Goal: Task Accomplishment & Management: Manage account settings

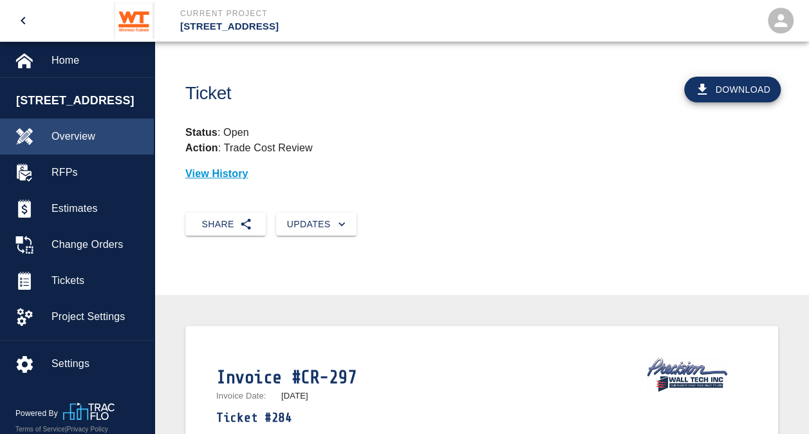
click at [66, 142] on span "Overview" at bounding box center [97, 136] width 92 height 15
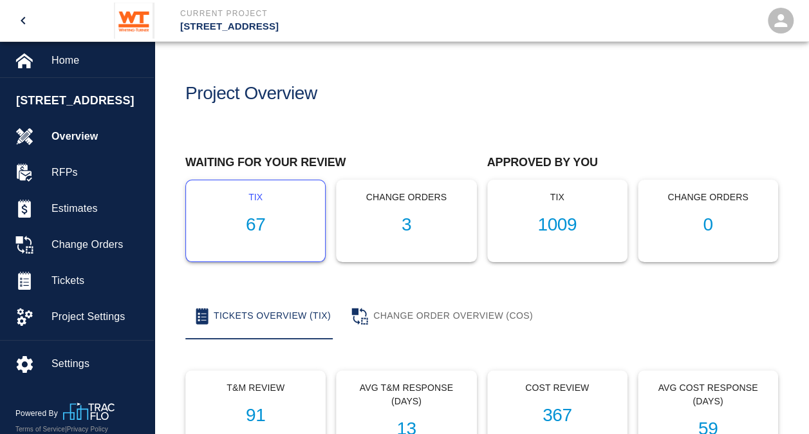
click at [256, 225] on h1 "67" at bounding box center [255, 224] width 118 height 21
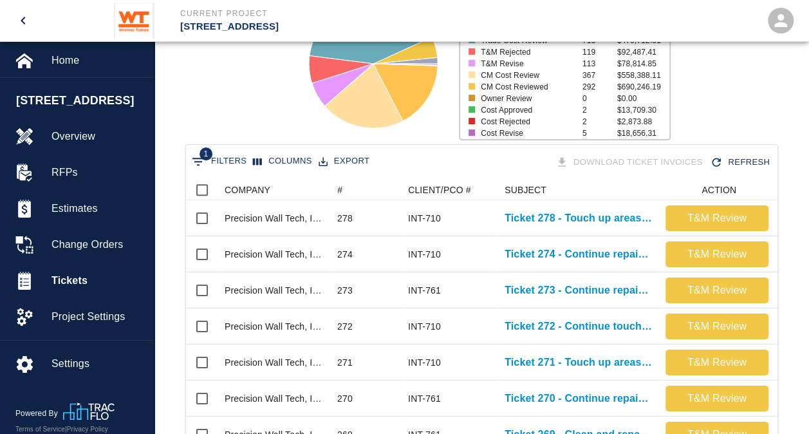
scroll to position [152, 0]
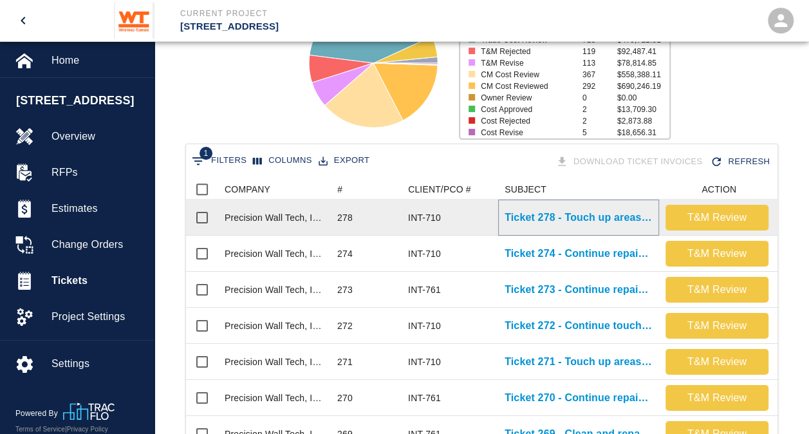
click at [580, 214] on p "Ticket 278 - Touch up areas on level 1 and B1" at bounding box center [578, 217] width 148 height 15
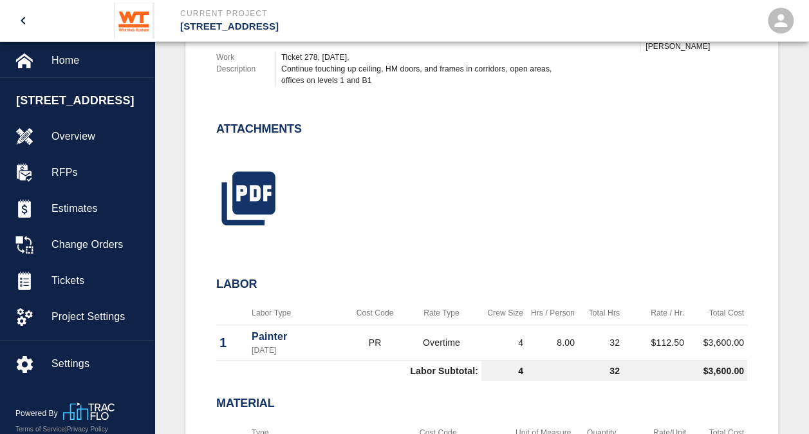
scroll to position [510, 0]
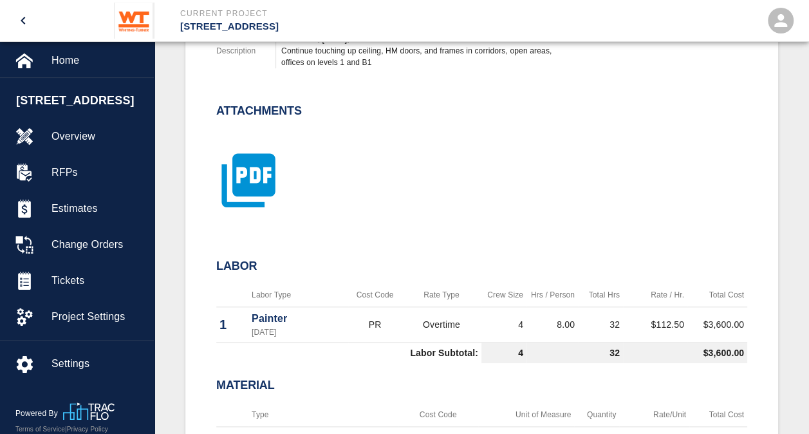
click at [233, 192] on icon "button" at bounding box center [247, 179] width 53 height 53
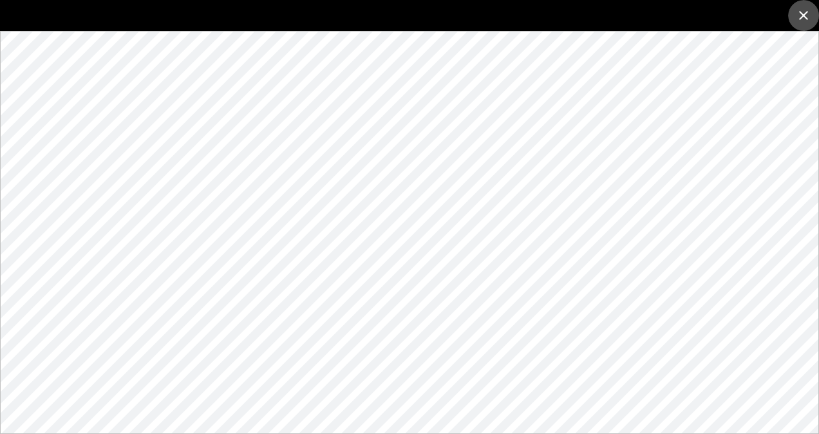
click at [799, 8] on icon "close" at bounding box center [802, 15] width 15 height 15
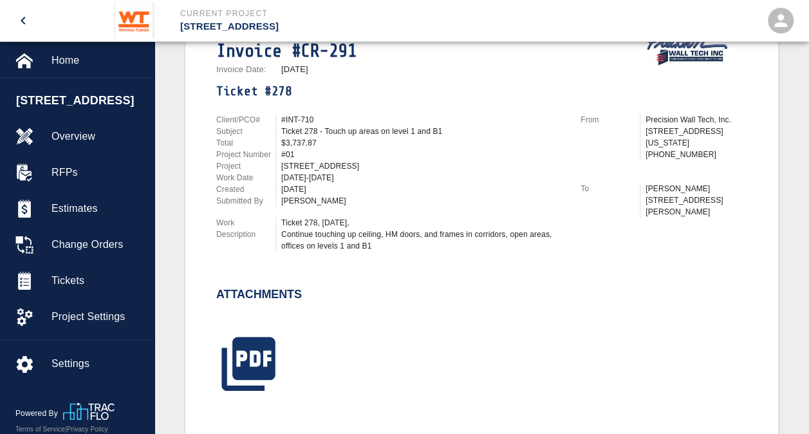
scroll to position [0, 0]
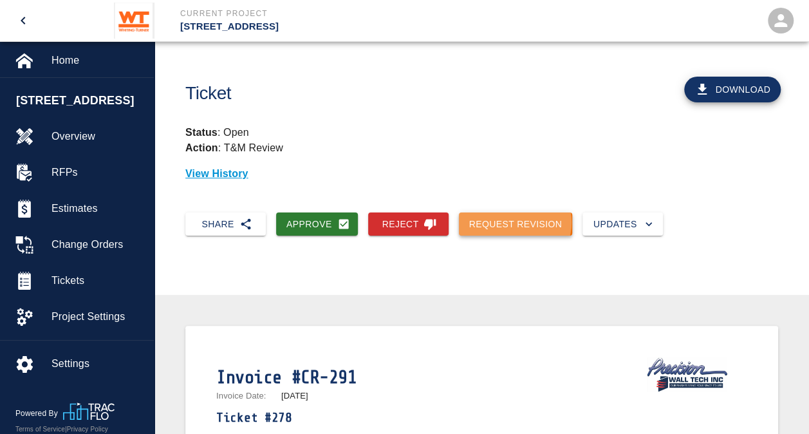
click at [513, 222] on button "Request Revision" at bounding box center [516, 224] width 114 height 24
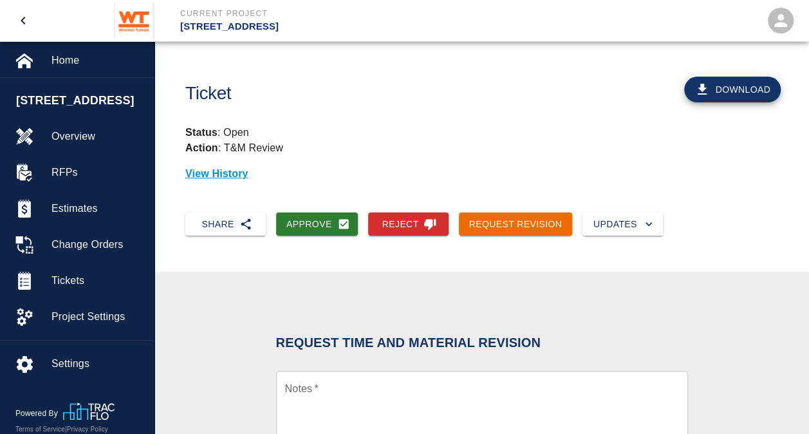
scroll to position [216, 0]
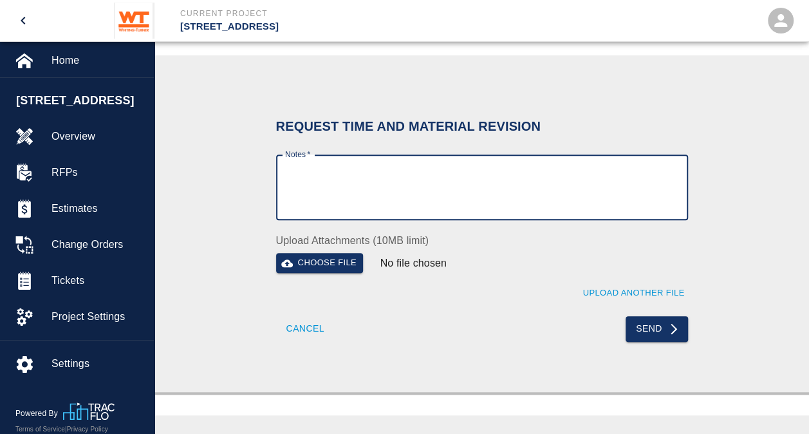
click at [418, 196] on textarea "Notes   *" at bounding box center [482, 187] width 394 height 44
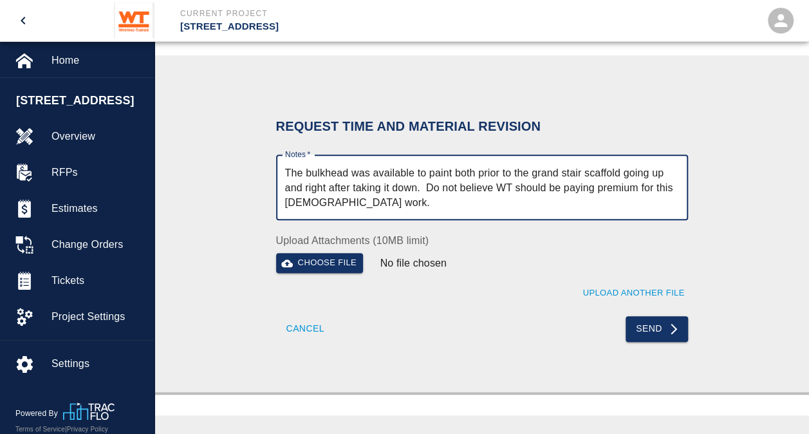
click at [305, 173] on textarea "The bulkhead was available to paint both prior to the grand stair scaffold goin…" at bounding box center [482, 187] width 394 height 44
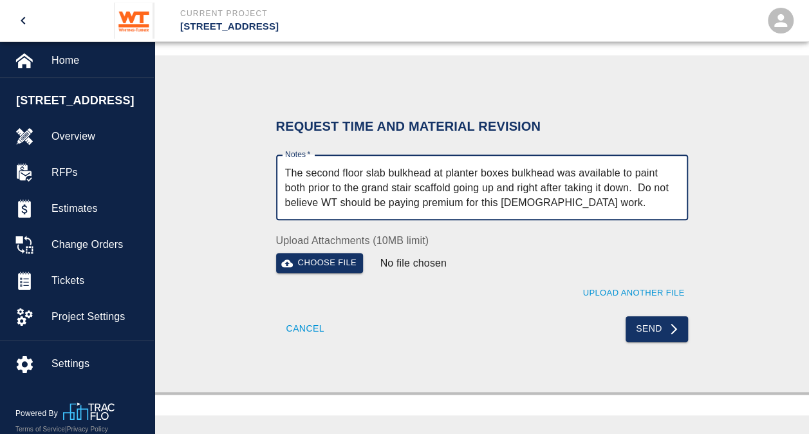
click at [556, 175] on textarea "The second floor slab bulkhead at planter boxes bulkhead was available to paint…" at bounding box center [482, 187] width 394 height 44
type textarea "The second floor slab bulkhead at planter boxes was available to paint both pri…"
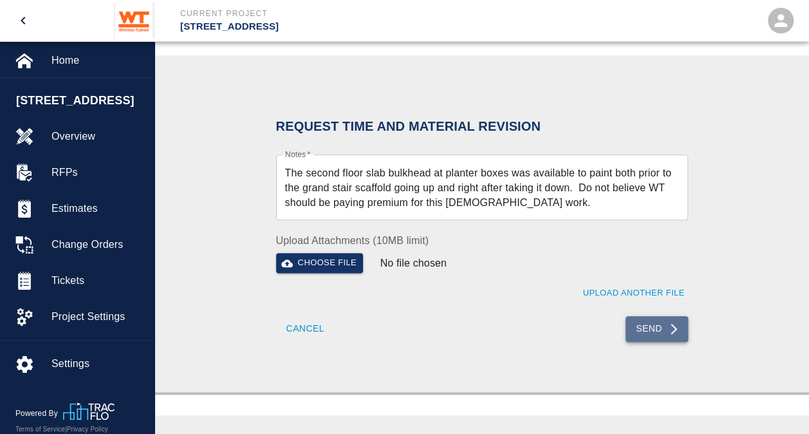
click at [671, 326] on icon "submit" at bounding box center [673, 328] width 13 height 13
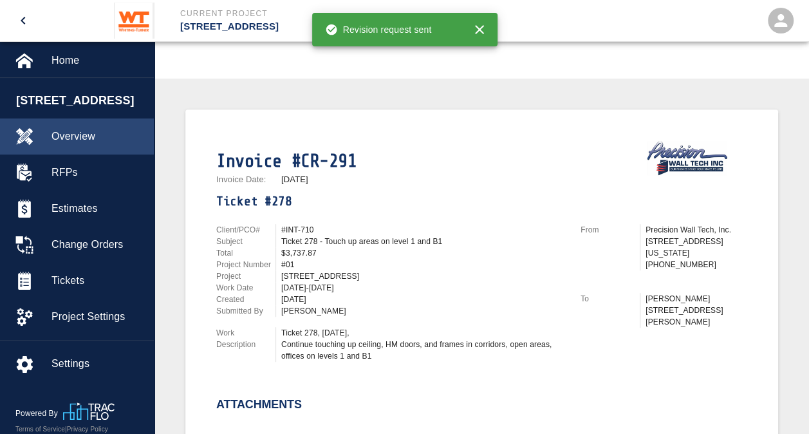
click at [84, 127] on div "Overview" at bounding box center [77, 136] width 154 height 36
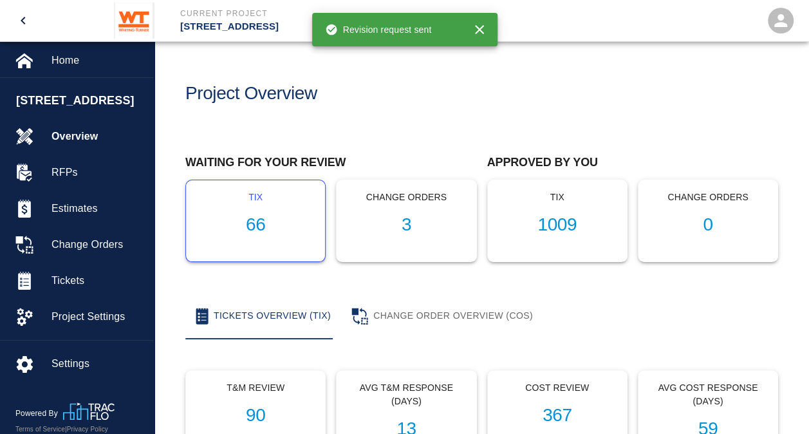
click at [259, 215] on h1 "66" at bounding box center [255, 224] width 118 height 21
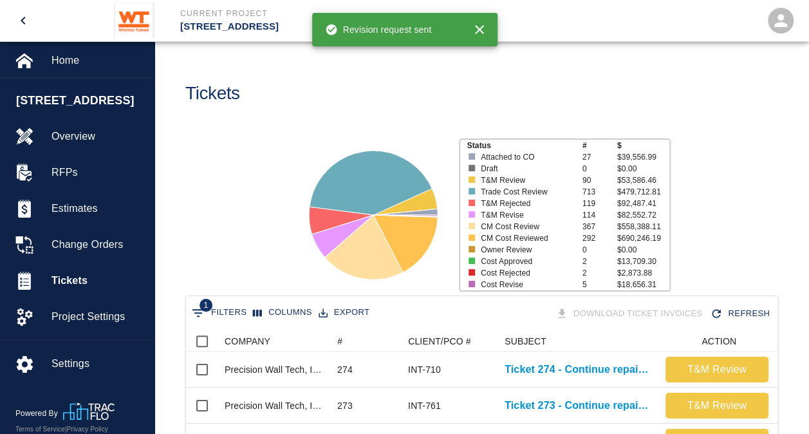
scroll to position [741, 582]
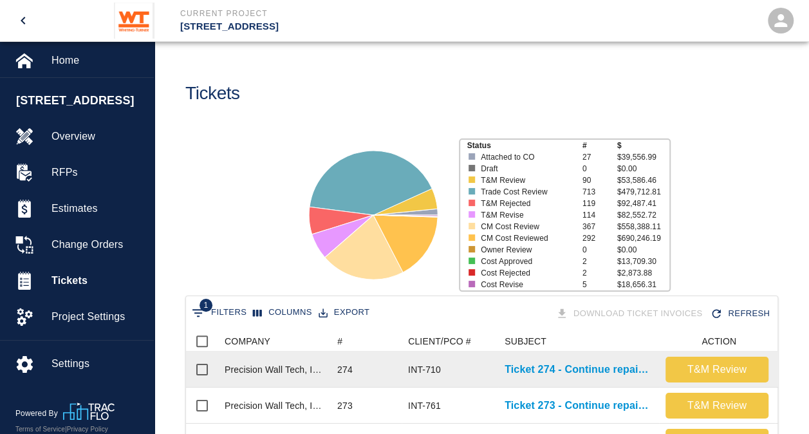
click at [275, 369] on div "Precision Wall Tech, Inc." at bounding box center [275, 369] width 100 height 13
click at [591, 368] on p "Ticket 274 - Continue repainting on floors 2 and 3" at bounding box center [578, 369] width 148 height 15
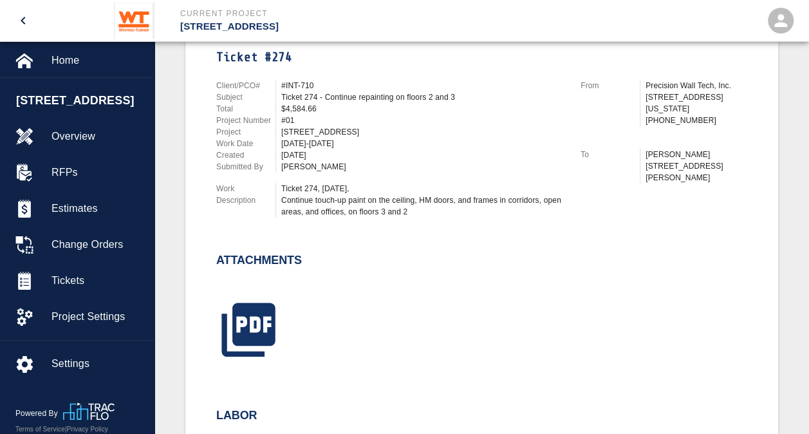
scroll to position [364, 0]
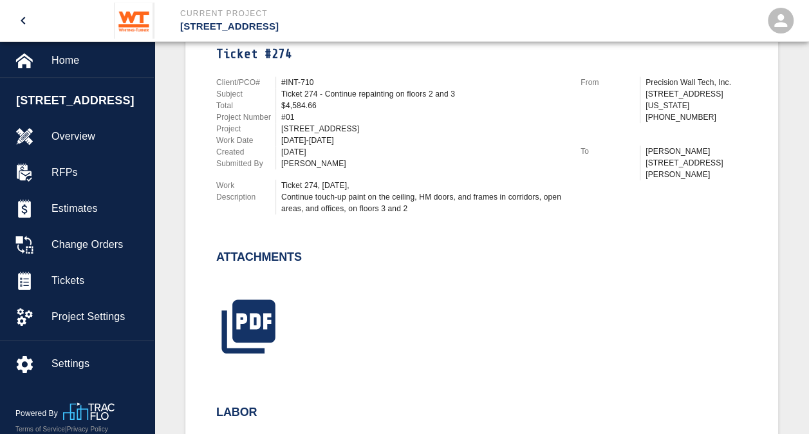
click at [426, 311] on div at bounding box center [474, 311] width 546 height 104
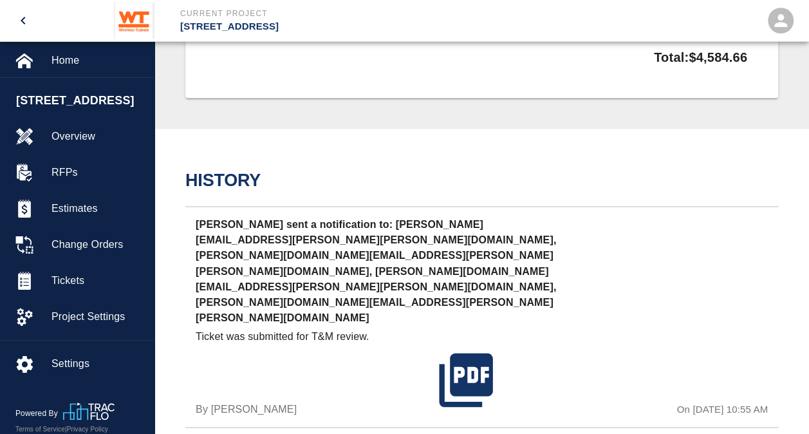
scroll to position [947, 0]
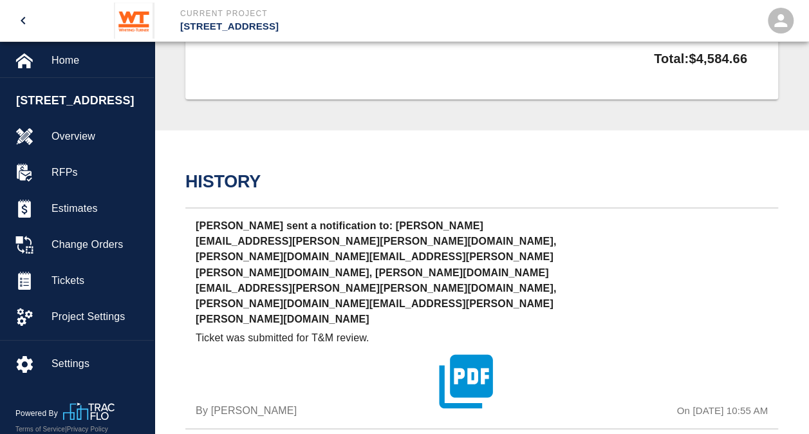
click at [481, 354] on icon "button" at bounding box center [466, 380] width 53 height 53
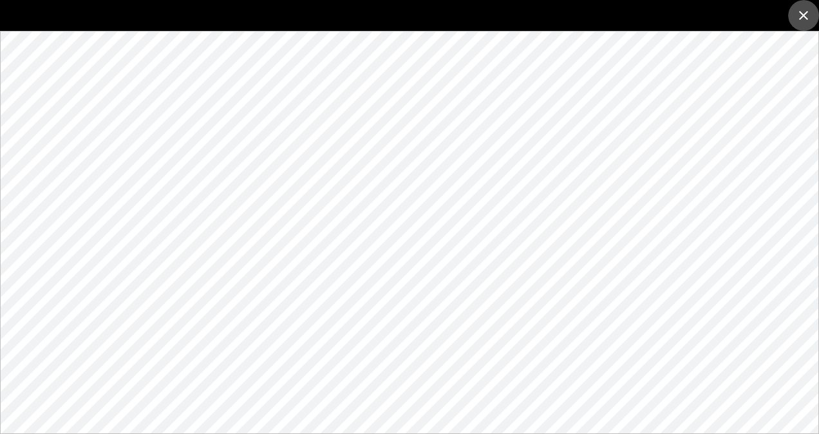
click at [804, 21] on icon "close" at bounding box center [802, 15] width 15 height 15
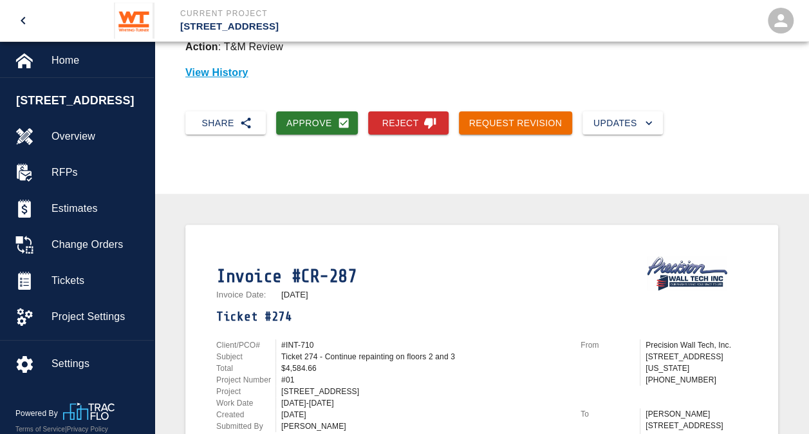
scroll to position [0, 0]
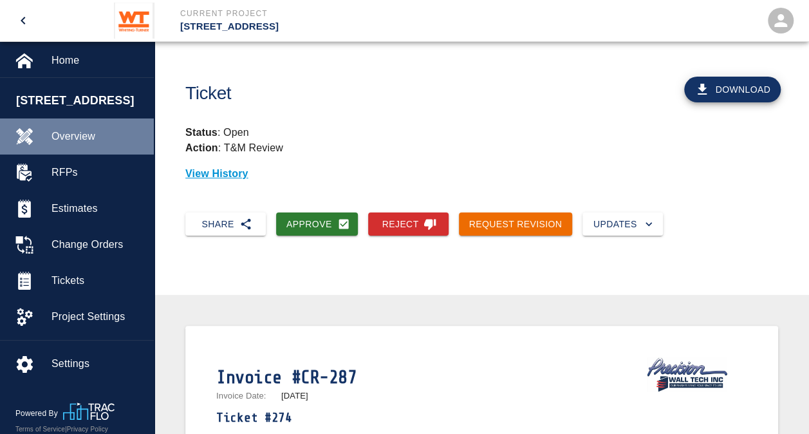
click at [77, 133] on span "Overview" at bounding box center [97, 136] width 92 height 15
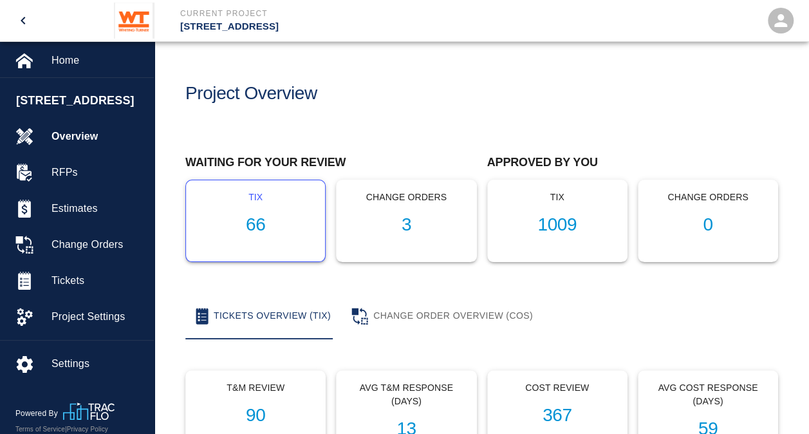
click at [255, 231] on h1 "66" at bounding box center [255, 224] width 118 height 21
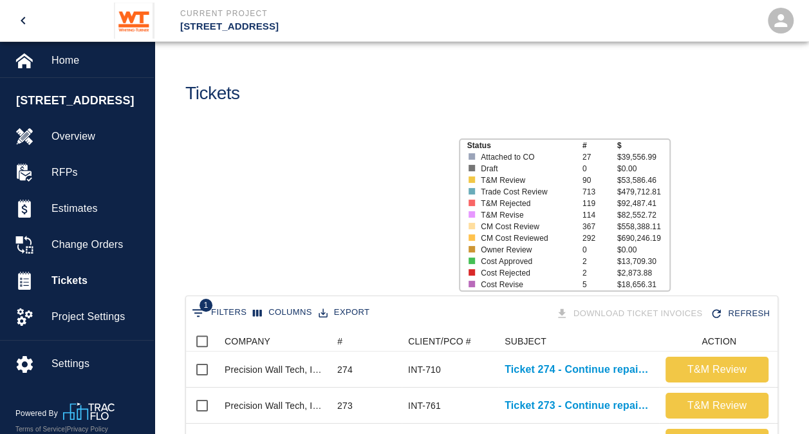
scroll to position [741, 582]
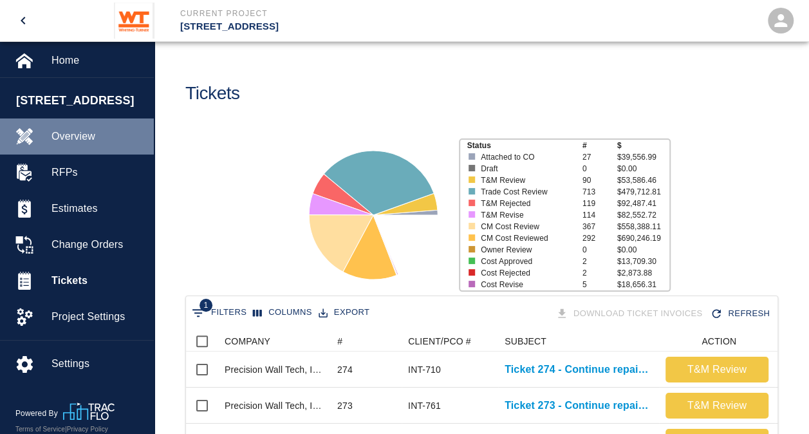
click at [76, 142] on span "Overview" at bounding box center [97, 136] width 92 height 15
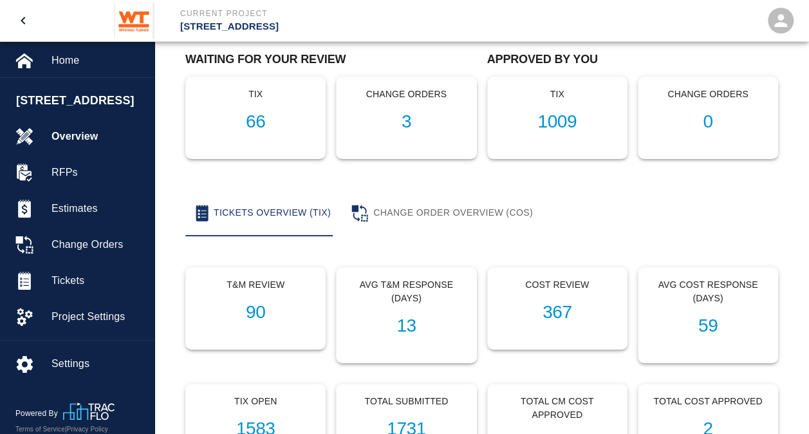
scroll to position [104, 0]
click at [566, 125] on h1 "1009" at bounding box center [557, 121] width 118 height 21
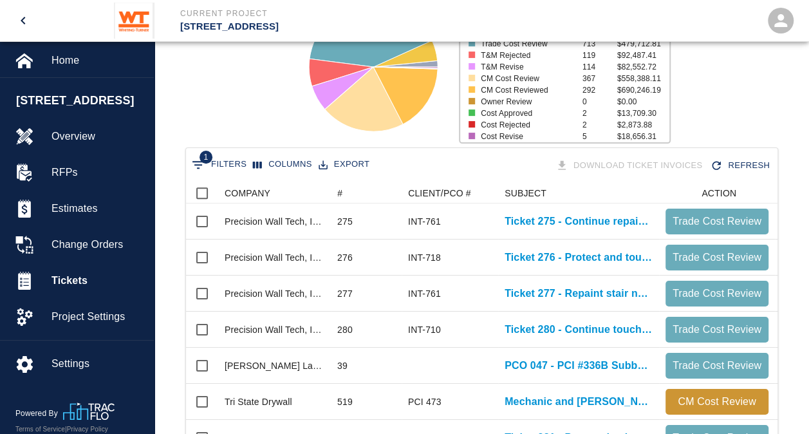
scroll to position [150, 0]
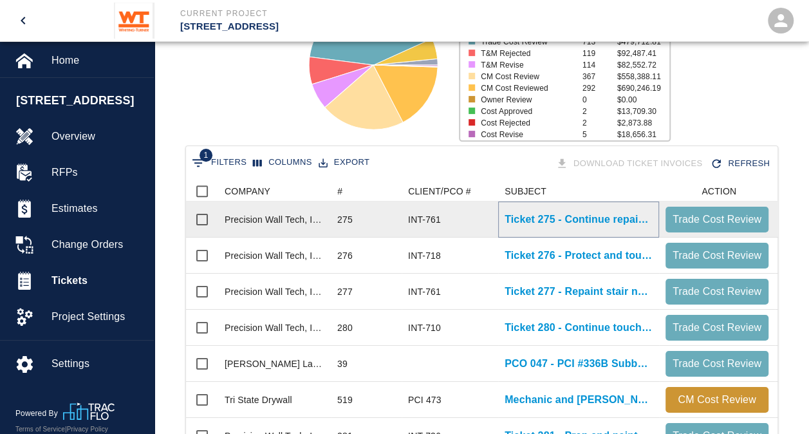
click at [609, 218] on p "Ticket 275 - Continue repainting areas in stair 3" at bounding box center [578, 219] width 148 height 15
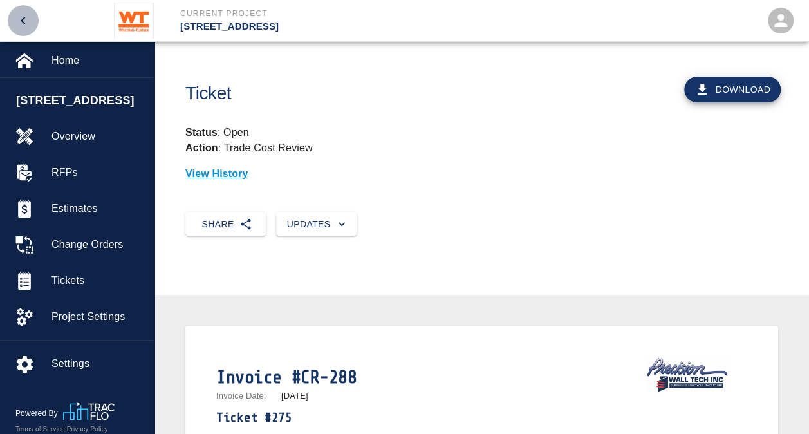
click at [23, 19] on icon "open drawer" at bounding box center [23, 21] width 5 height 8
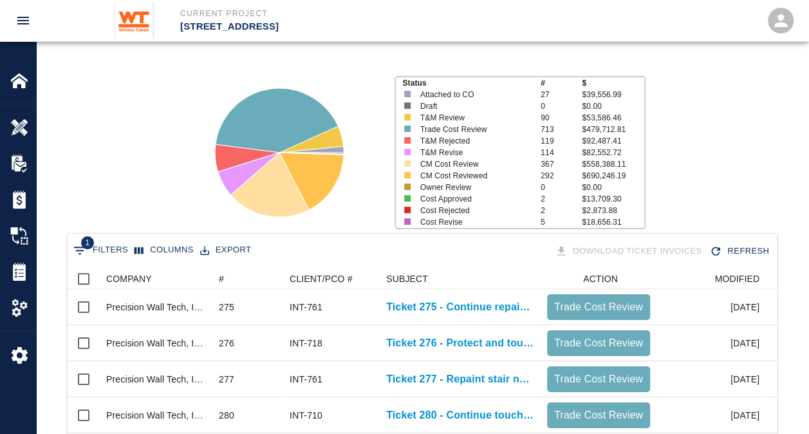
scroll to position [63, 0]
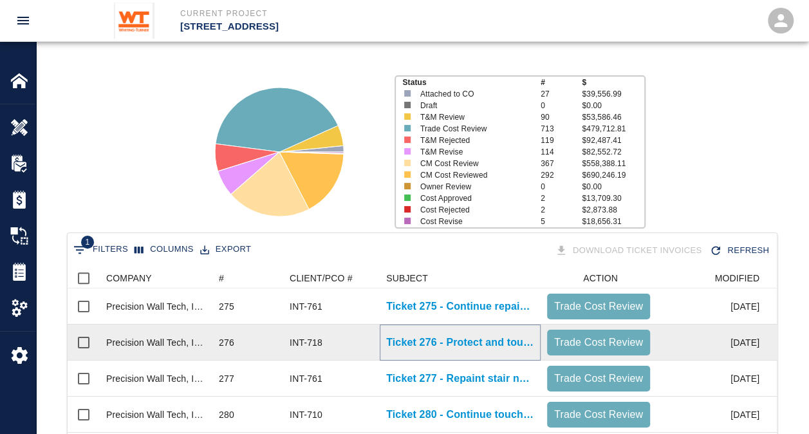
click at [488, 342] on p "Ticket 276 - Protect and touch up exposed ceiling in south lobby 102" at bounding box center [460, 342] width 148 height 15
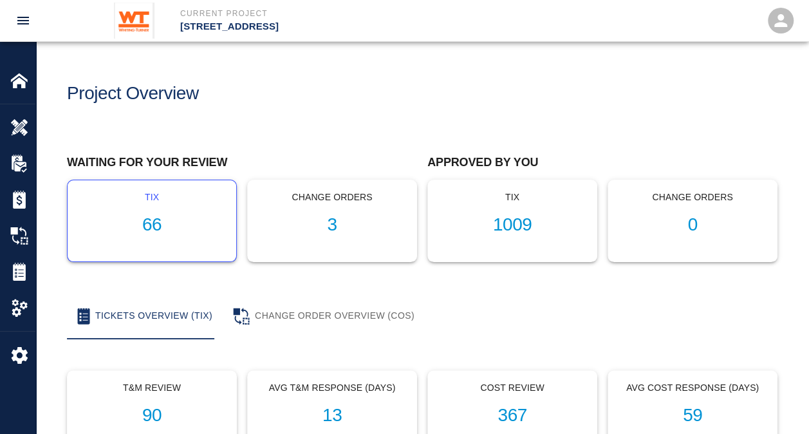
click at [150, 234] on h1 "66" at bounding box center [152, 224] width 148 height 21
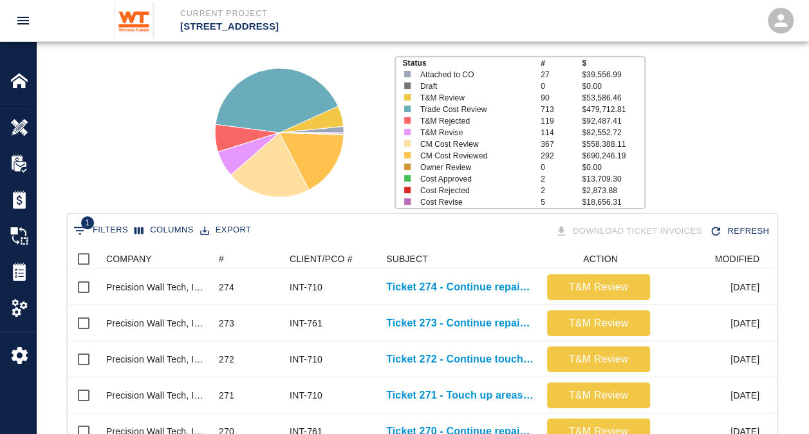
scroll to position [215, 0]
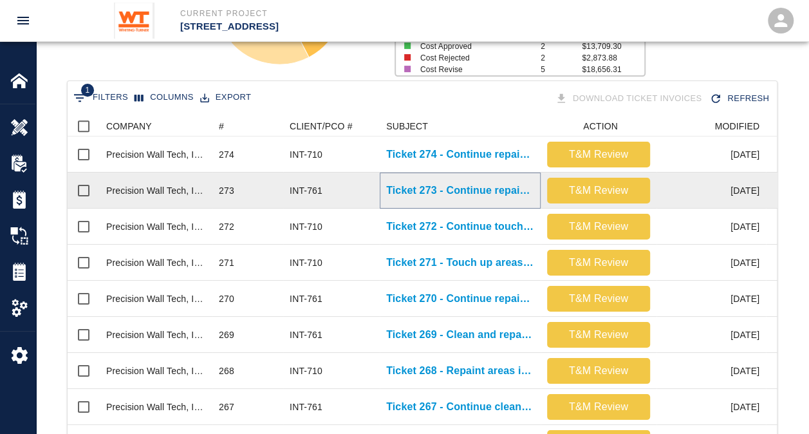
click at [445, 185] on p "Ticket 273 - Continue repainting areas in stair 1 and 3" at bounding box center [460, 190] width 148 height 15
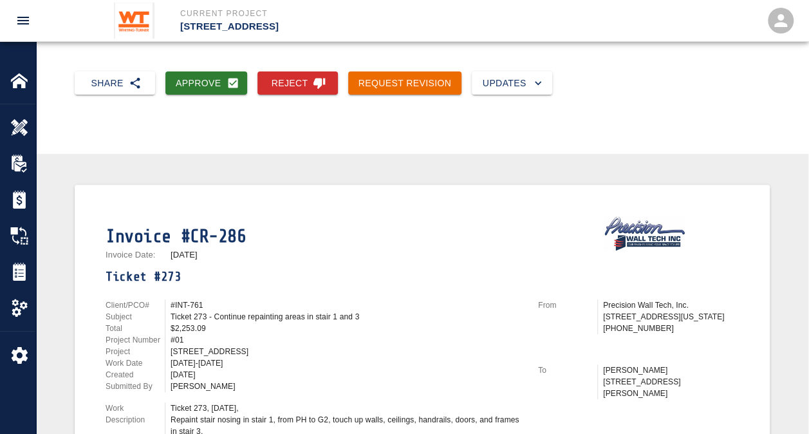
scroll to position [118, 0]
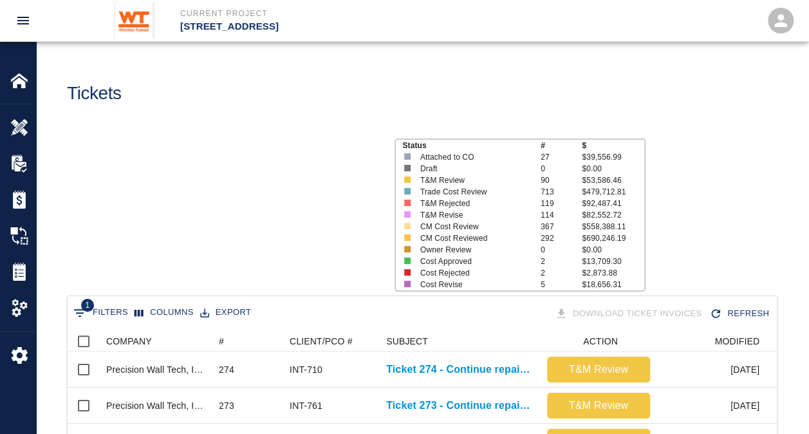
scroll to position [741, 699]
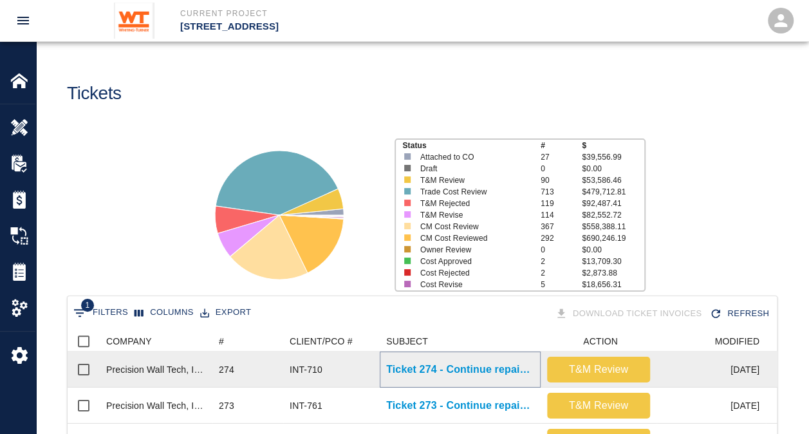
click at [487, 362] on p "Ticket 274 - Continue repainting on floors 2 and 3" at bounding box center [460, 369] width 148 height 15
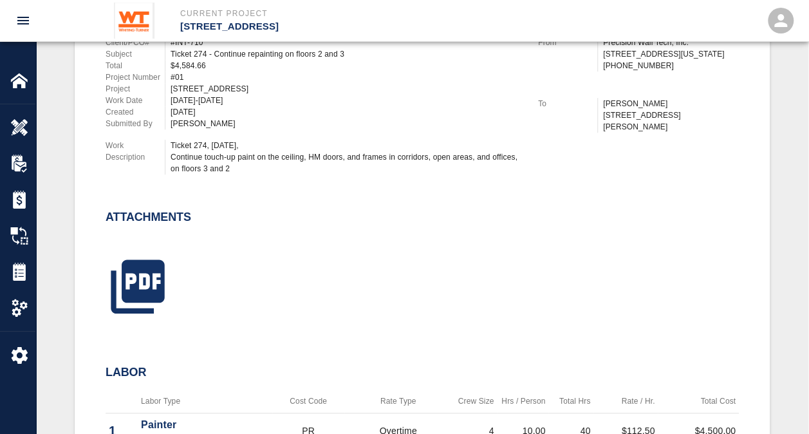
scroll to position [405, 0]
drag, startPoint x: 487, startPoint y: 362, endPoint x: 420, endPoint y: 355, distance: 67.9
click at [420, 355] on div "Labor" at bounding box center [422, 371] width 633 height 35
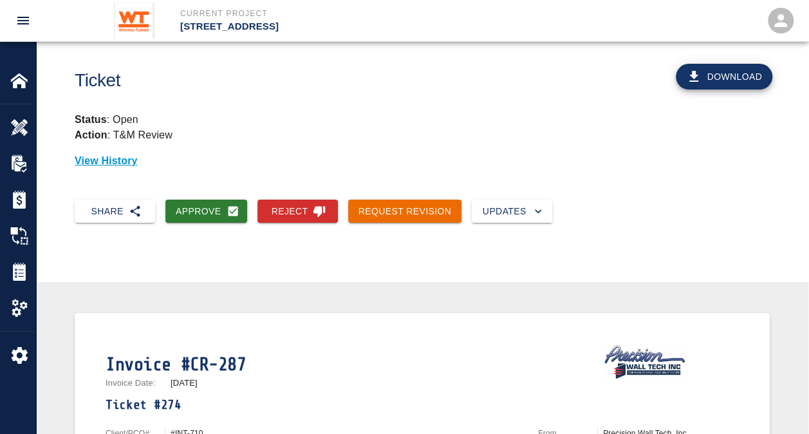
scroll to position [0, 0]
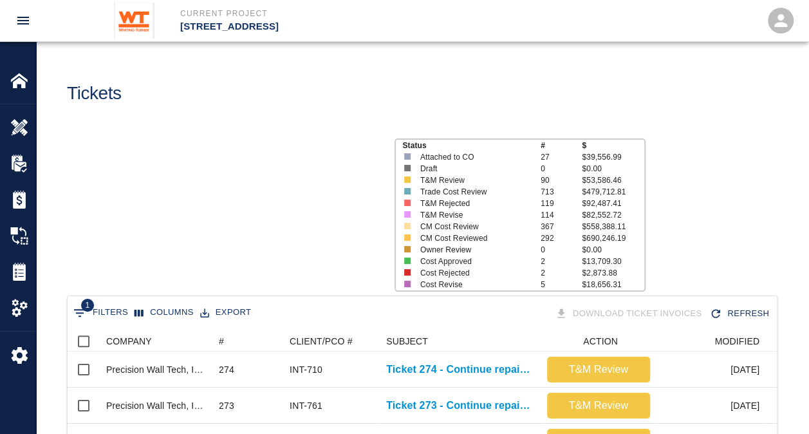
scroll to position [741, 699]
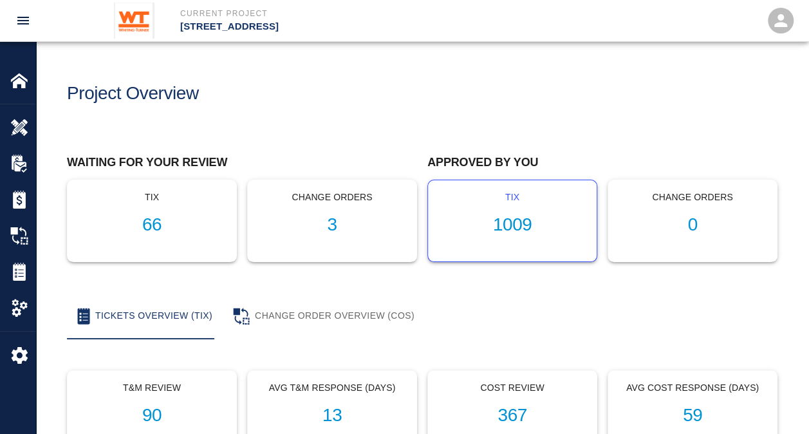
click at [525, 223] on h1 "1009" at bounding box center [512, 224] width 148 height 21
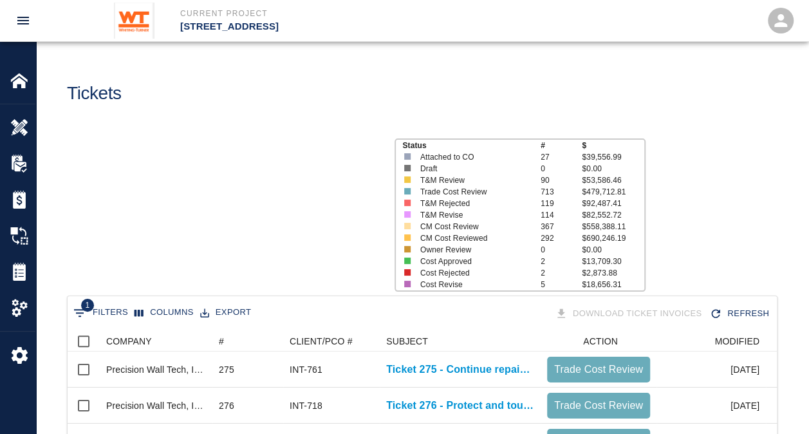
scroll to position [741, 699]
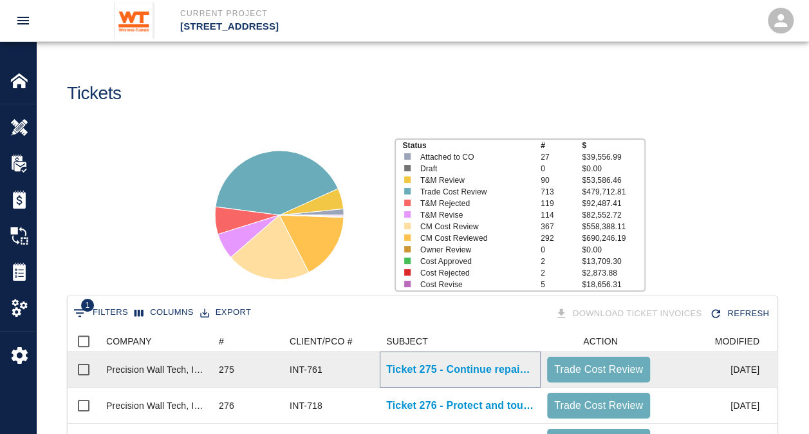
click at [468, 375] on p "Ticket 275 - Continue repainting areas in stair 3" at bounding box center [460, 369] width 148 height 15
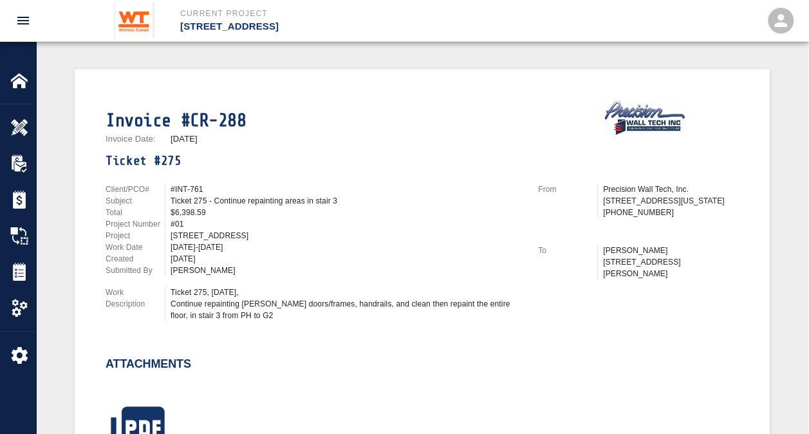
scroll to position [447, 0]
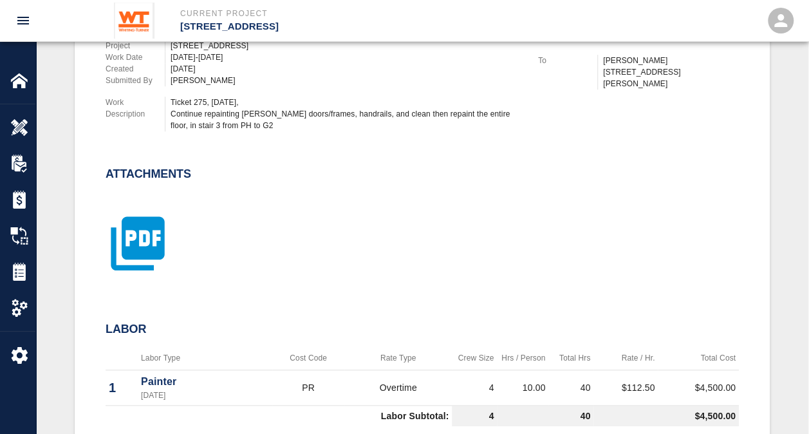
click at [146, 244] on icon "button" at bounding box center [138, 243] width 64 height 64
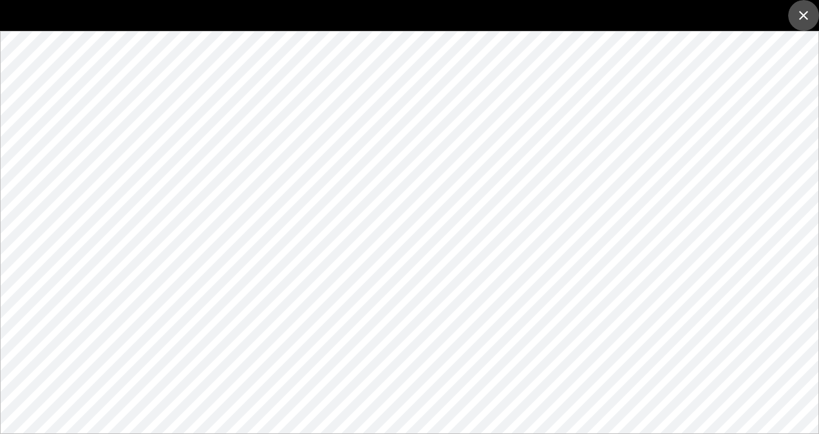
click at [802, 13] on icon "close" at bounding box center [802, 15] width 15 height 15
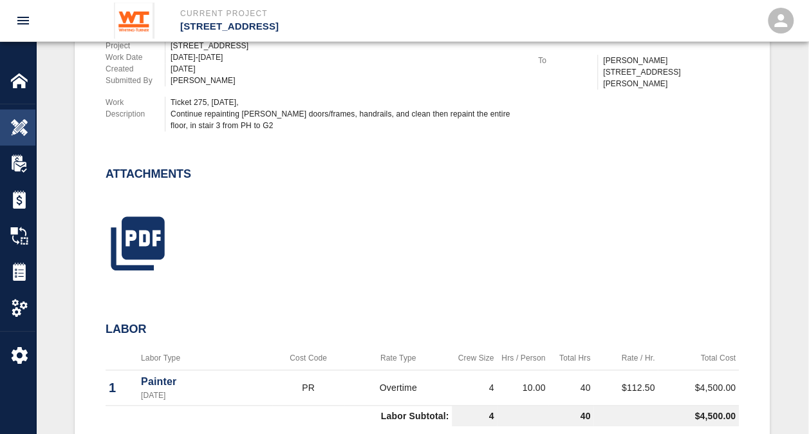
click at [19, 129] on img at bounding box center [19, 127] width 18 height 18
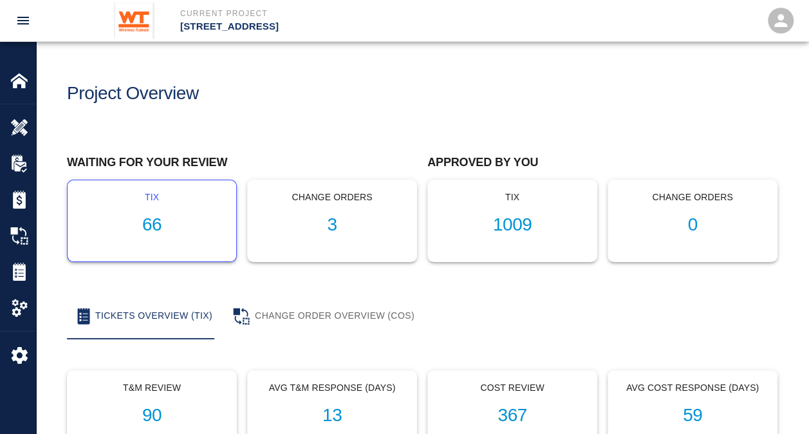
click at [152, 219] on h1 "66" at bounding box center [152, 224] width 148 height 21
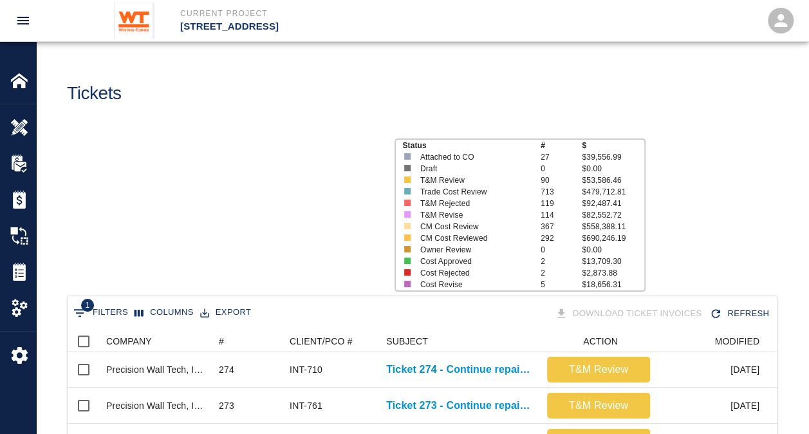
scroll to position [741, 699]
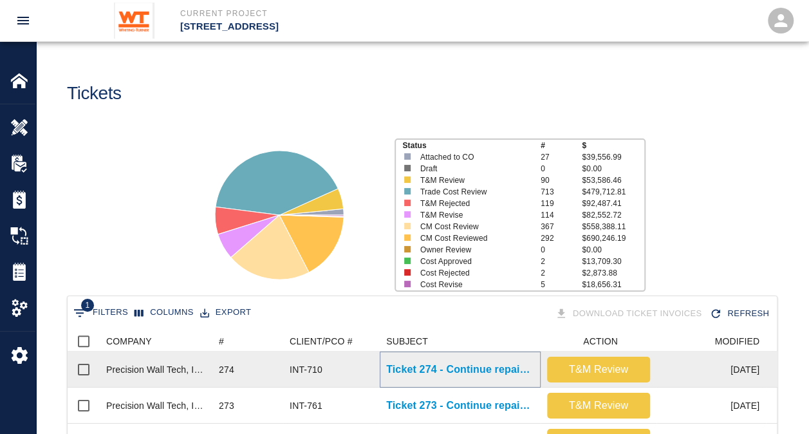
click at [479, 373] on p "Ticket 274 - Continue repainting on floors 2 and 3" at bounding box center [460, 369] width 148 height 15
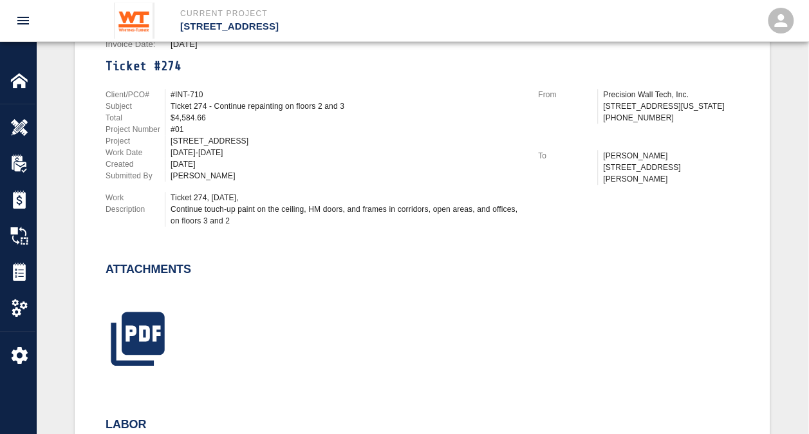
scroll to position [349, 0]
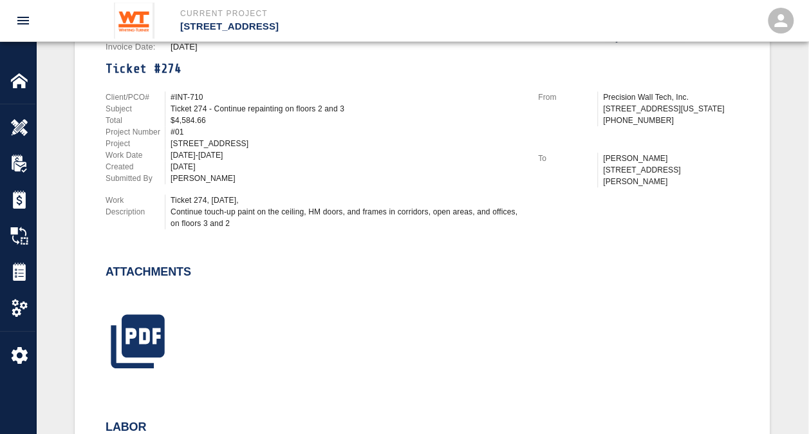
click at [336, 232] on div "Client/PCO# #INT-710 Subject Ticket 274 - Continue repainting on floors 2 and 3…" at bounding box center [306, 157] width 432 height 163
click at [132, 345] on icon "button" at bounding box center [137, 340] width 53 height 53
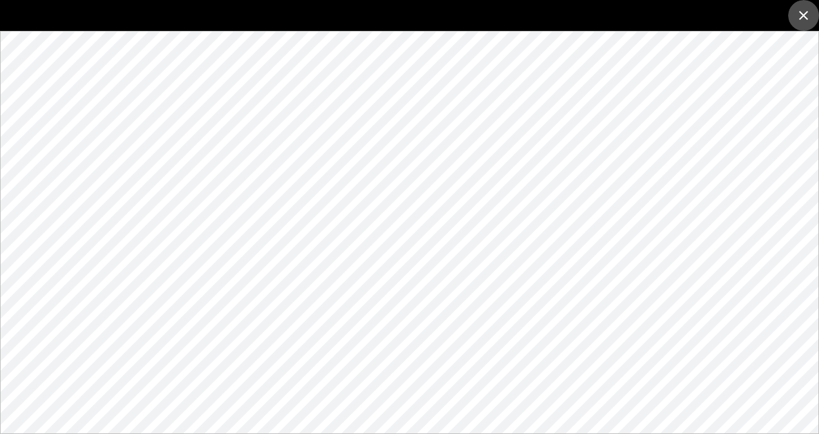
click at [803, 12] on icon "close" at bounding box center [802, 15] width 15 height 15
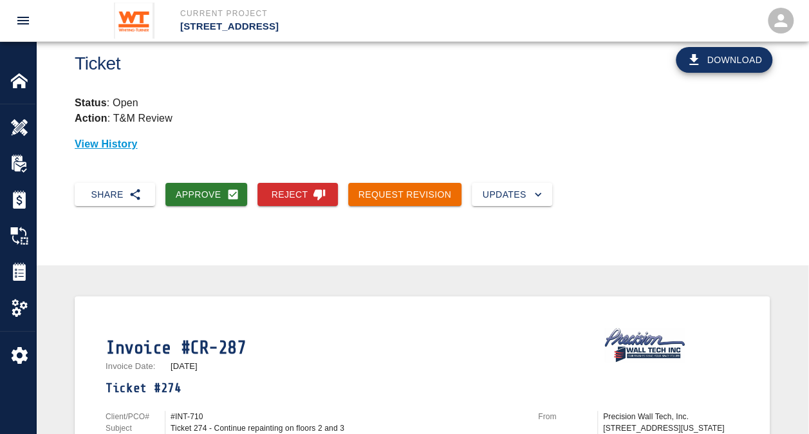
scroll to position [0, 0]
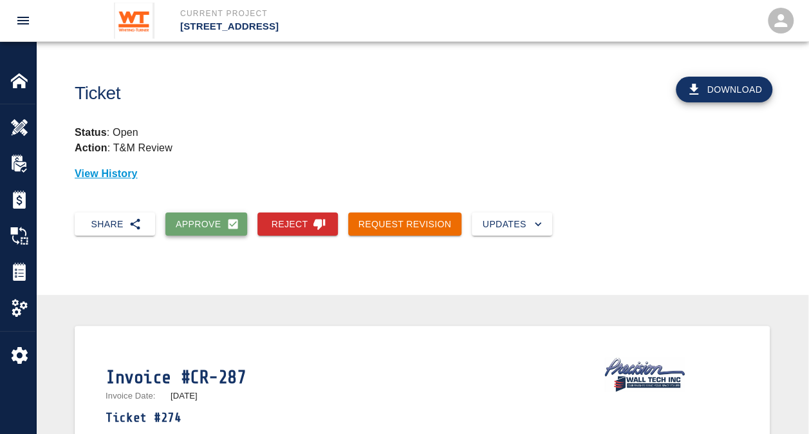
click at [206, 227] on button "Approve" at bounding box center [206, 224] width 82 height 24
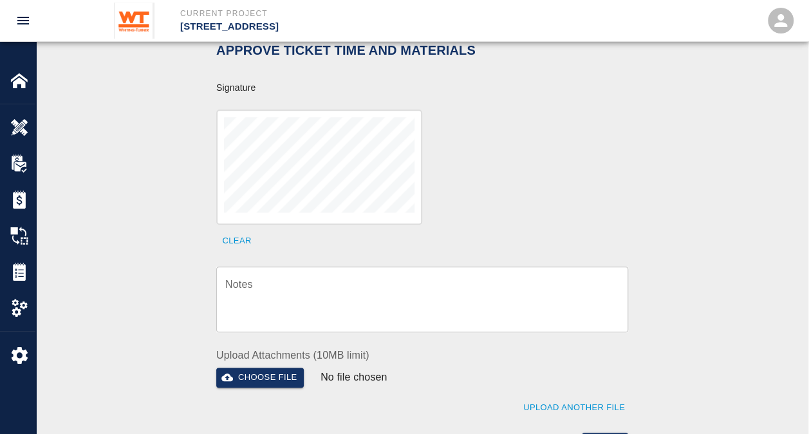
scroll to position [455, 0]
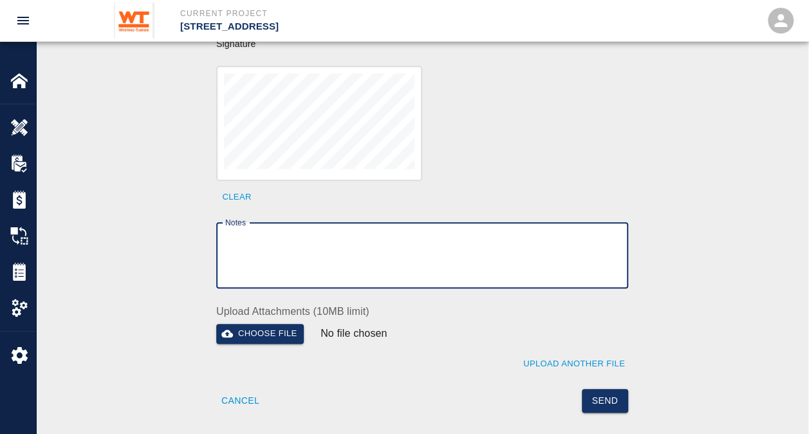
click at [324, 233] on textarea "Notes" at bounding box center [422, 255] width 394 height 44
type textarea "Charge to Day 2 Lights Project"
click at [609, 389] on button "Send" at bounding box center [605, 401] width 47 height 24
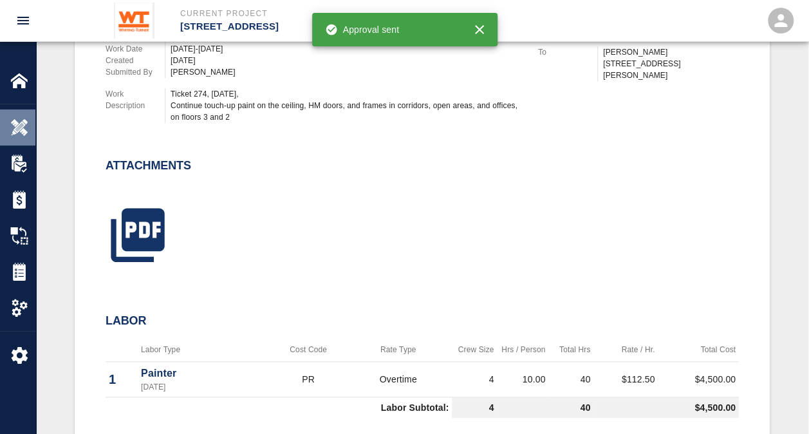
click at [12, 127] on img at bounding box center [19, 127] width 18 height 18
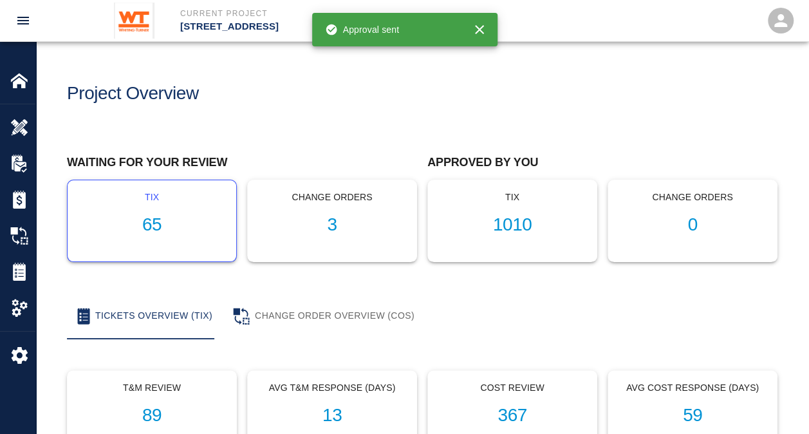
click at [154, 224] on h1 "65" at bounding box center [152, 224] width 148 height 21
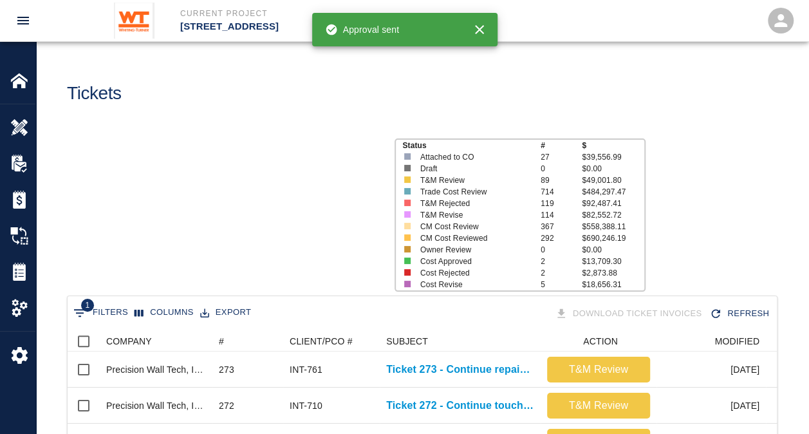
scroll to position [741, 699]
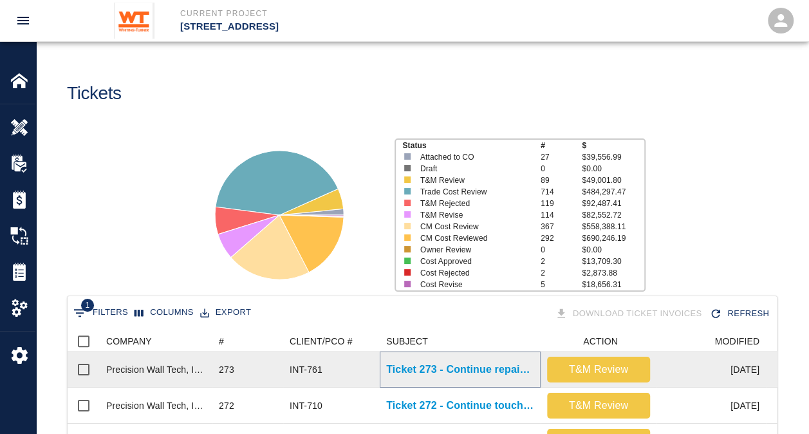
click at [479, 368] on p "Ticket 273 - Continue repainting areas in stair 1 and 3" at bounding box center [460, 369] width 148 height 15
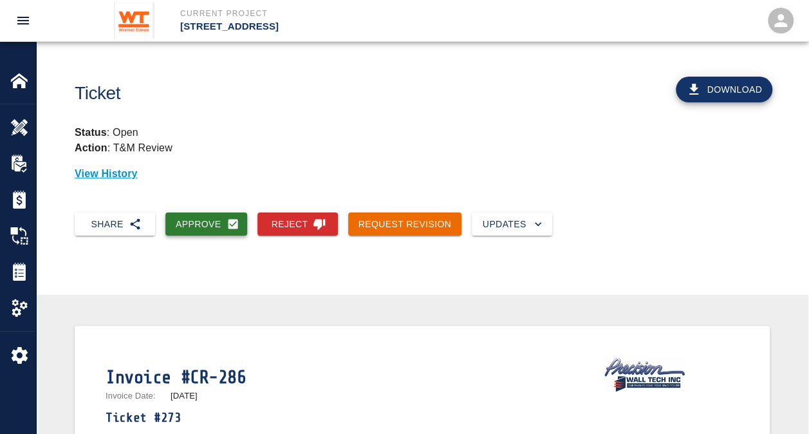
click at [192, 223] on button "Approve" at bounding box center [206, 224] width 82 height 24
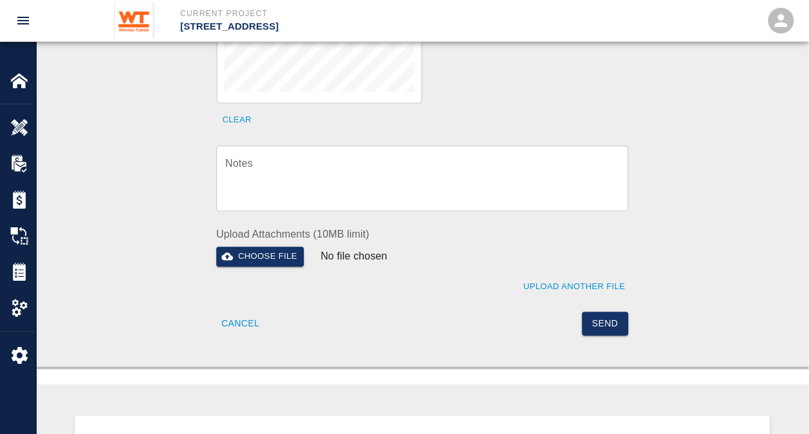
scroll to position [533, 0]
click at [603, 311] on button "Send" at bounding box center [605, 323] width 47 height 24
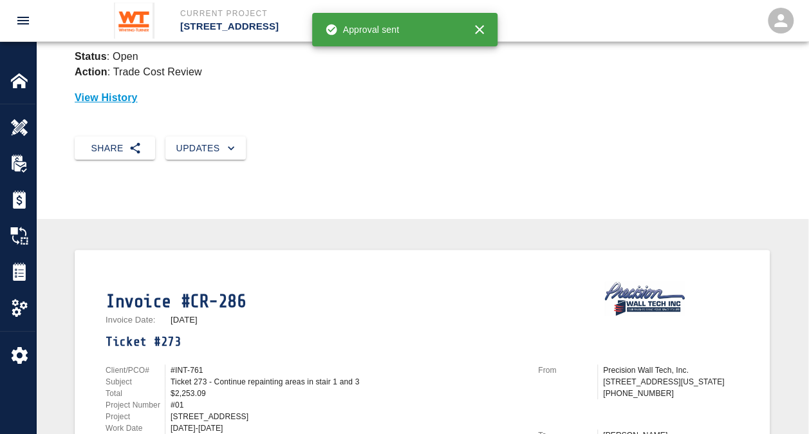
scroll to position [0, 0]
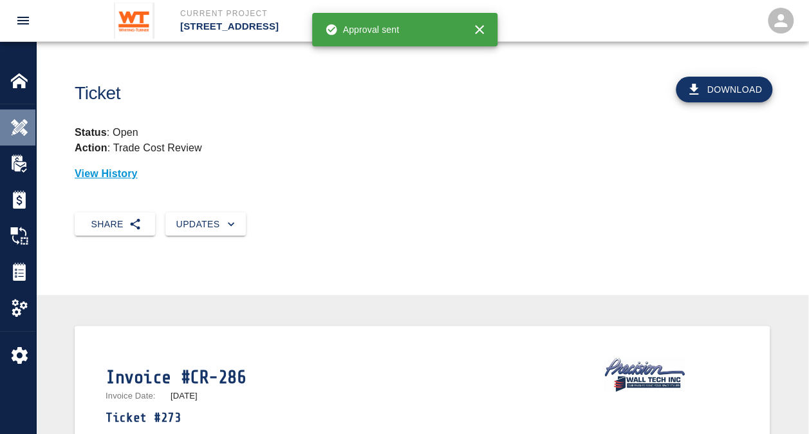
click at [23, 135] on img at bounding box center [19, 127] width 18 height 18
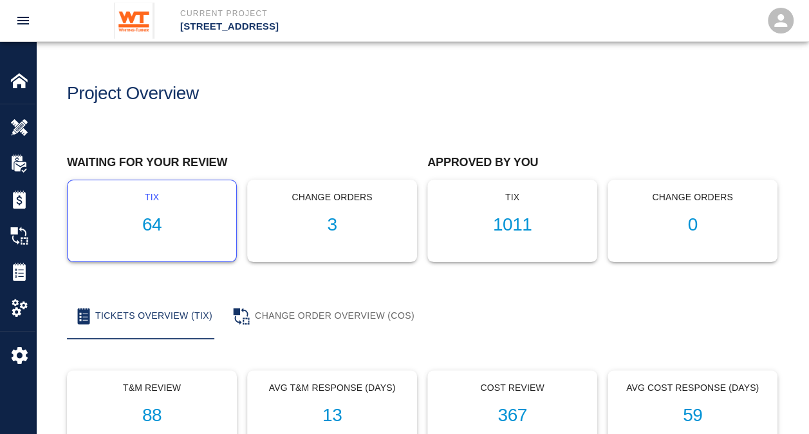
click at [151, 224] on h1 "64" at bounding box center [152, 224] width 148 height 21
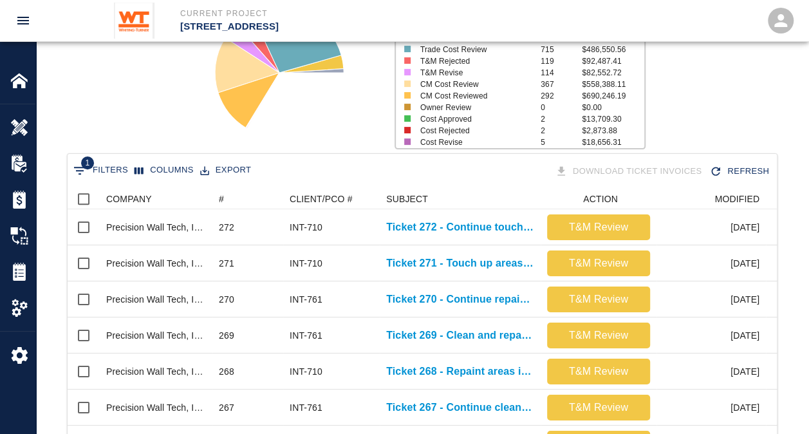
scroll to position [144, 0]
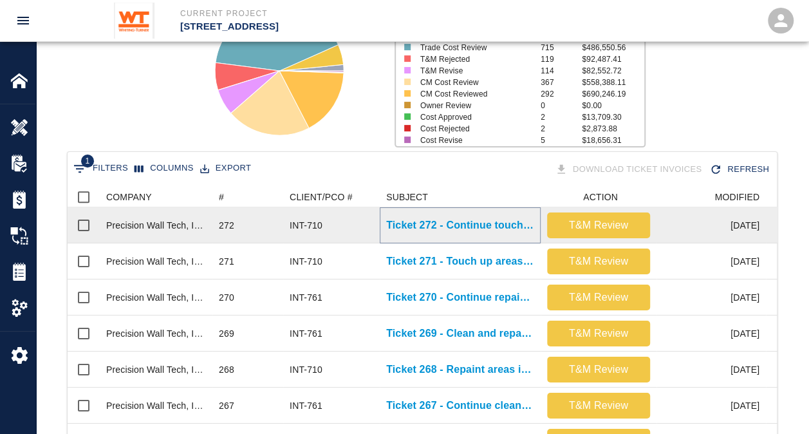
click at [445, 225] on p "Ticket 272 - Continue touching up areas on floors 3, 4, 5" at bounding box center [460, 225] width 148 height 15
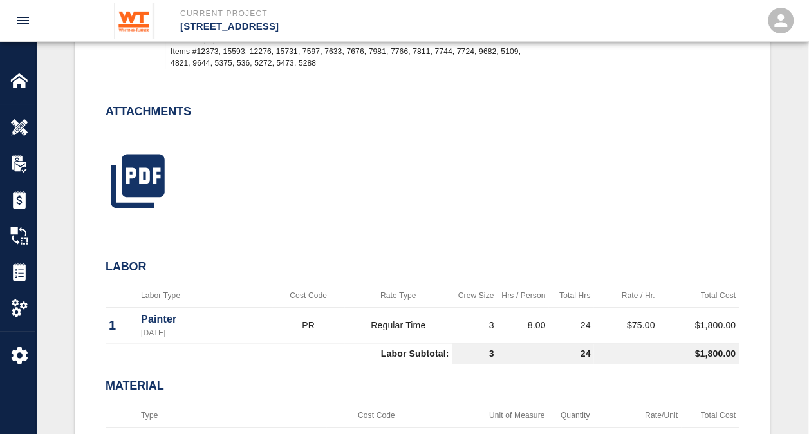
scroll to position [562, 0]
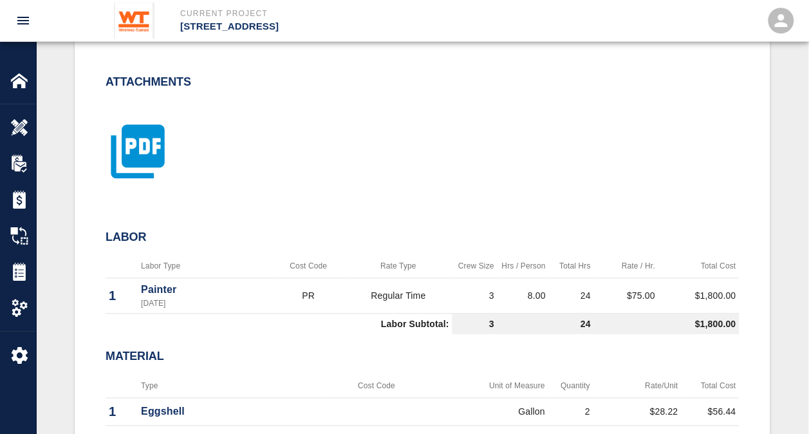
click at [161, 160] on icon "button" at bounding box center [137, 150] width 53 height 53
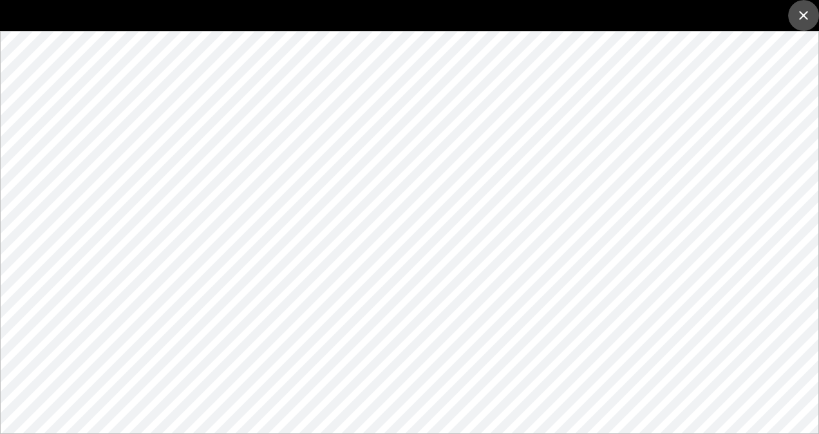
click at [804, 14] on icon "close" at bounding box center [803, 15] width 9 height 9
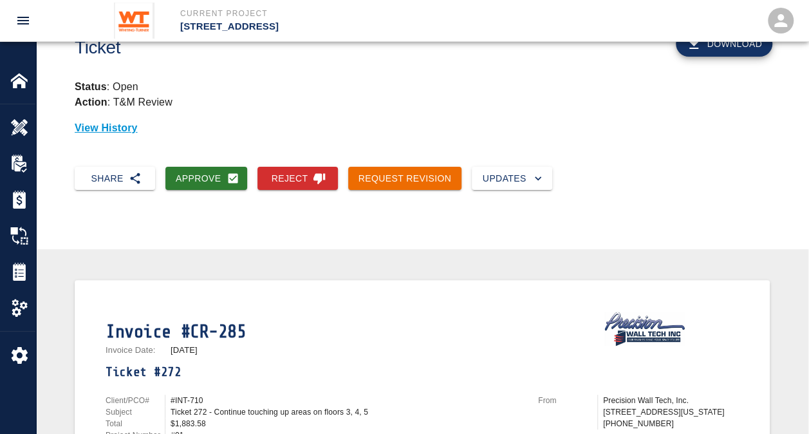
scroll to position [44, 0]
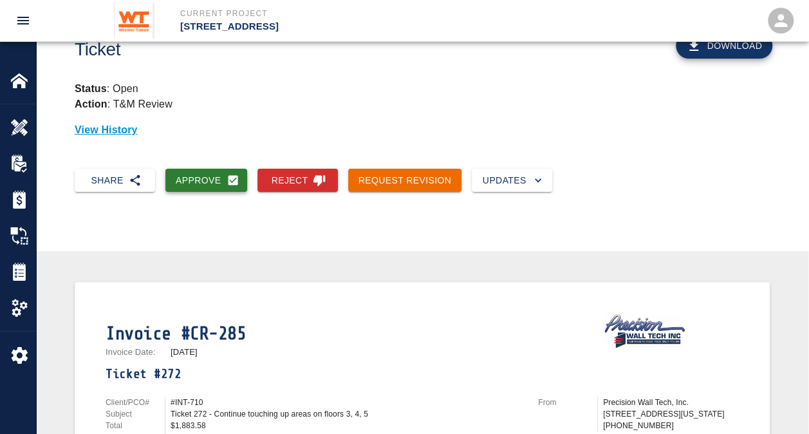
click at [199, 177] on button "Approve" at bounding box center [206, 181] width 82 height 24
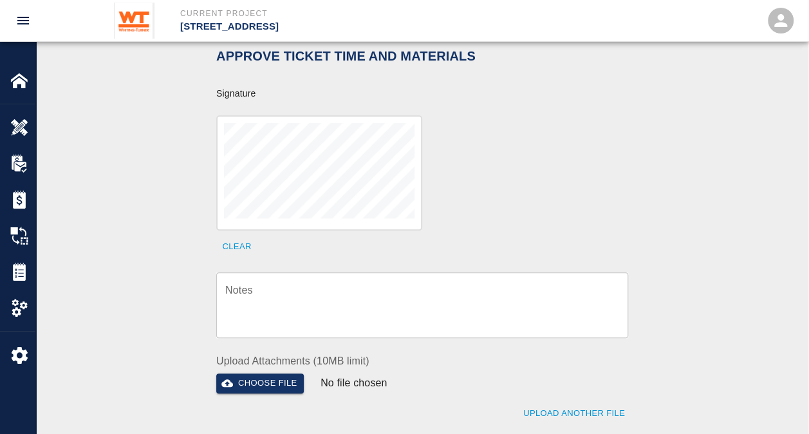
scroll to position [416, 0]
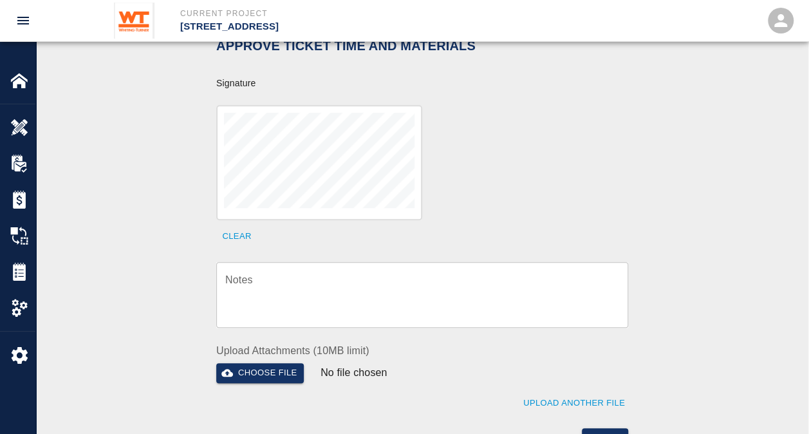
click at [328, 262] on div "x Notes" at bounding box center [422, 295] width 412 height 66
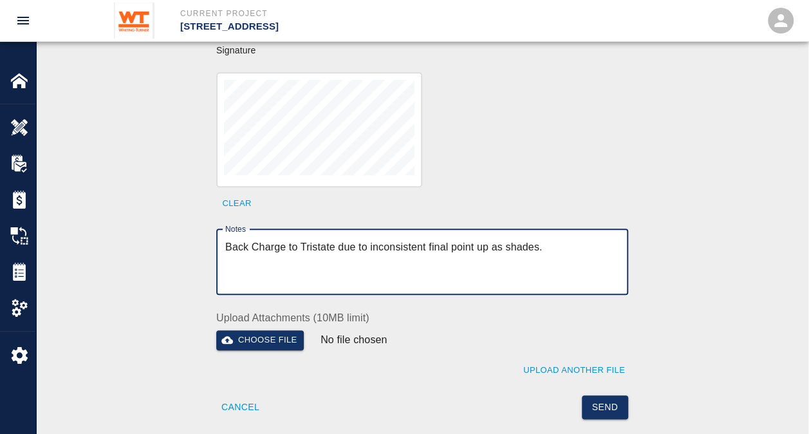
scroll to position [449, 0]
type textarea "Back Charge to Tristate due to inconsistent final point up as shades."
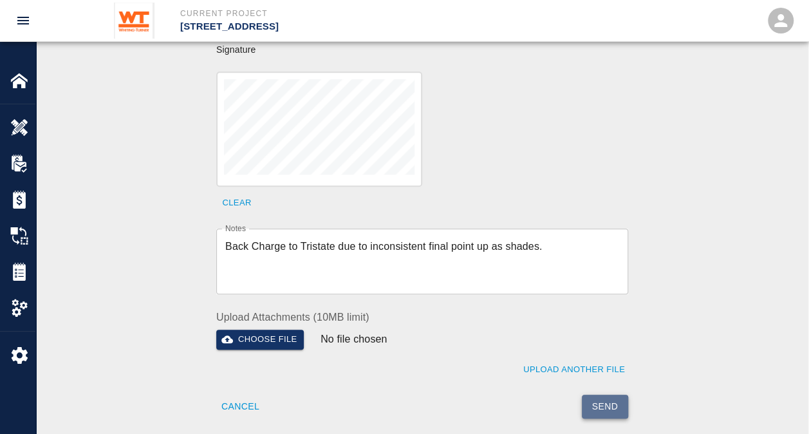
click at [611, 394] on button "Send" at bounding box center [605, 406] width 47 height 24
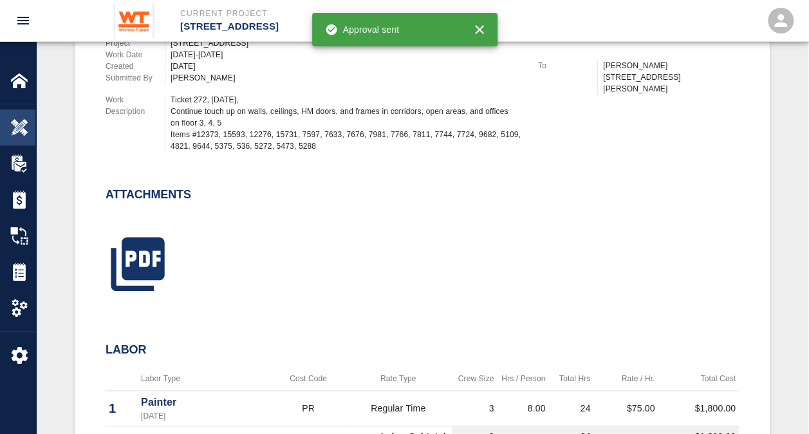
click at [13, 113] on div "Overview" at bounding box center [17, 127] width 35 height 36
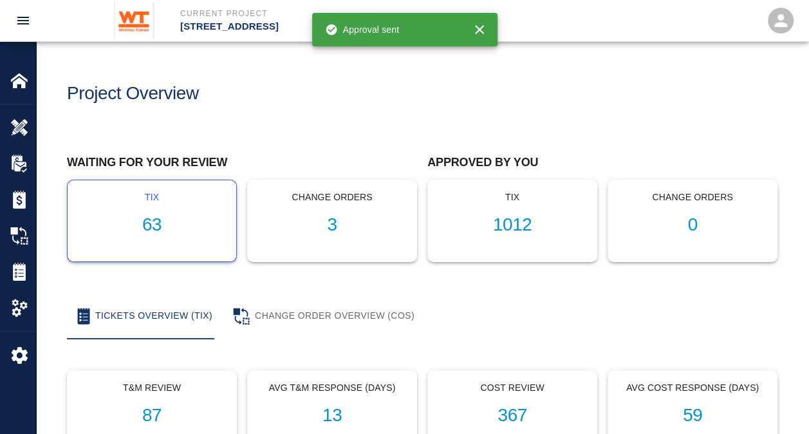
click at [138, 219] on h1 "63" at bounding box center [152, 224] width 148 height 21
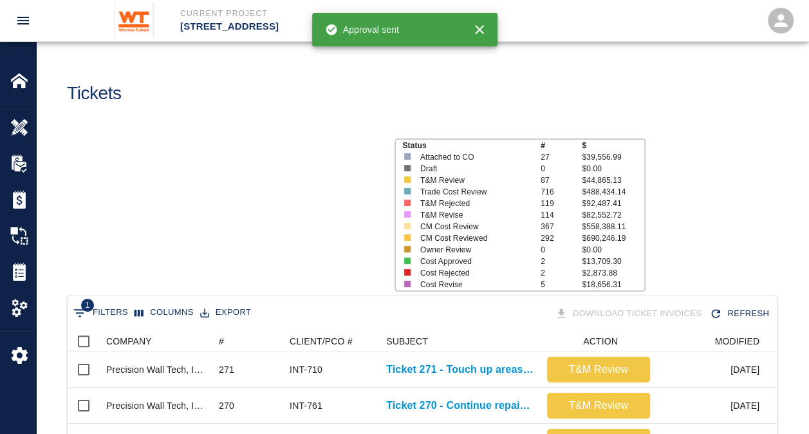
scroll to position [741, 699]
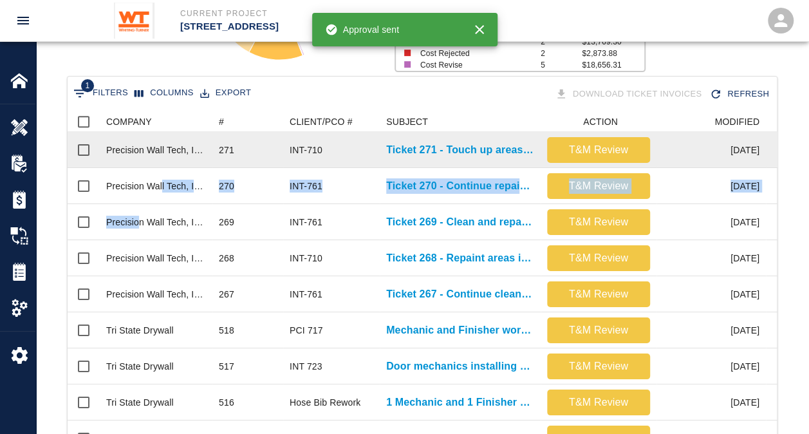
drag, startPoint x: 138, startPoint y: 219, endPoint x: 164, endPoint y: 166, distance: 59.6
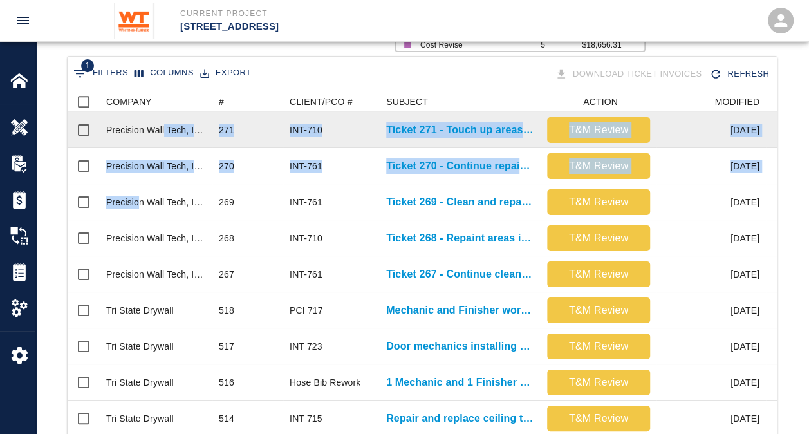
scroll to position [259, 0]
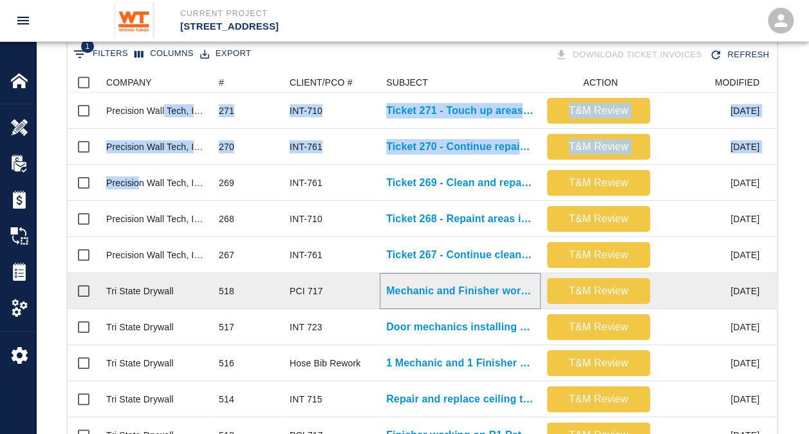
click at [468, 290] on p "Mechanic and Finisher working on B1 Patches" at bounding box center [460, 290] width 148 height 15
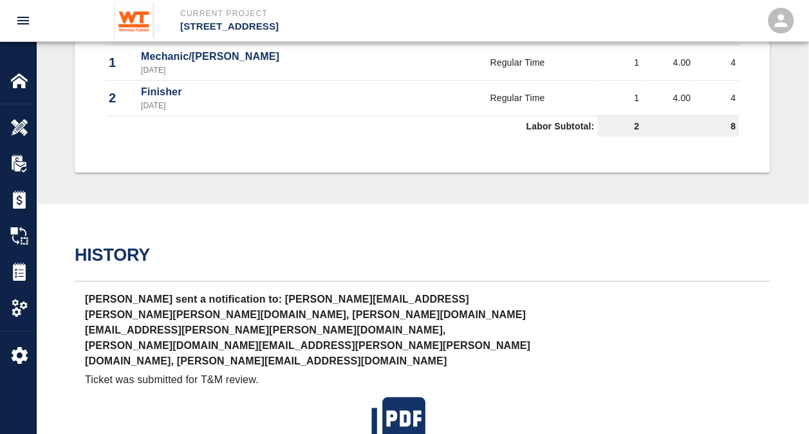
scroll to position [725, 0]
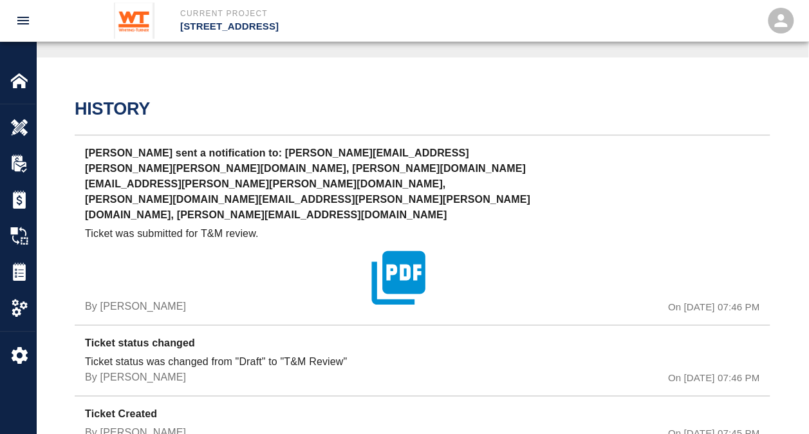
click at [414, 250] on icon "button" at bounding box center [397, 276] width 53 height 53
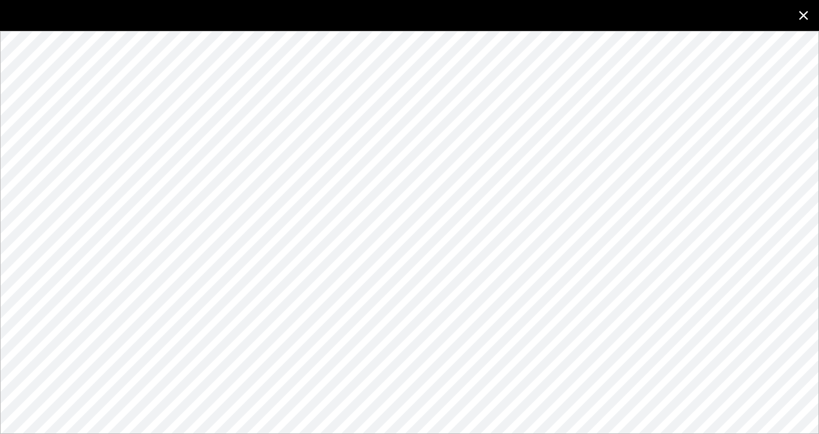
click at [806, 15] on icon "close" at bounding box center [802, 15] width 15 height 15
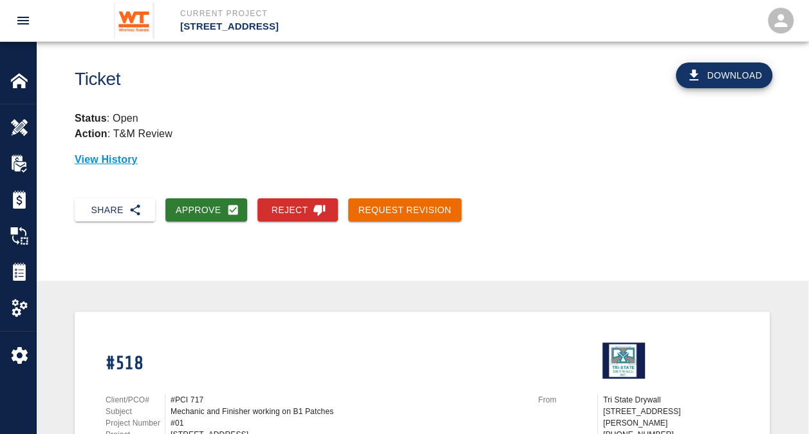
scroll to position [0, 0]
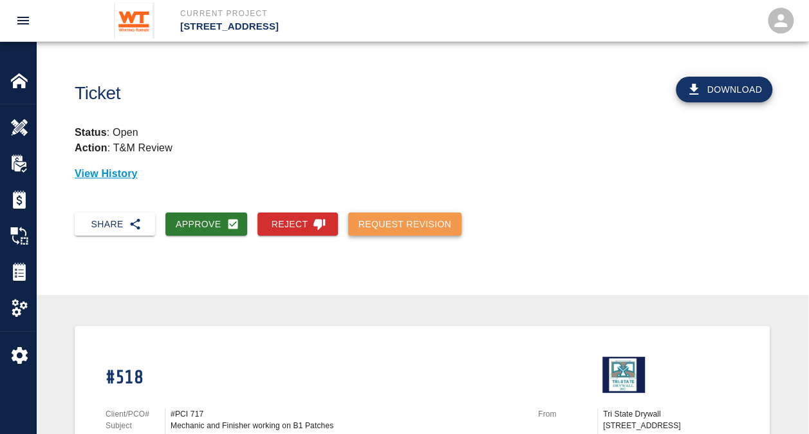
click at [427, 219] on button "Request Revision" at bounding box center [405, 224] width 114 height 24
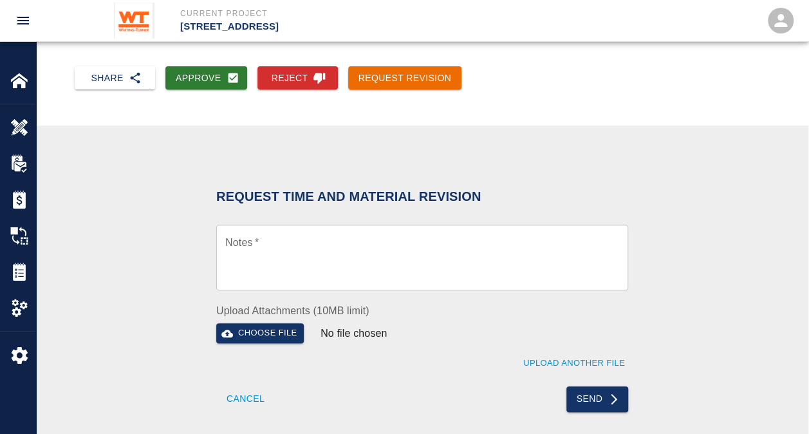
scroll to position [178, 0]
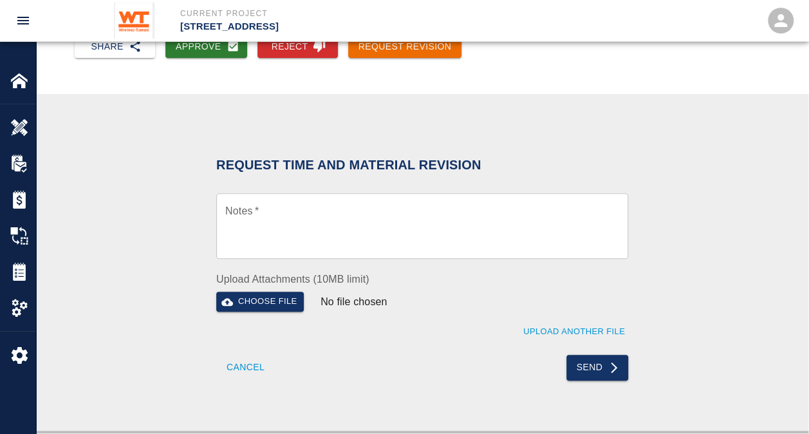
click at [324, 181] on div "Request Time and Material Revision" at bounding box center [422, 171] width 412 height 44
click at [314, 204] on textarea "Notes   *" at bounding box center [422, 226] width 394 height 44
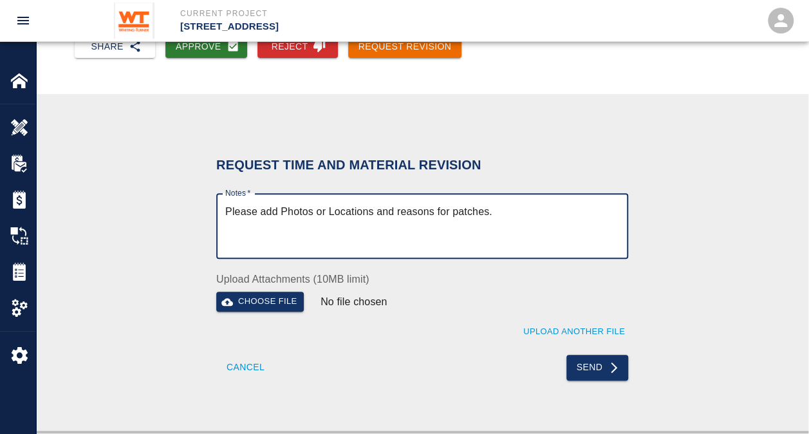
click at [372, 209] on textarea "Please add Photos or Locations and reasons for patches." at bounding box center [422, 226] width 394 height 44
click at [418, 208] on textarea "Please add Photos or Locations, RFI's and reasons for patches." at bounding box center [422, 226] width 394 height 44
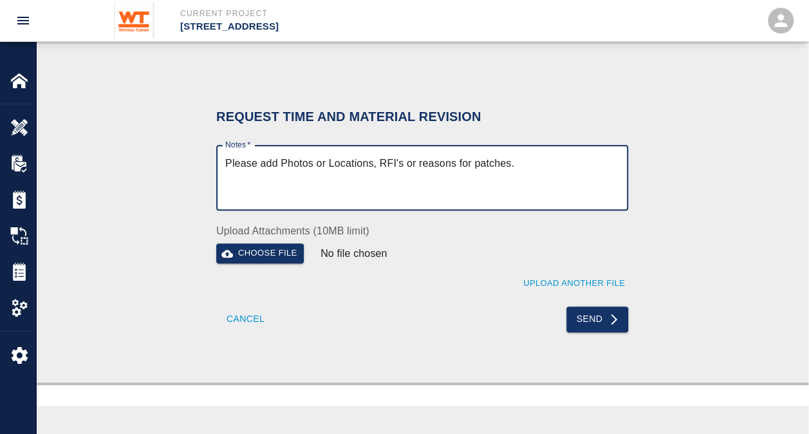
scroll to position [224, 0]
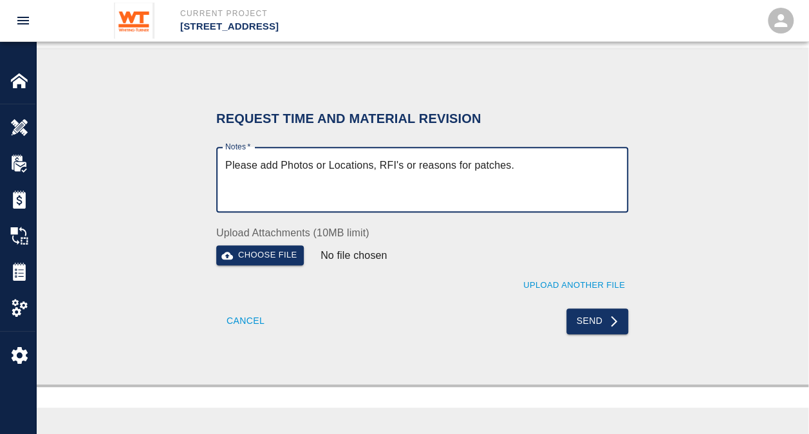
click at [508, 165] on textarea "Please add Photos or Locations, RFI's or reasons for patches." at bounding box center [422, 180] width 394 height 44
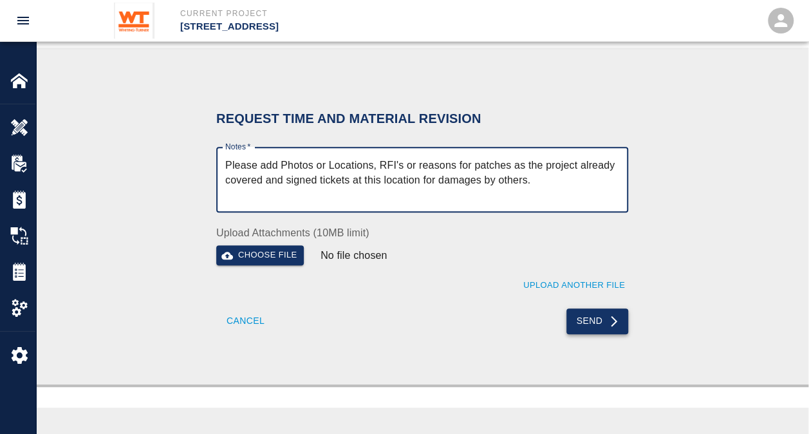
type textarea "Please add Photos or Locations, RFI's or reasons for patches as the project alr…"
click at [595, 315] on button "Send" at bounding box center [597, 321] width 62 height 26
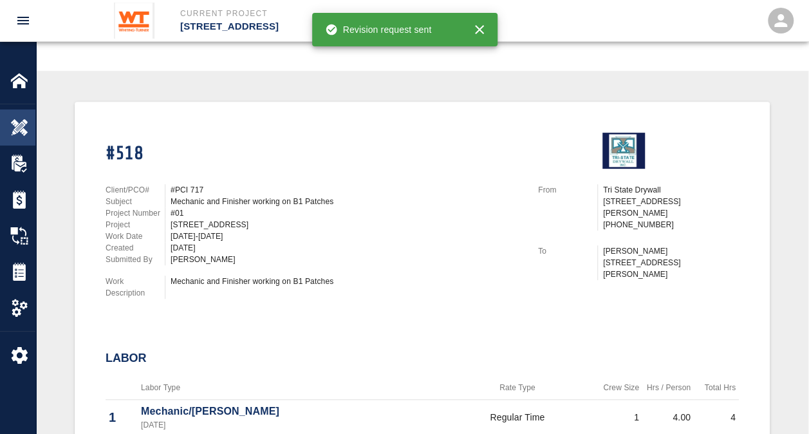
click at [13, 125] on img at bounding box center [19, 127] width 18 height 18
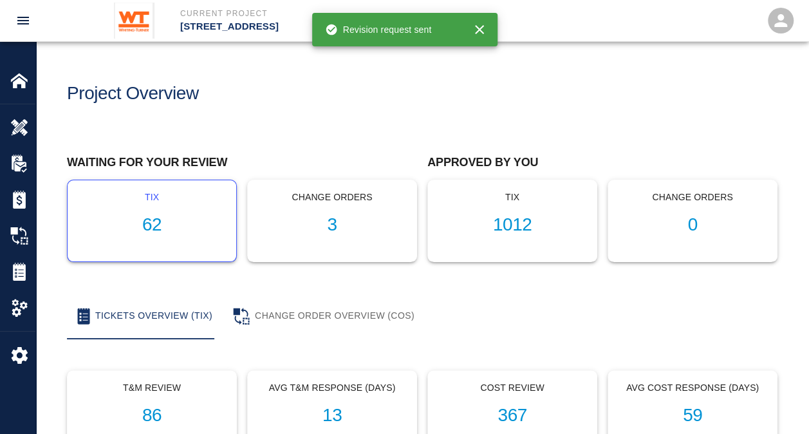
click at [154, 225] on h1 "62" at bounding box center [152, 224] width 148 height 21
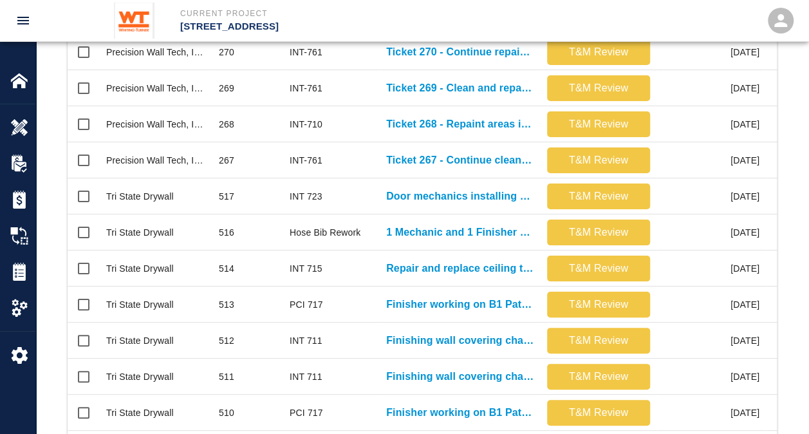
scroll to position [395, 0]
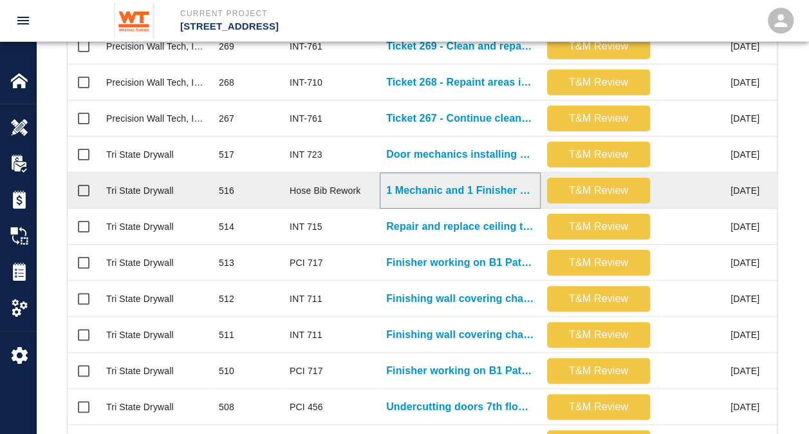
click at [438, 186] on p "1 Mechanic and 1 Finisher working on hose bib patching." at bounding box center [460, 190] width 148 height 15
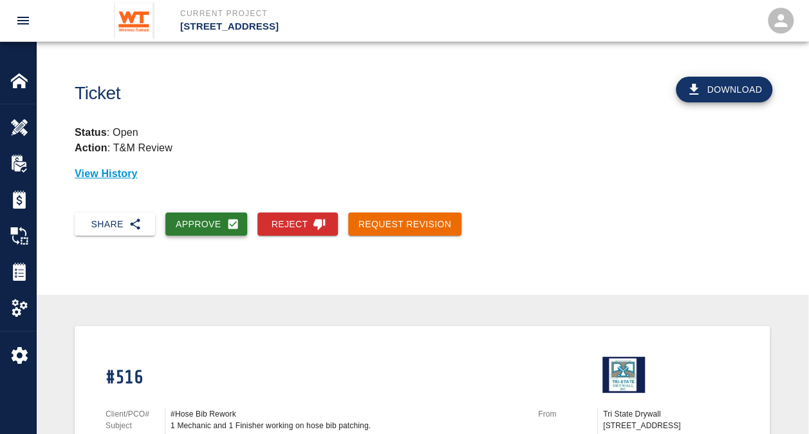
click at [203, 220] on button "Approve" at bounding box center [206, 224] width 82 height 24
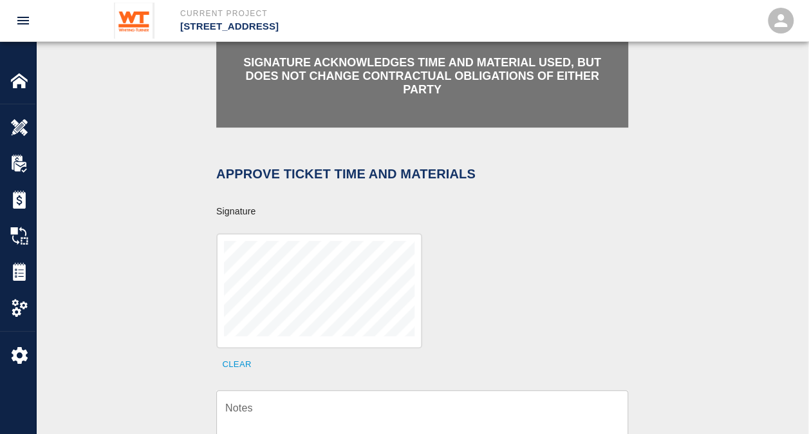
scroll to position [349, 0]
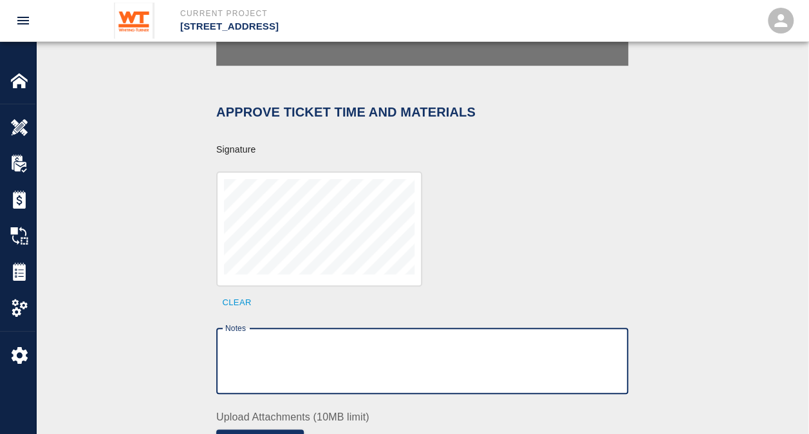
click at [329, 338] on textarea "Notes" at bounding box center [422, 360] width 394 height 44
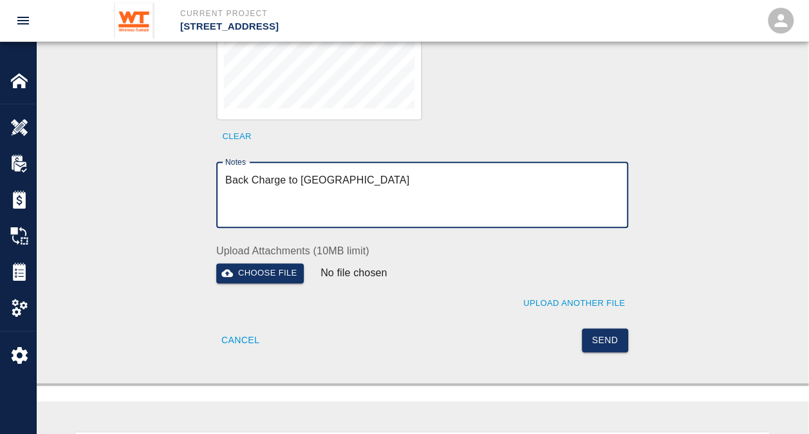
scroll to position [518, 0]
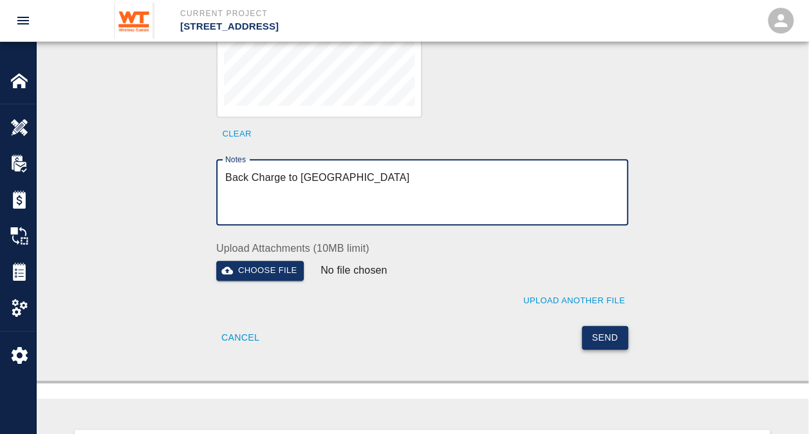
type textarea "Back Charge to [GEOGRAPHIC_DATA]"
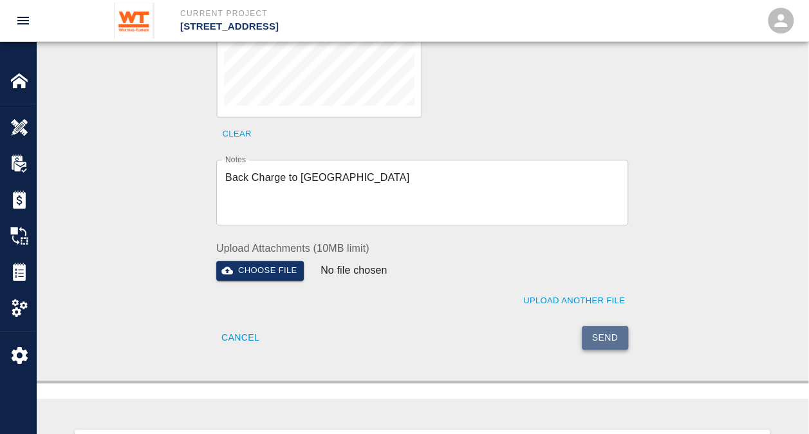
click at [608, 330] on button "Send" at bounding box center [605, 338] width 47 height 24
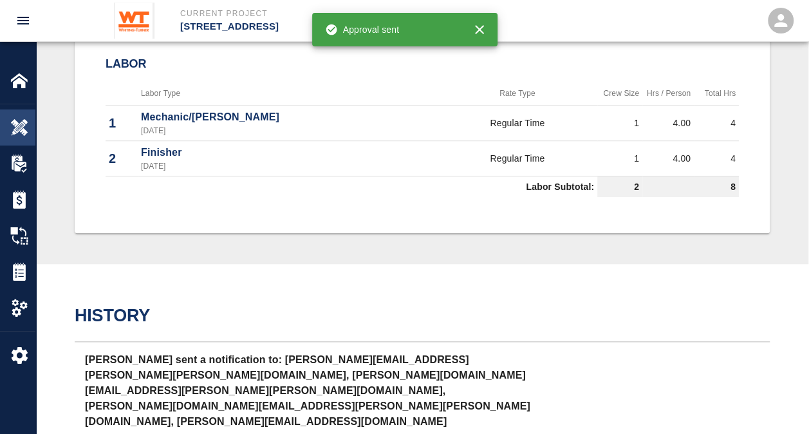
click at [18, 125] on img at bounding box center [19, 127] width 18 height 18
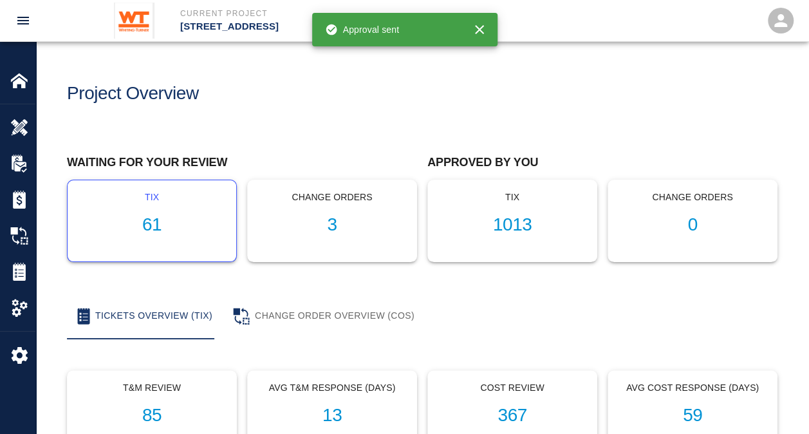
click at [160, 224] on h1 "61" at bounding box center [152, 224] width 148 height 21
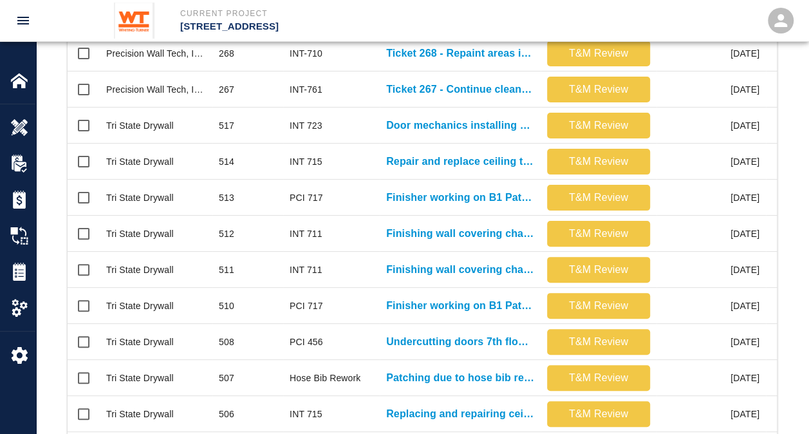
scroll to position [431, 0]
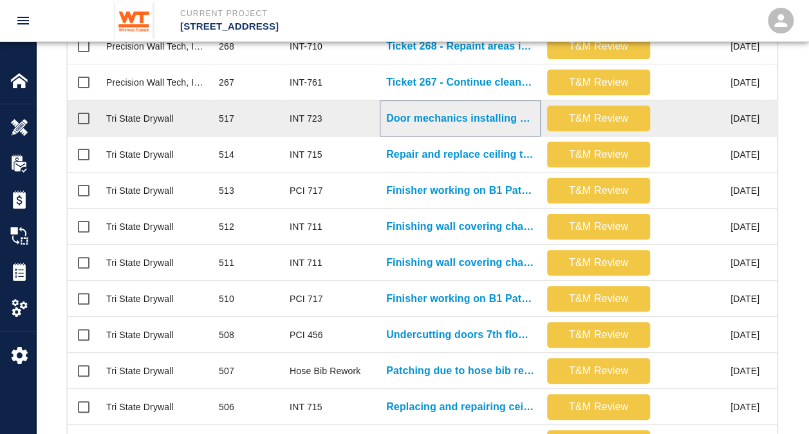
click at [433, 119] on p "Door mechanics installing added door bottoms on bathroom doors 3..." at bounding box center [460, 118] width 148 height 15
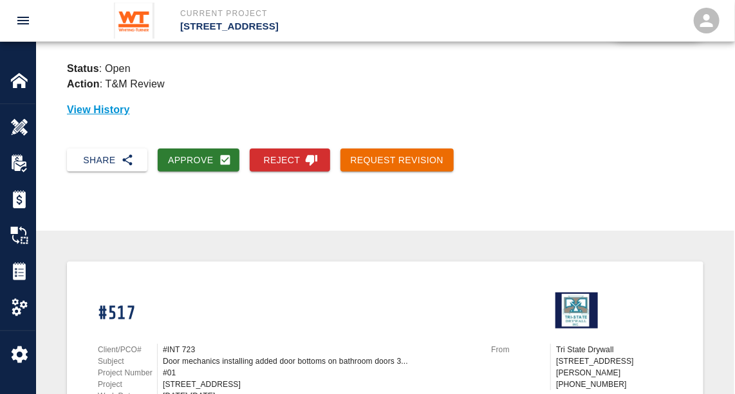
scroll to position [30, 0]
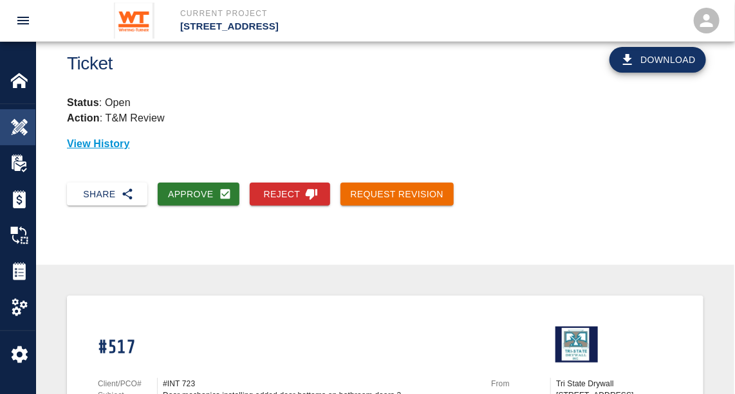
click at [17, 127] on img at bounding box center [19, 127] width 18 height 18
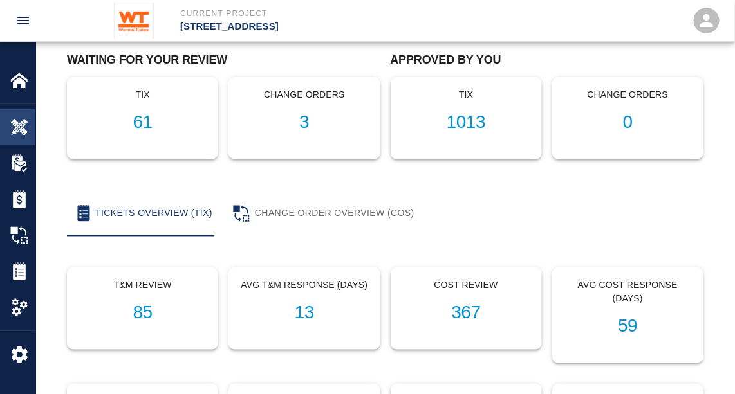
scroll to position [102, 0]
click at [135, 125] on h1 "61" at bounding box center [142, 122] width 129 height 21
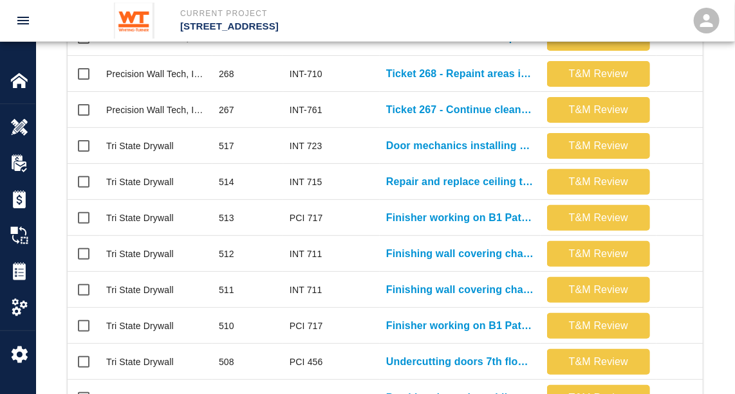
scroll to position [405, 0]
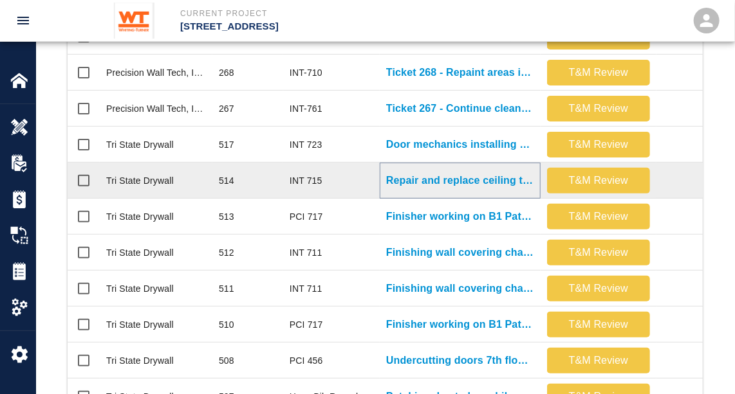
click at [473, 181] on p "Repair and replace ceiling tile damaged by other trades B1." at bounding box center [460, 180] width 148 height 15
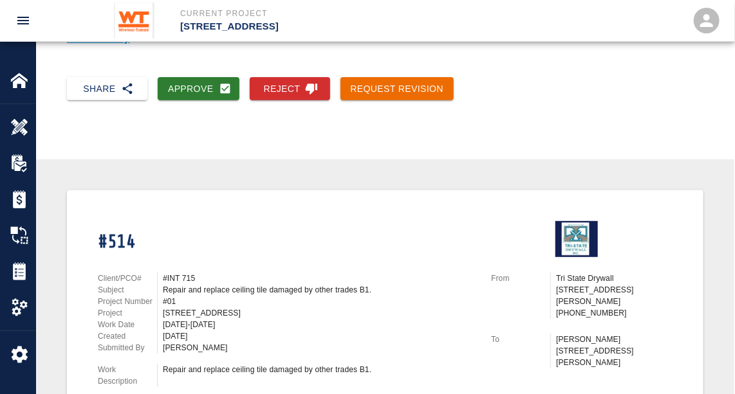
scroll to position [134, 0]
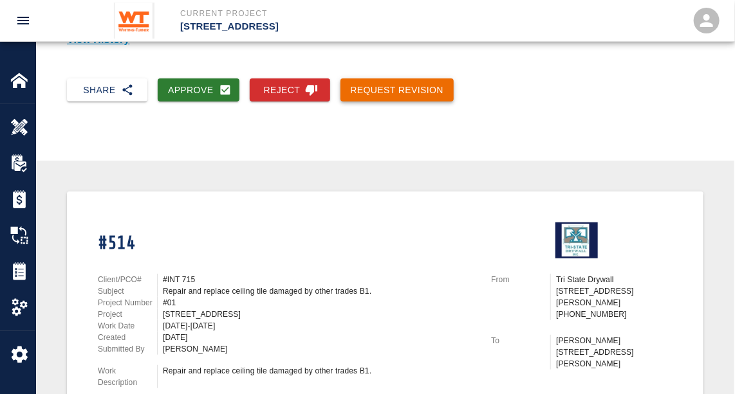
click at [403, 88] on button "Request Revision" at bounding box center [397, 91] width 114 height 24
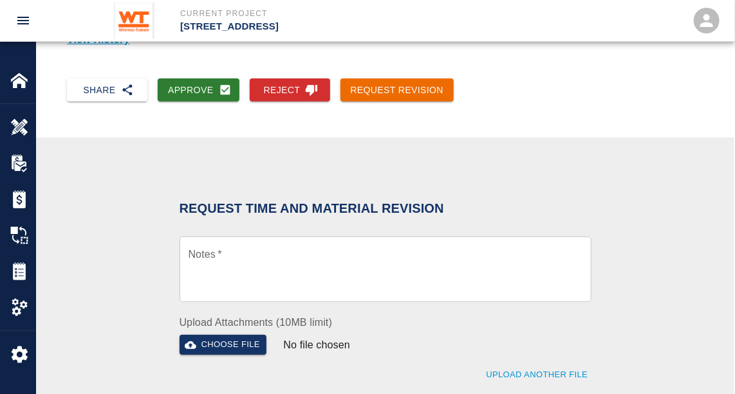
click at [282, 261] on textarea "Notes   *" at bounding box center [386, 270] width 394 height 44
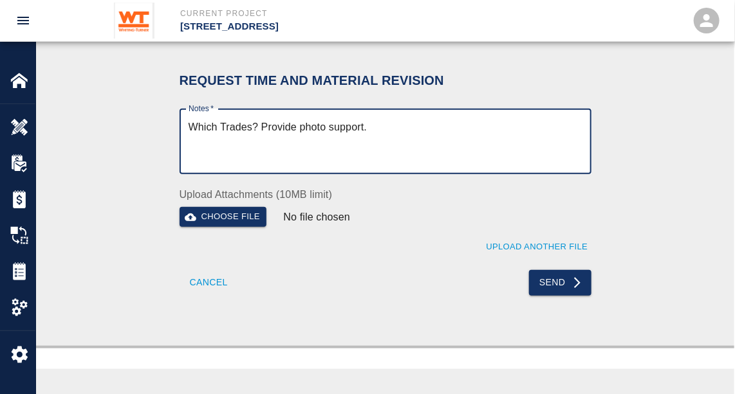
scroll to position [263, 0]
click at [362, 124] on textarea "Which Trades? Provide photo support." at bounding box center [386, 141] width 394 height 44
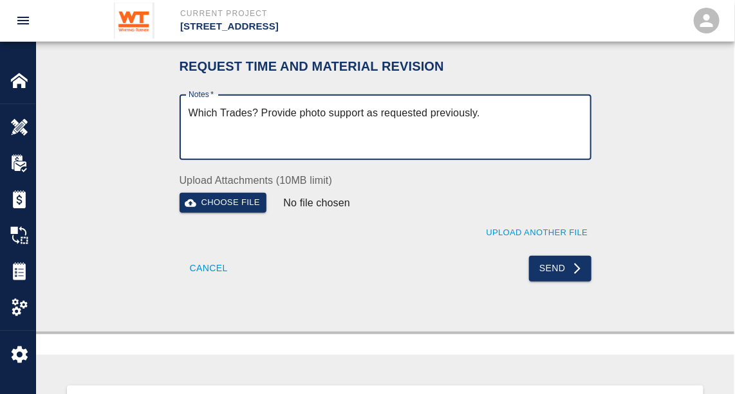
scroll to position [277, 0]
click at [514, 113] on textarea "Which Trades? Provide photo support as requested previously." at bounding box center [386, 127] width 394 height 44
type textarea "Which Trades? Provide photo support as requested previously."
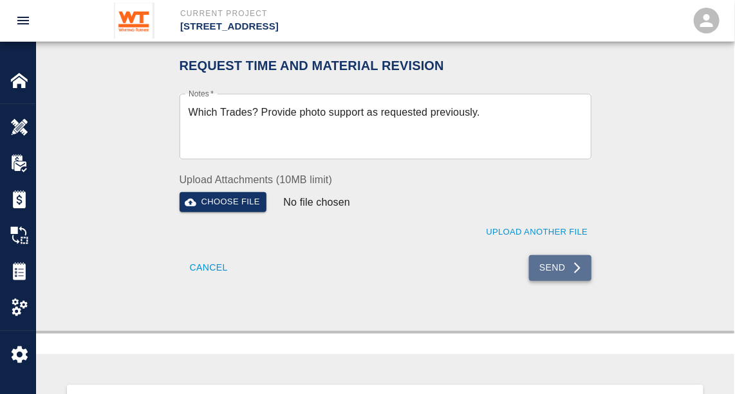
click at [564, 268] on button "Send" at bounding box center [560, 268] width 62 height 26
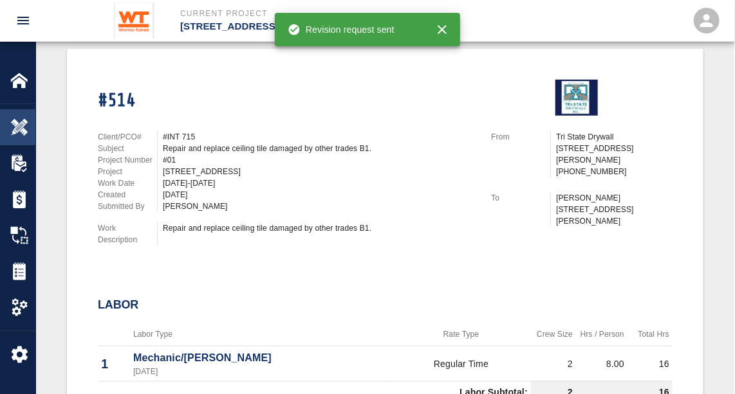
click at [21, 123] on img at bounding box center [19, 127] width 18 height 18
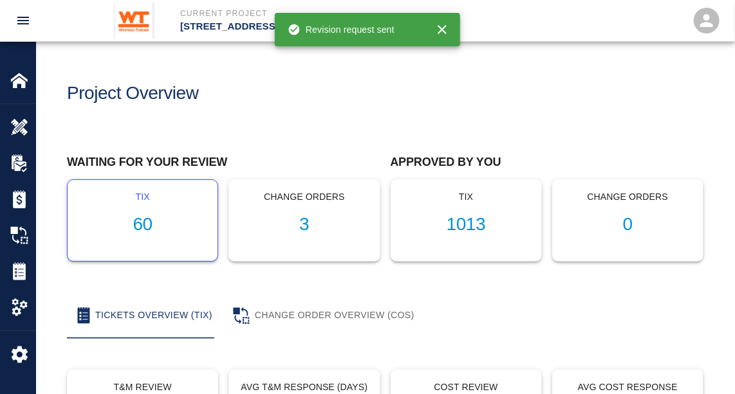
click at [131, 214] on h1 "60" at bounding box center [142, 224] width 129 height 21
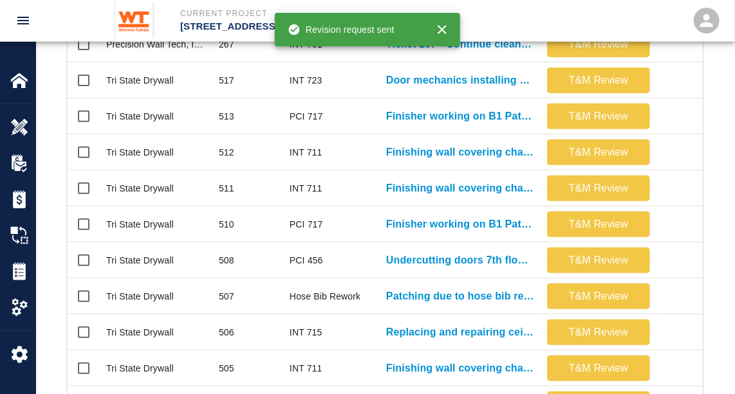
scroll to position [470, 0]
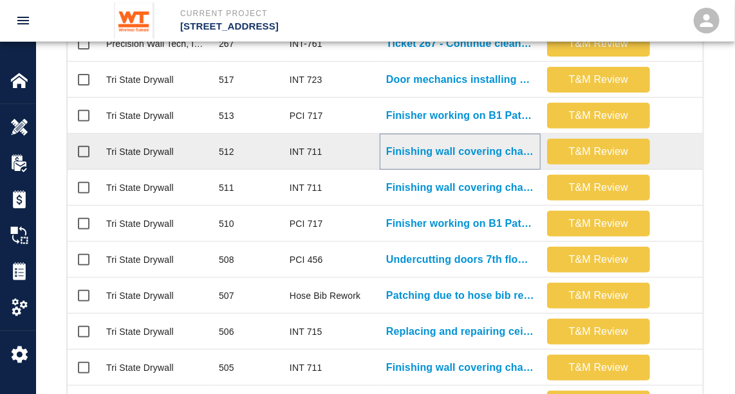
click at [467, 151] on p "Finishing wall covering changes where wall coverings were removed in..." at bounding box center [460, 151] width 148 height 15
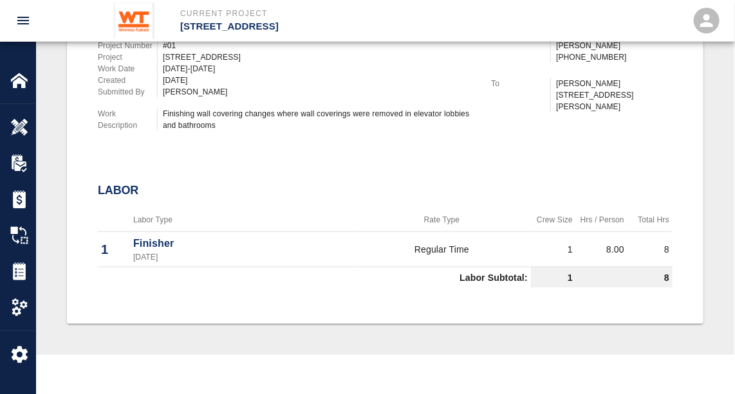
scroll to position [392, 0]
click at [26, 127] on img at bounding box center [19, 127] width 18 height 18
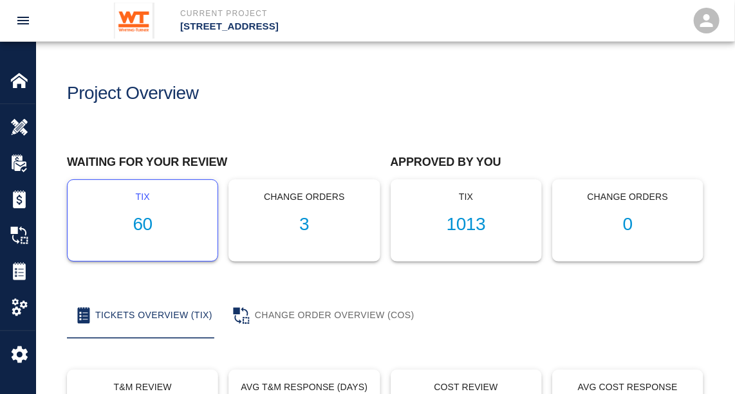
click at [135, 227] on h1 "60" at bounding box center [142, 224] width 129 height 21
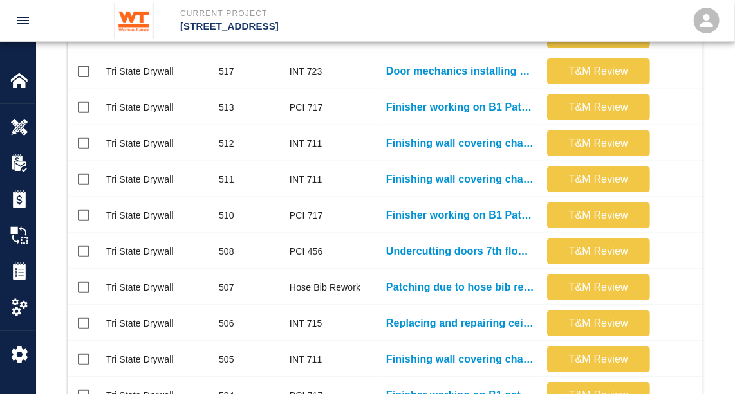
scroll to position [478, 0]
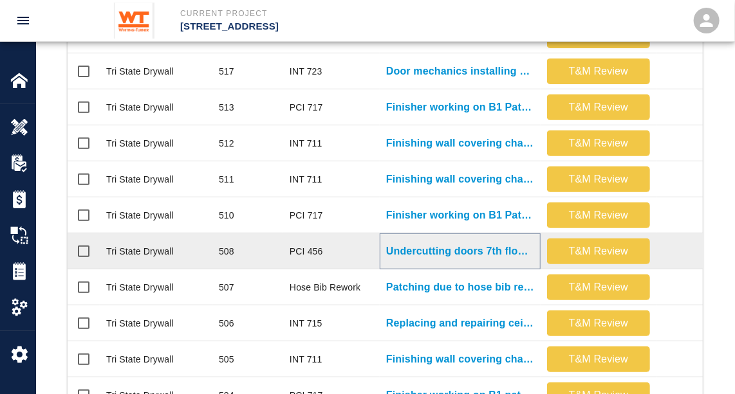
click at [440, 253] on p "Undercutting doors 7th floor for door bottoms where slab is..." at bounding box center [460, 251] width 148 height 15
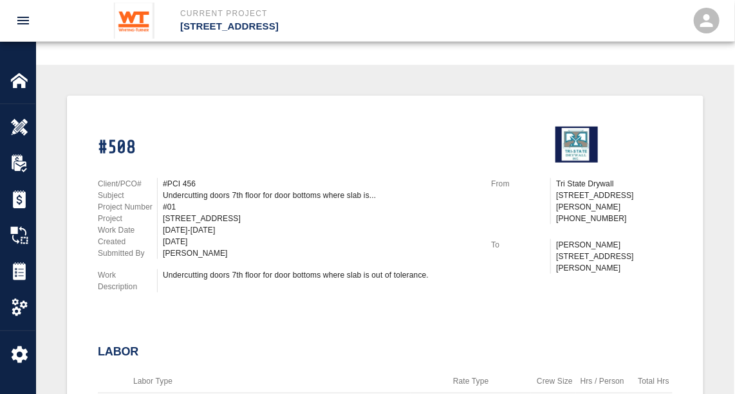
scroll to position [141, 0]
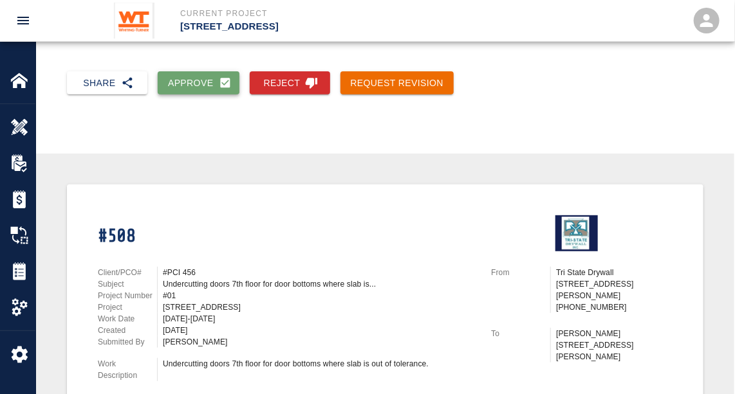
click at [194, 84] on button "Approve" at bounding box center [199, 83] width 82 height 24
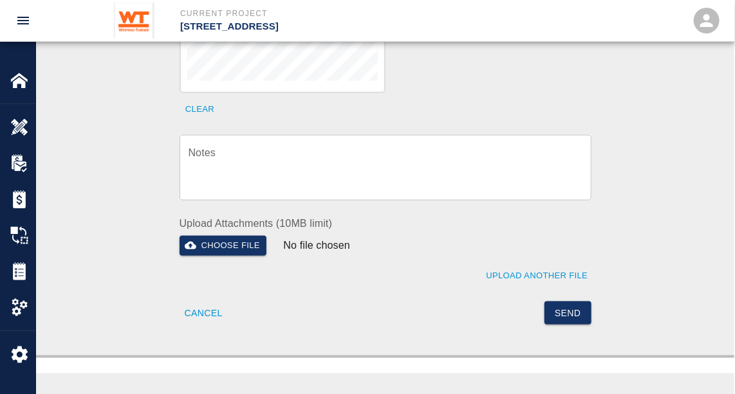
scroll to position [542, 0]
click at [555, 302] on button "Send" at bounding box center [567, 314] width 47 height 24
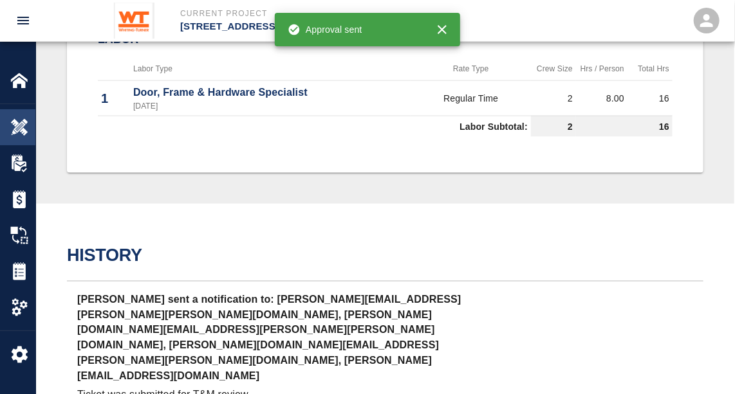
click at [19, 122] on img at bounding box center [19, 127] width 18 height 18
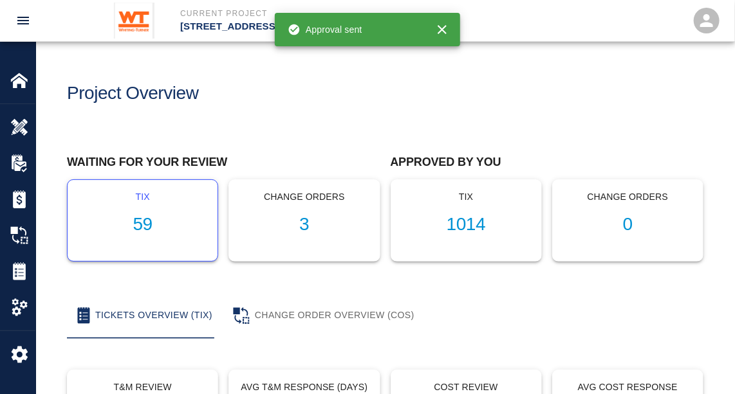
click at [141, 225] on h1 "59" at bounding box center [142, 224] width 129 height 21
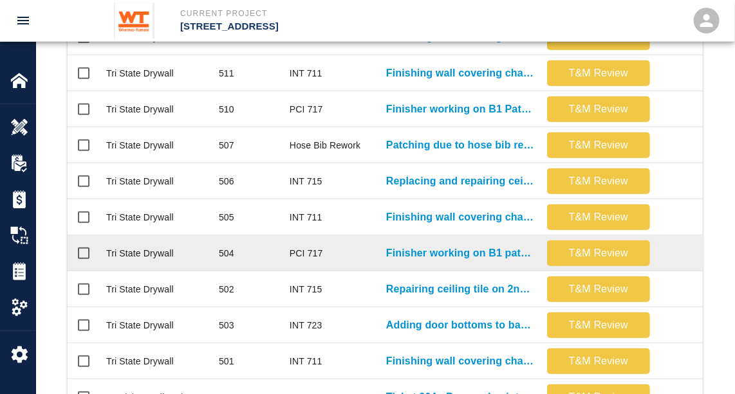
scroll to position [751, 0]
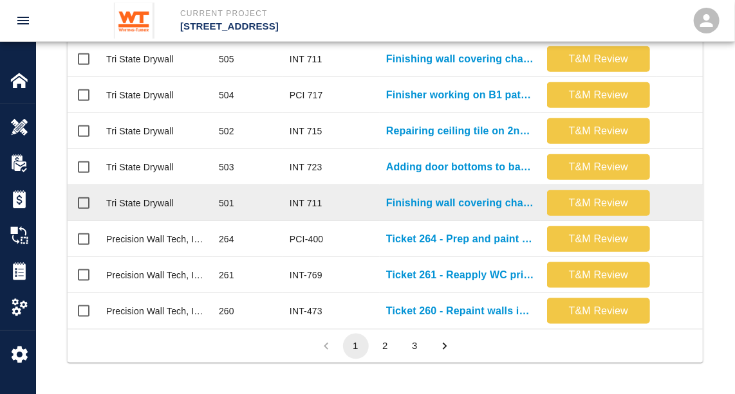
click at [442, 201] on div "Finishing wall covering changes where wall coverings were removed in..." at bounding box center [460, 203] width 161 height 36
click at [457, 196] on p "Finishing wall covering changes where wall coverings were removed in..." at bounding box center [460, 203] width 148 height 15
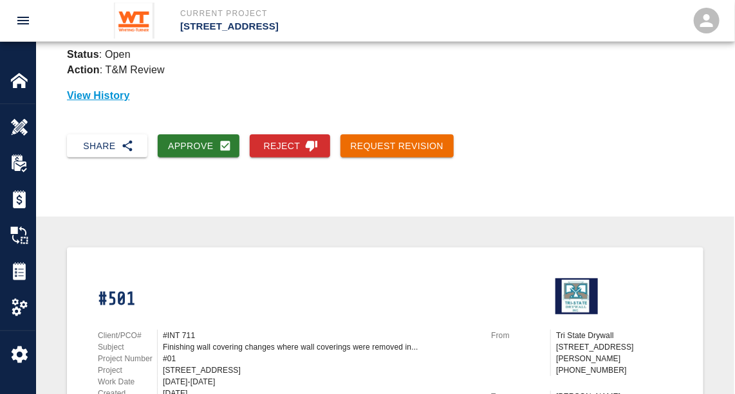
scroll to position [19, 0]
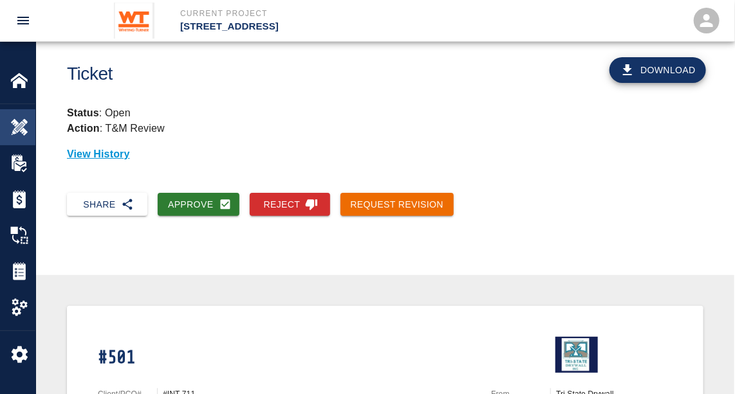
click at [19, 125] on img at bounding box center [19, 127] width 18 height 18
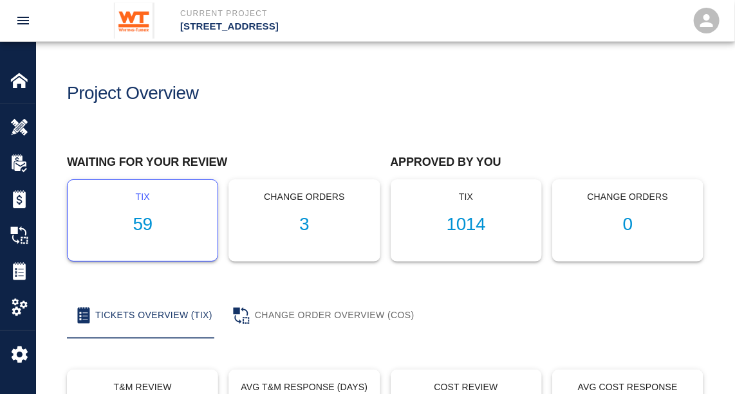
click at [152, 218] on h1 "59" at bounding box center [142, 224] width 129 height 21
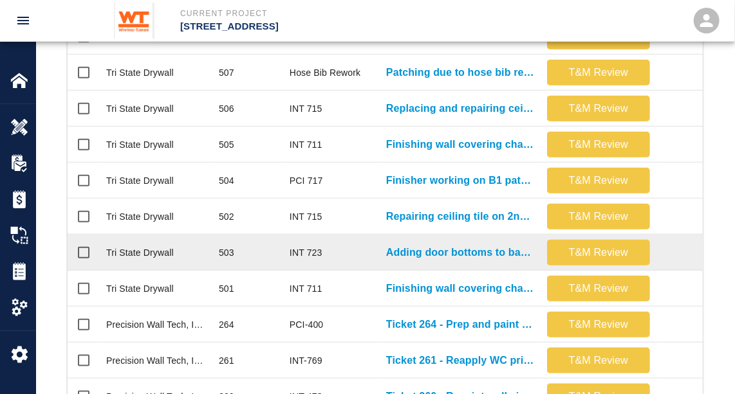
scroll to position [655, 0]
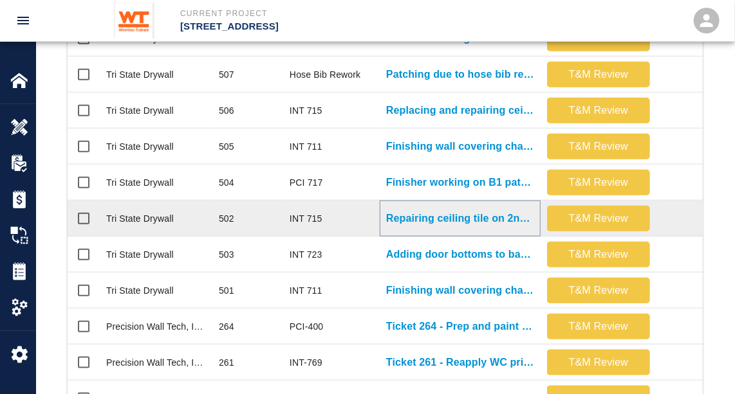
click at [475, 216] on p "Repairing ceiling tile on 2nd floor due to damage by..." at bounding box center [460, 218] width 148 height 15
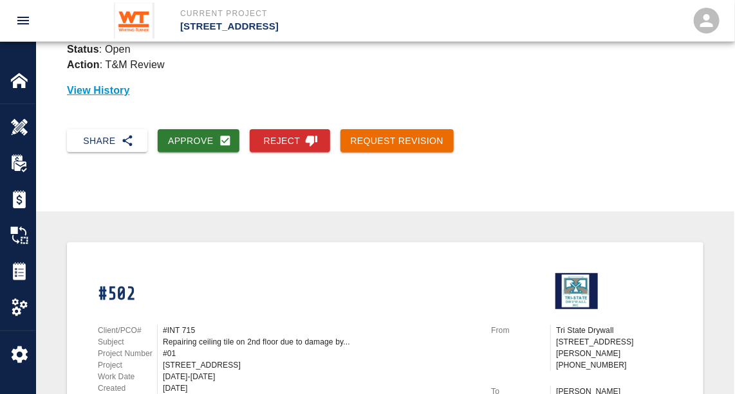
scroll to position [82, 0]
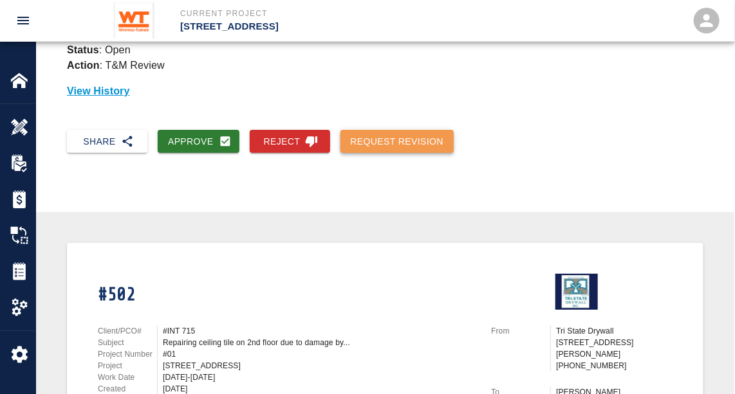
click at [418, 138] on button "Request Revision" at bounding box center [397, 142] width 114 height 24
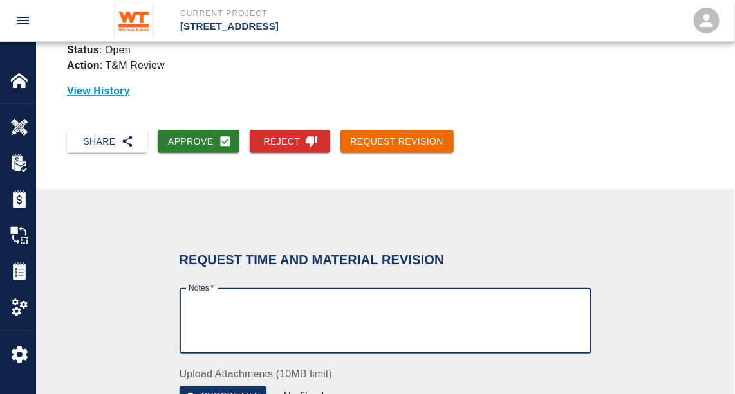
click at [250, 312] on textarea "Notes   *" at bounding box center [386, 321] width 394 height 44
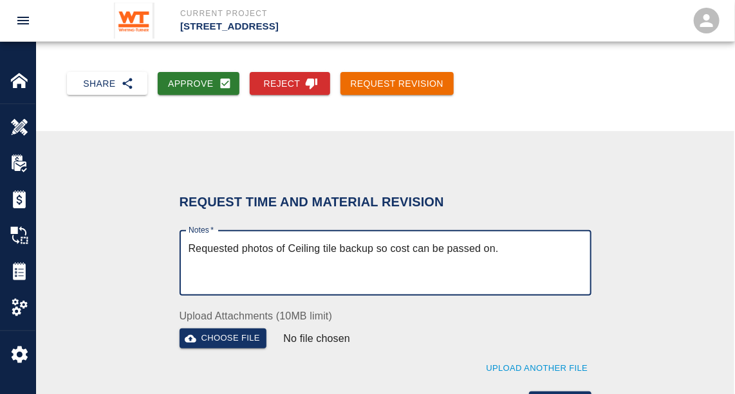
scroll to position [246, 0]
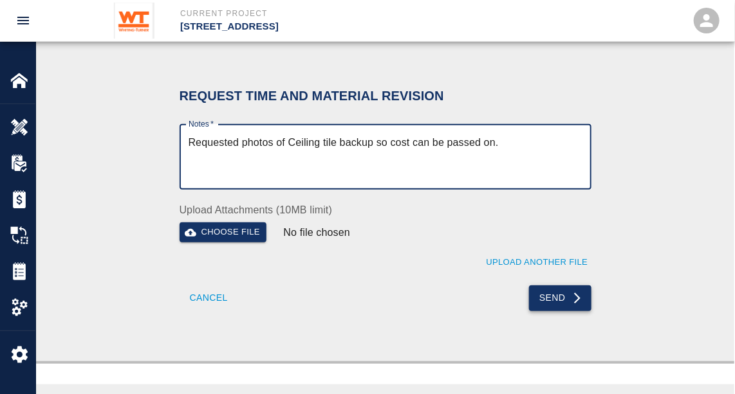
type textarea "Requested photos of Ceiling tile backup so cost can be passed on."
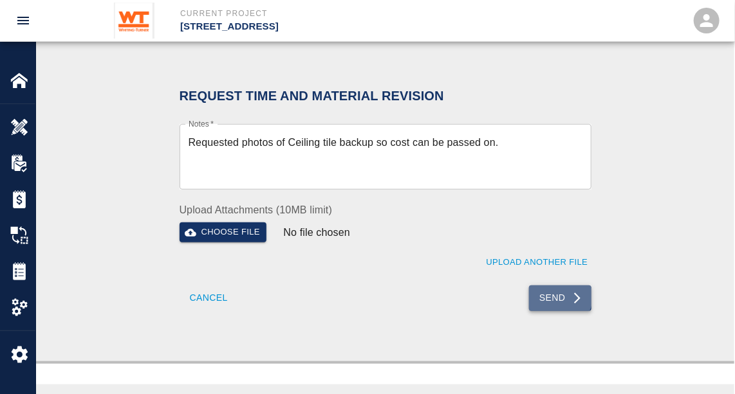
click at [560, 297] on button "Send" at bounding box center [560, 299] width 62 height 26
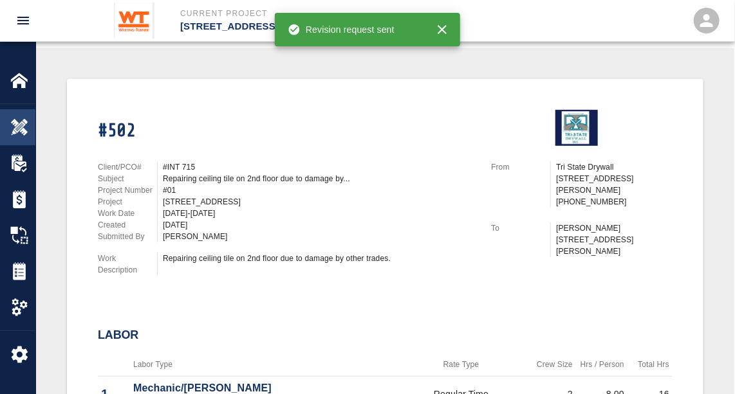
click at [17, 122] on img at bounding box center [19, 127] width 18 height 18
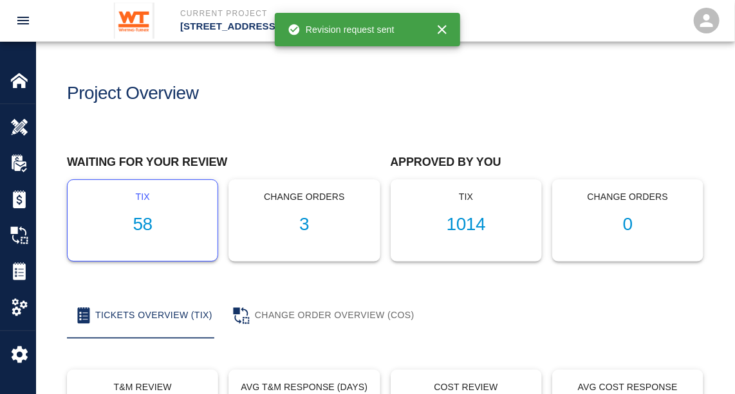
click at [140, 230] on h1 "58" at bounding box center [142, 224] width 129 height 21
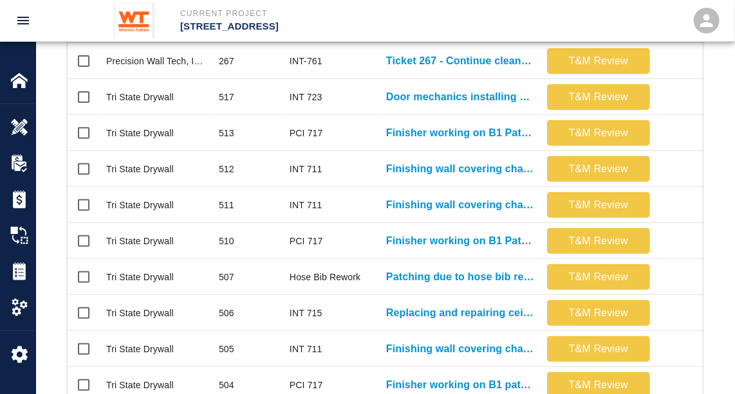
scroll to position [453, 0]
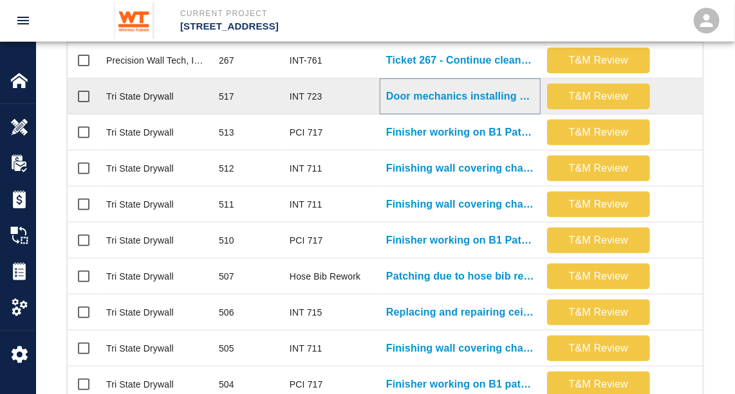
click at [441, 93] on p "Door mechanics installing added door bottoms on bathroom doors 3..." at bounding box center [460, 96] width 148 height 15
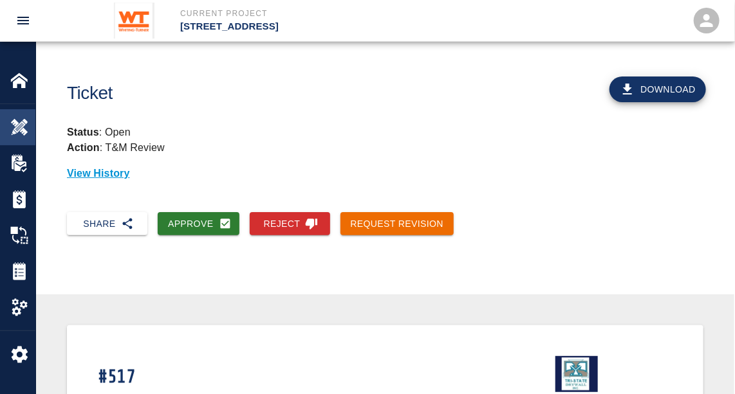
click at [24, 116] on div "Overview" at bounding box center [17, 127] width 35 height 36
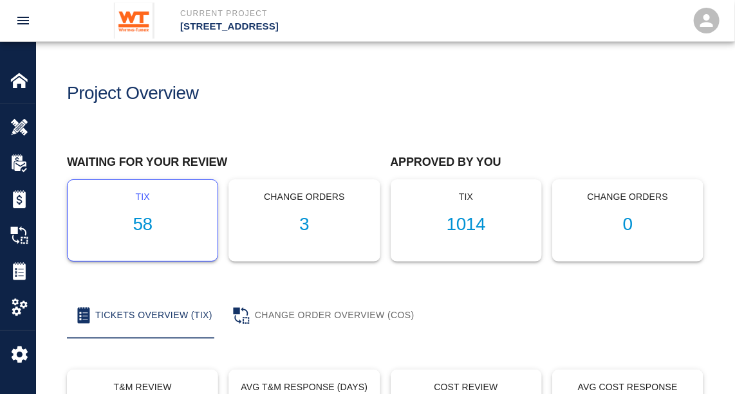
click at [149, 227] on h1 "58" at bounding box center [142, 224] width 129 height 21
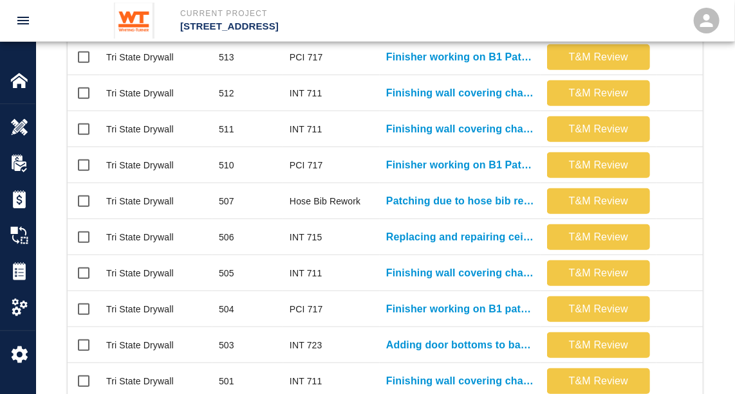
scroll to position [531, 0]
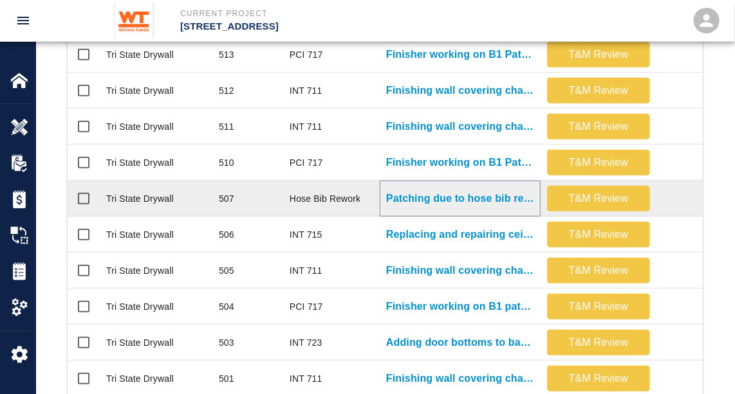
click at [449, 198] on p "Patching due to hose bib rework. B1 and G1" at bounding box center [460, 198] width 148 height 15
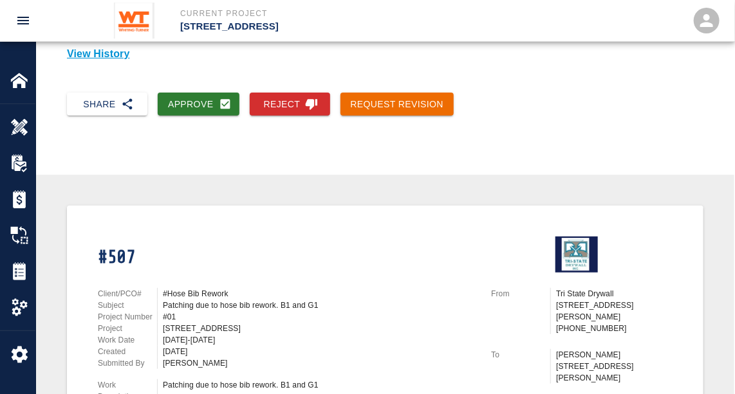
scroll to position [119, 0]
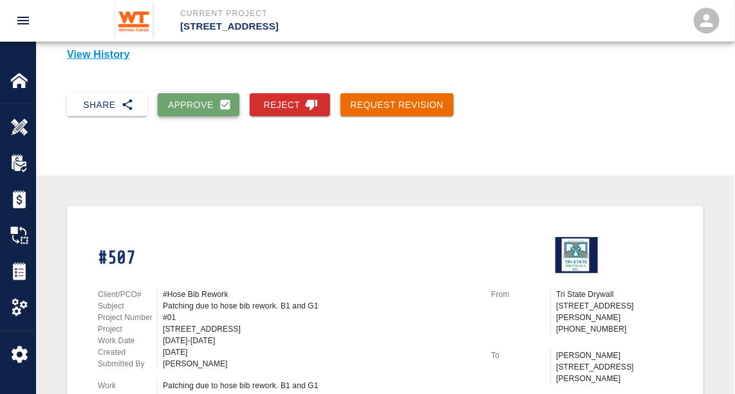
click at [201, 105] on button "Approve" at bounding box center [199, 105] width 82 height 24
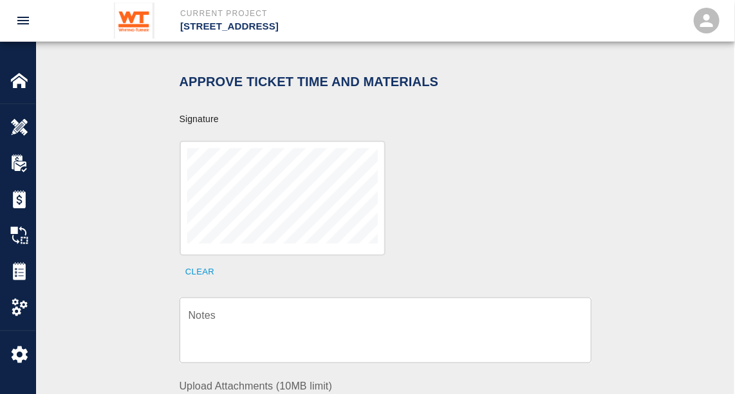
scroll to position [381, 0]
click at [234, 308] on textarea "Notes" at bounding box center [386, 330] width 394 height 44
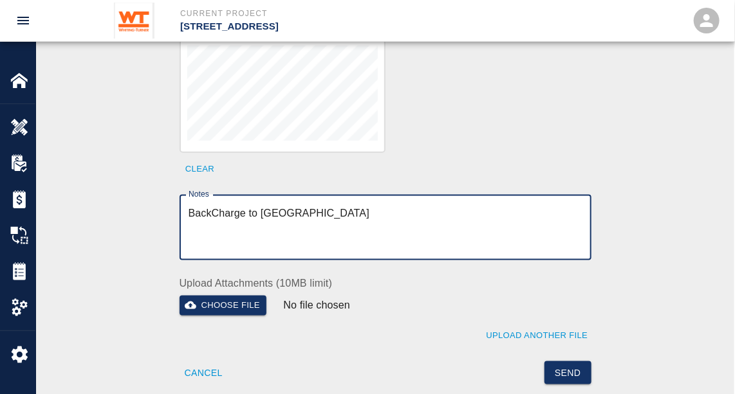
scroll to position [484, 0]
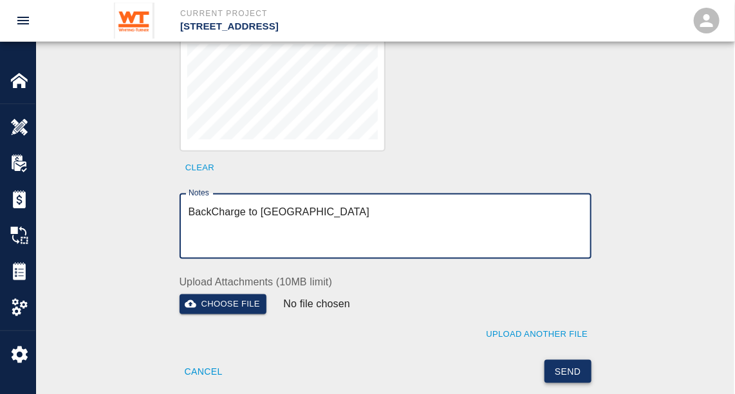
type textarea "BackCharge to [GEOGRAPHIC_DATA]"
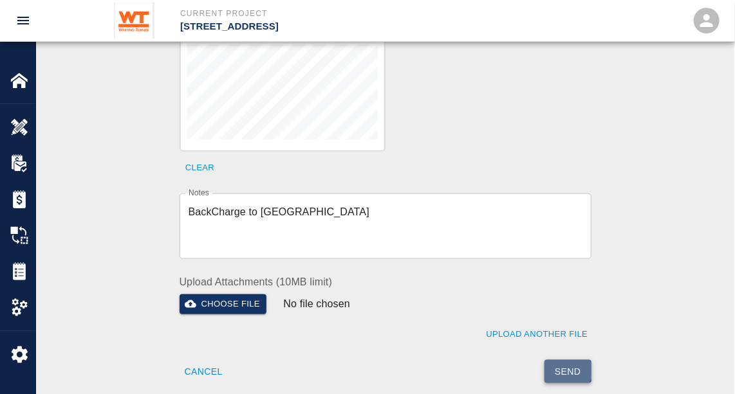
click at [569, 360] on button "Send" at bounding box center [567, 372] width 47 height 24
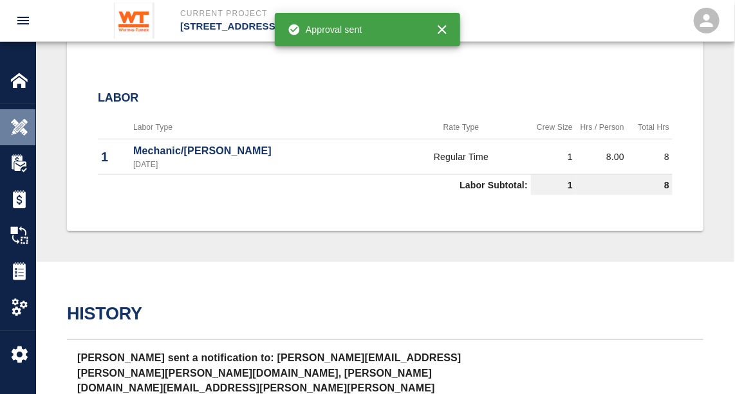
click at [15, 113] on div "Overview" at bounding box center [17, 127] width 35 height 36
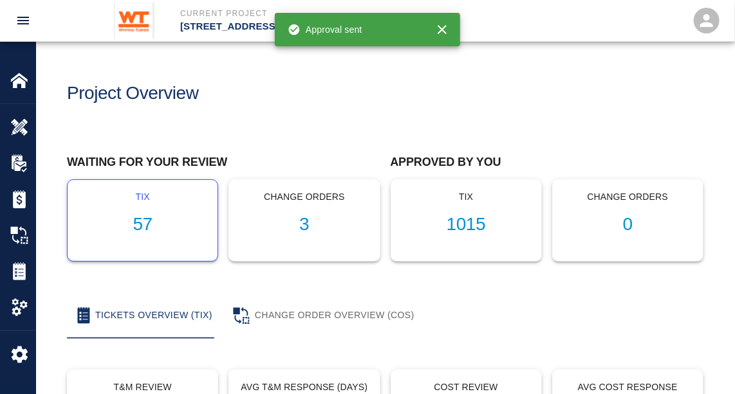
click at [139, 223] on h1 "57" at bounding box center [142, 224] width 129 height 21
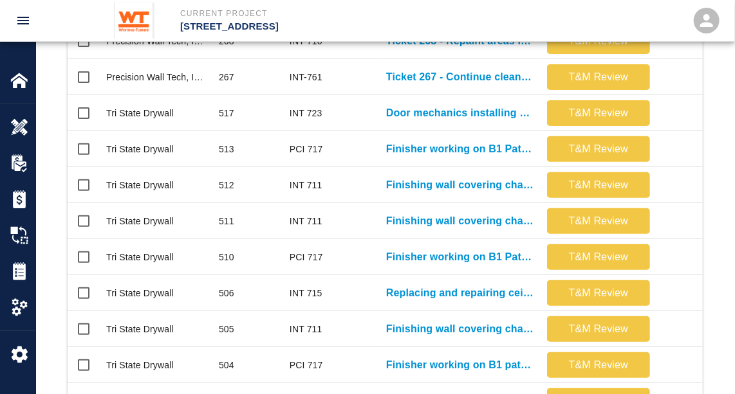
scroll to position [423, 0]
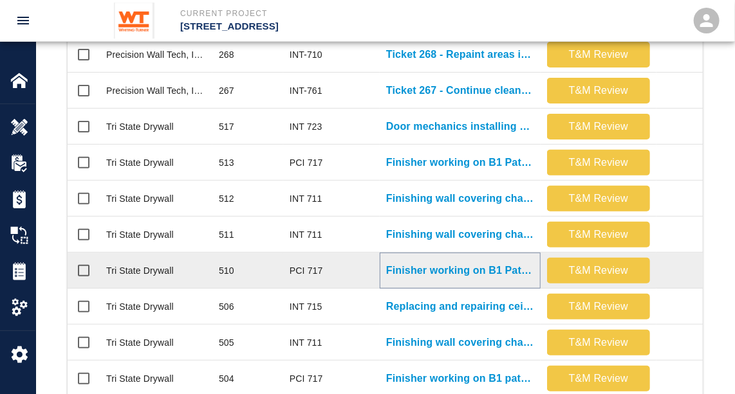
click at [440, 268] on p "Finisher working on B1 Patches." at bounding box center [460, 270] width 148 height 15
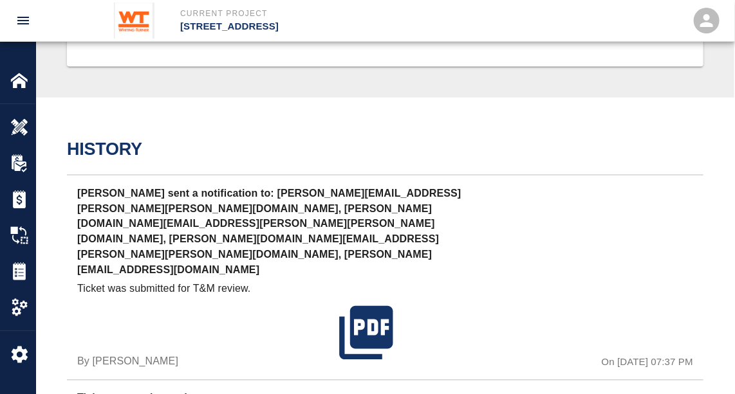
scroll to position [649, 0]
click at [378, 301] on icon "button" at bounding box center [366, 333] width 64 height 64
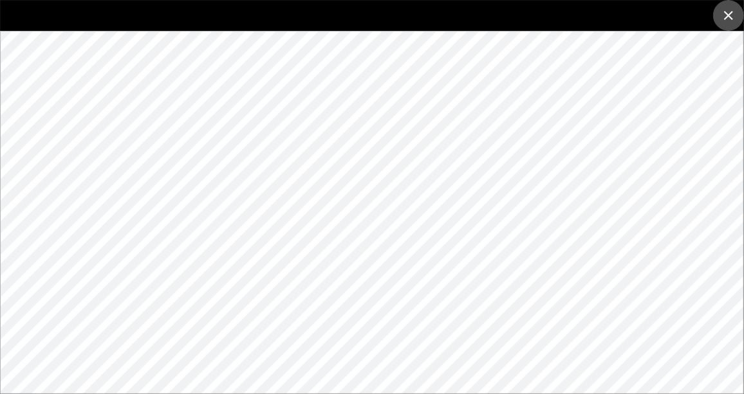
click at [732, 15] on icon "close" at bounding box center [728, 15] width 15 height 15
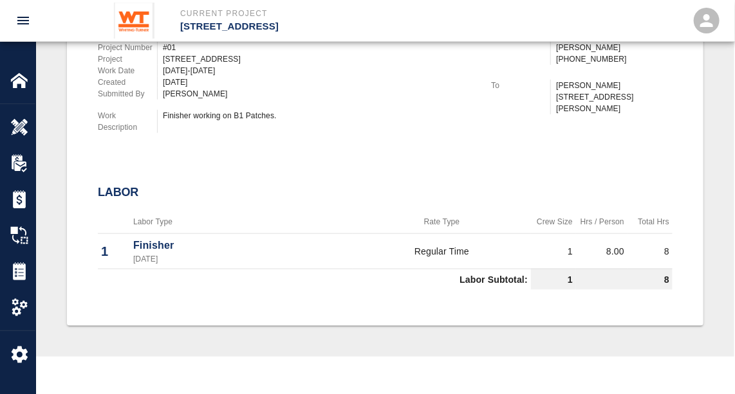
scroll to position [0, 0]
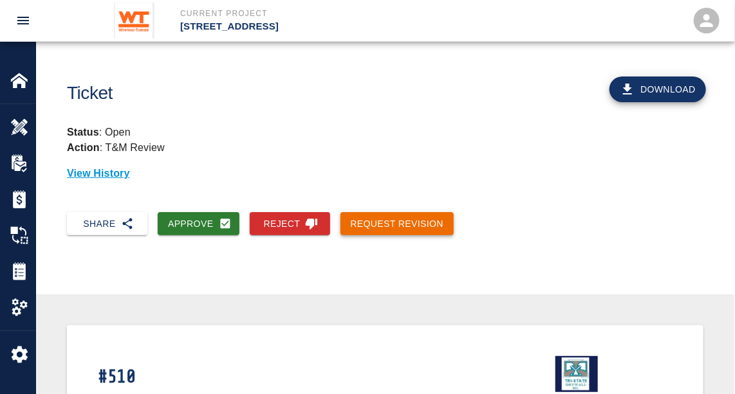
click at [391, 223] on button "Request Revision" at bounding box center [397, 224] width 114 height 24
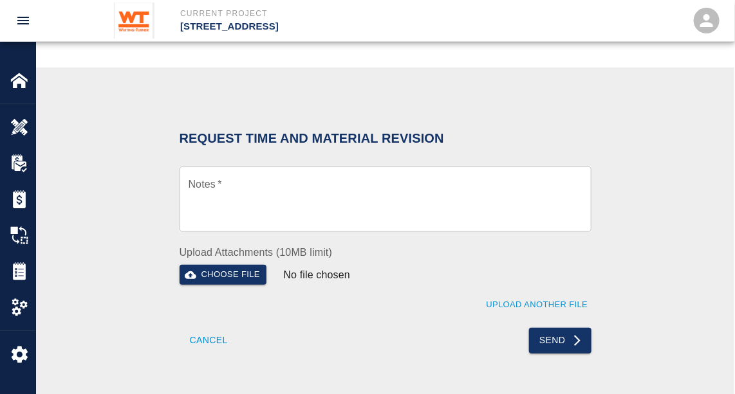
scroll to position [293, 0]
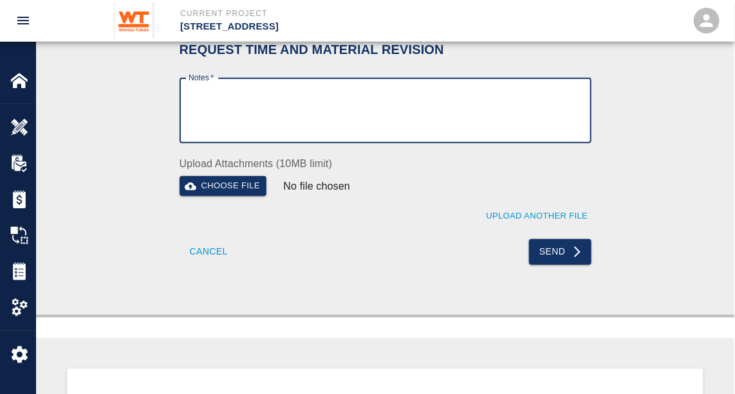
click at [344, 111] on textarea "Notes   *" at bounding box center [386, 111] width 394 height 44
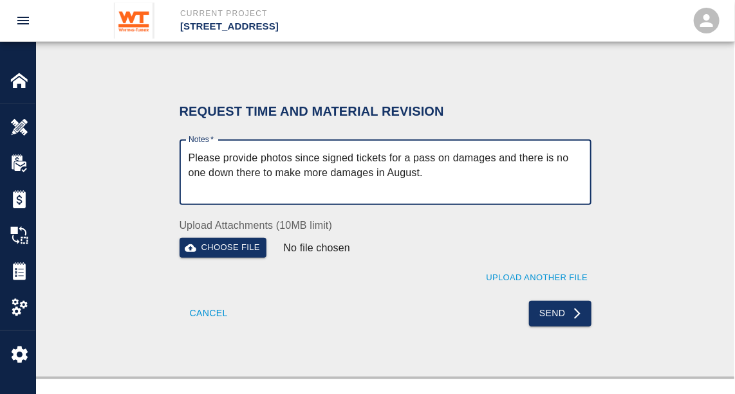
scroll to position [271, 0]
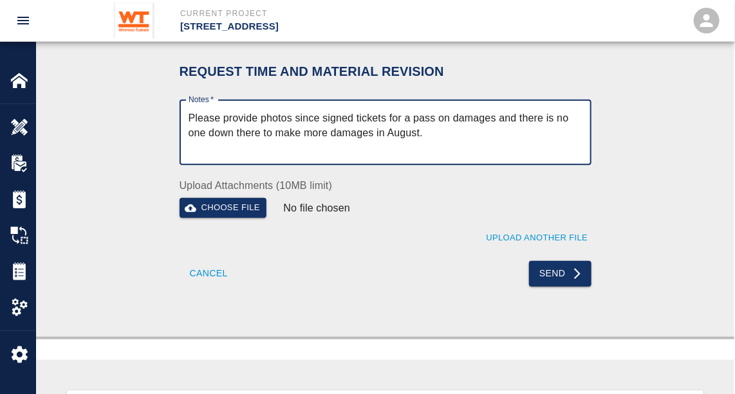
click at [324, 115] on textarea "Please provide photos since signed tickets for a pass on damages and there is n…" at bounding box center [386, 133] width 394 height 44
type textarea "Please provide photos since WT signed tickets for a pass on damages and there i…"
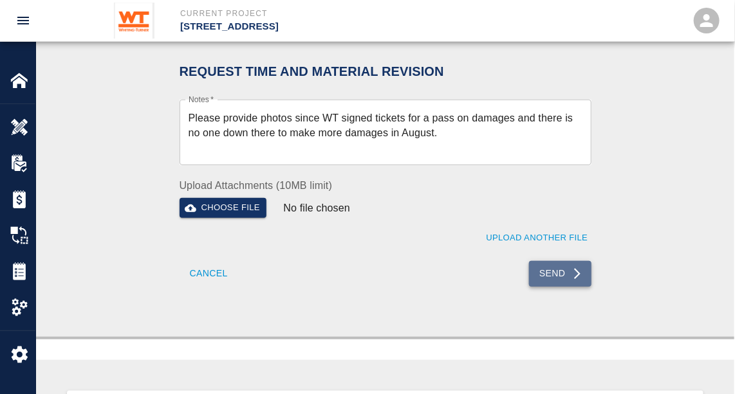
click at [572, 284] on button "Send" at bounding box center [560, 274] width 62 height 26
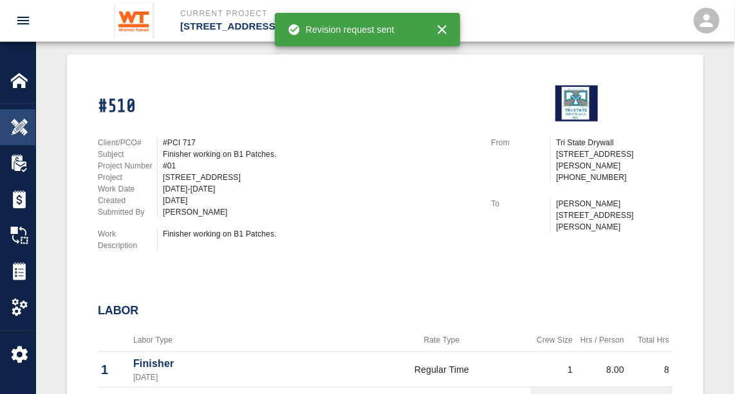
click at [15, 120] on img at bounding box center [19, 127] width 18 height 18
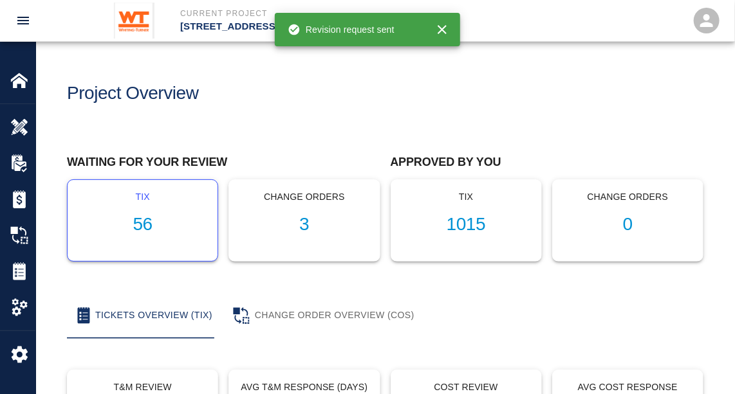
click at [145, 229] on h1 "56" at bounding box center [142, 224] width 129 height 21
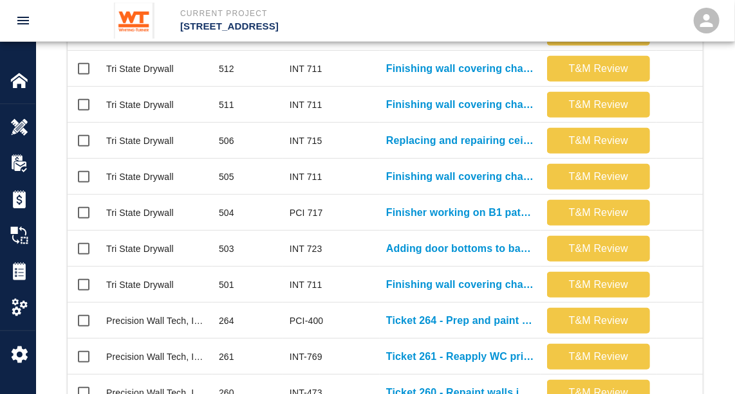
scroll to position [554, 0]
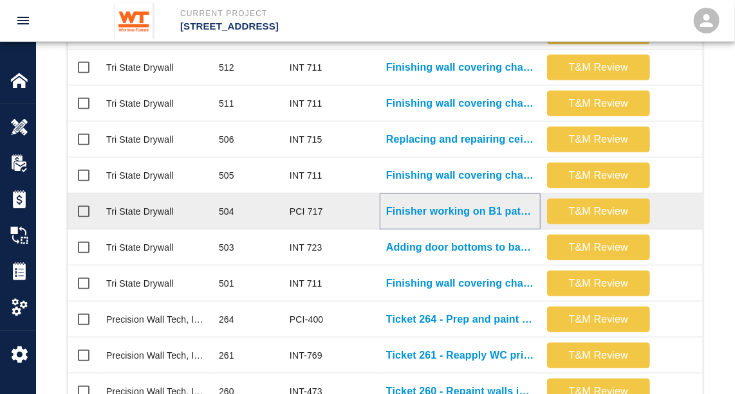
click at [428, 209] on p "Finisher working on B1 patches." at bounding box center [460, 211] width 148 height 15
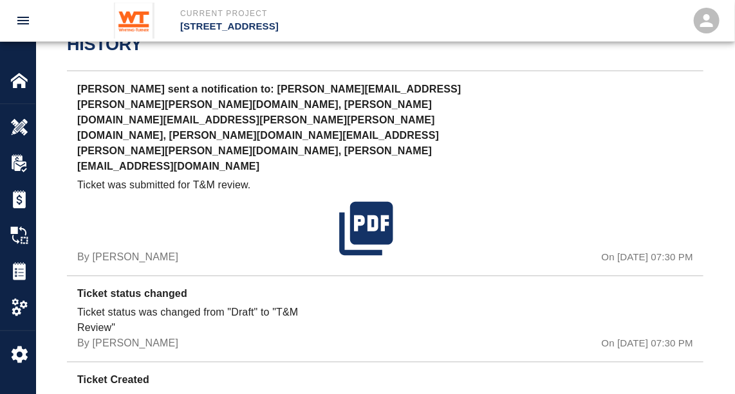
scroll to position [638, 0]
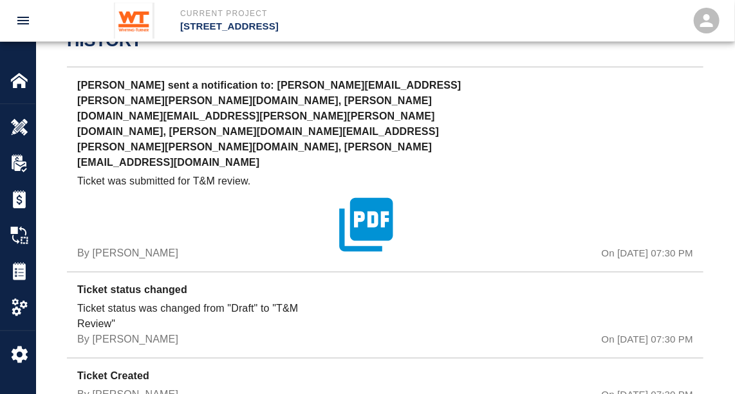
click at [377, 198] on icon "button" at bounding box center [365, 224] width 53 height 53
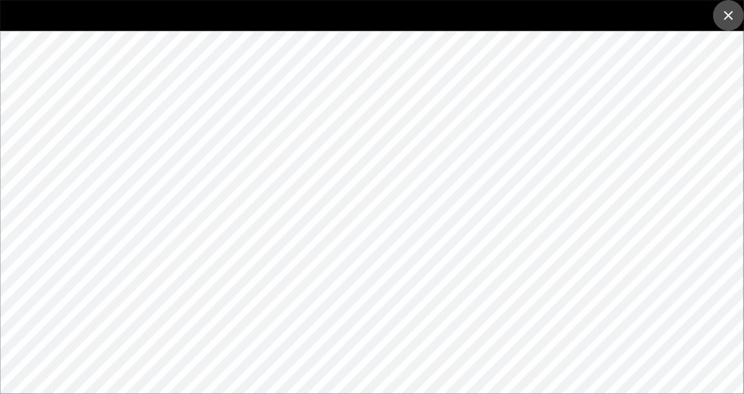
click at [728, 17] on icon "close" at bounding box center [728, 15] width 15 height 15
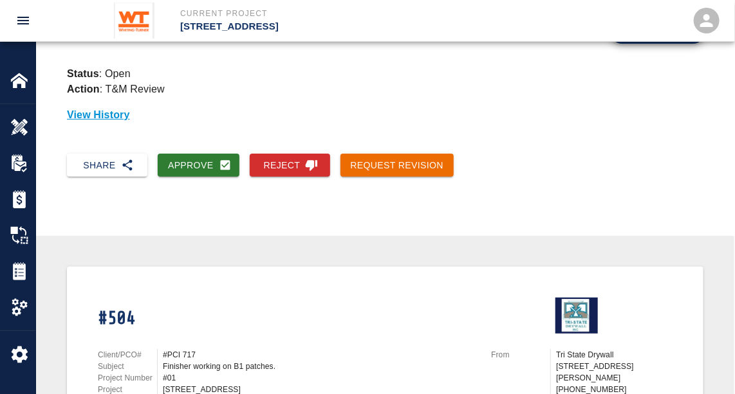
scroll to position [0, 0]
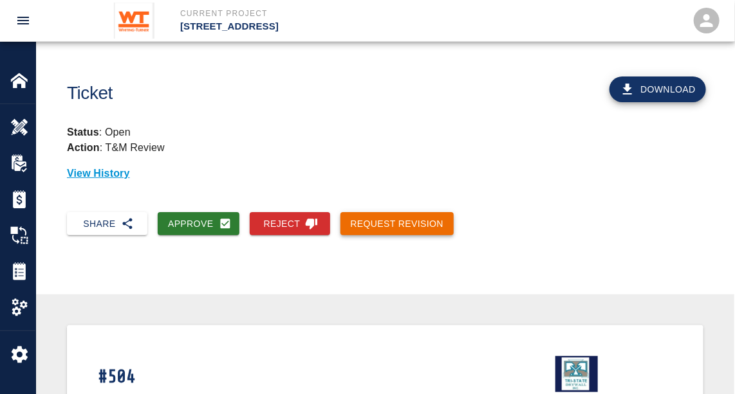
click at [409, 218] on button "Request Revision" at bounding box center [397, 224] width 114 height 24
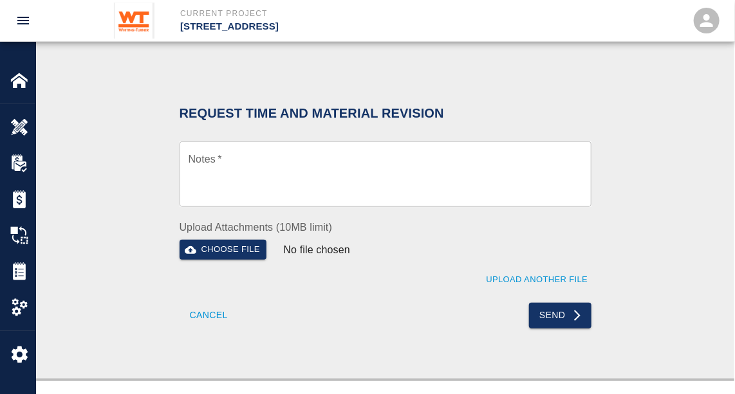
scroll to position [230, 0]
click at [237, 160] on textarea "Notes   *" at bounding box center [386, 174] width 394 height 44
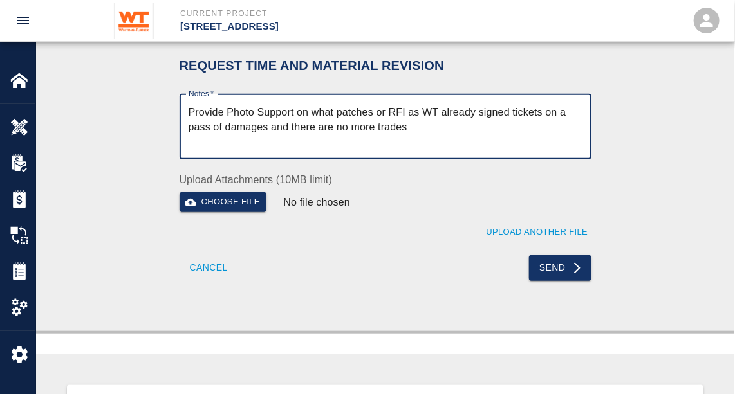
scroll to position [246, 0]
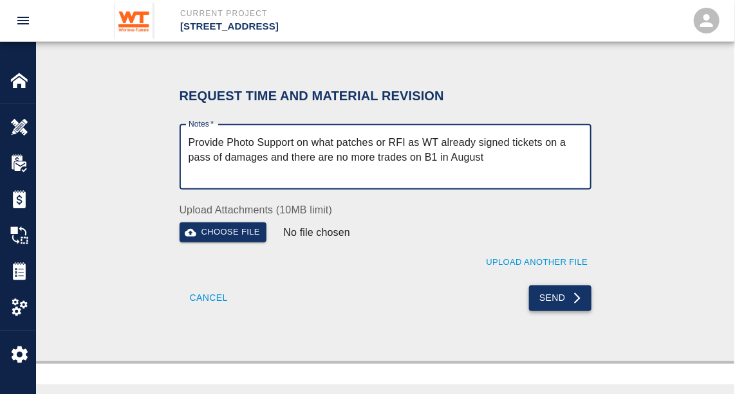
type textarea "Provide Photo Support on what patches or RFI as WT already signed tickets on a …"
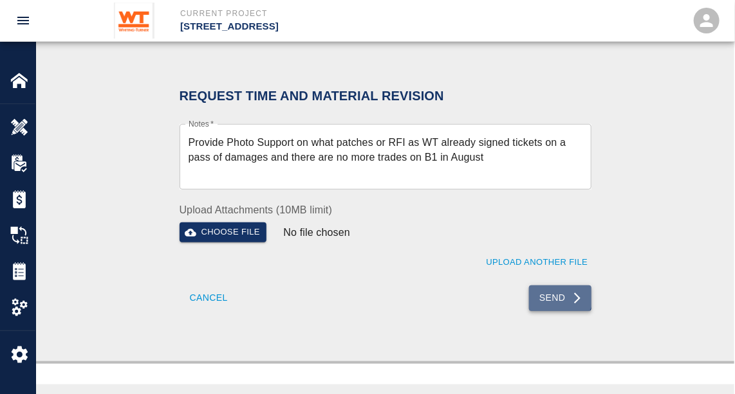
click at [552, 292] on button "Send" at bounding box center [560, 299] width 62 height 26
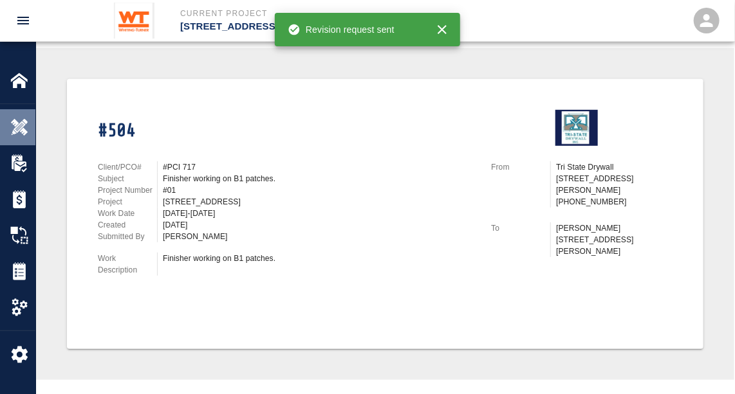
click at [15, 113] on div "Overview" at bounding box center [17, 127] width 35 height 36
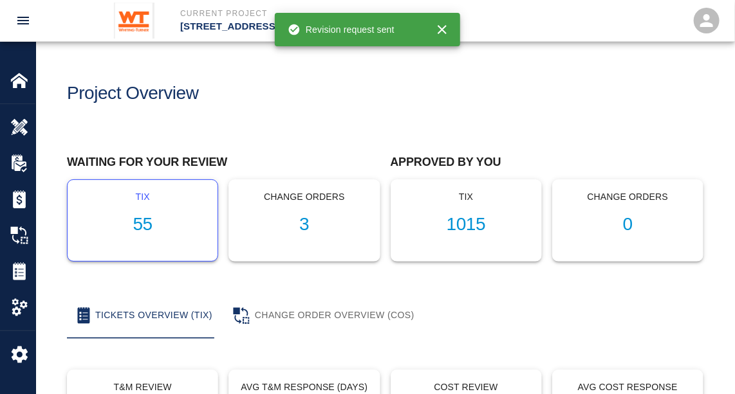
click at [149, 219] on h1 "55" at bounding box center [142, 224] width 129 height 21
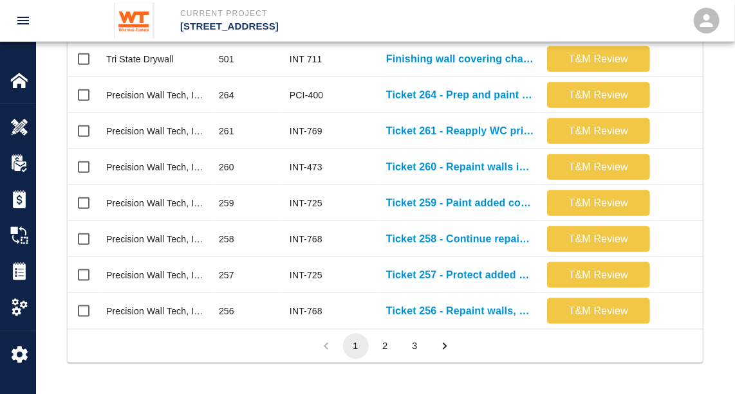
scroll to position [751, 0]
click at [390, 351] on button "2" at bounding box center [386, 347] width 26 height 26
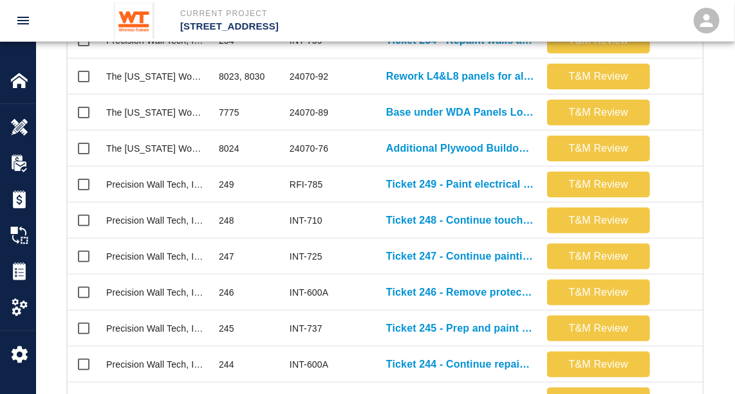
scroll to position [365, 0]
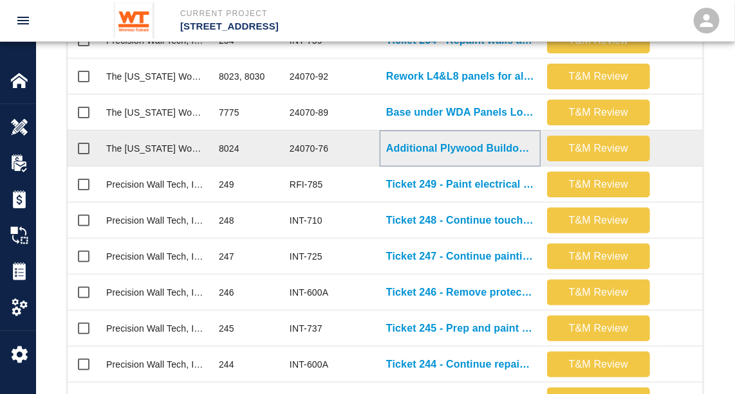
click at [445, 144] on p "Additional Plywood Buildout @ Column L13" at bounding box center [460, 148] width 148 height 15
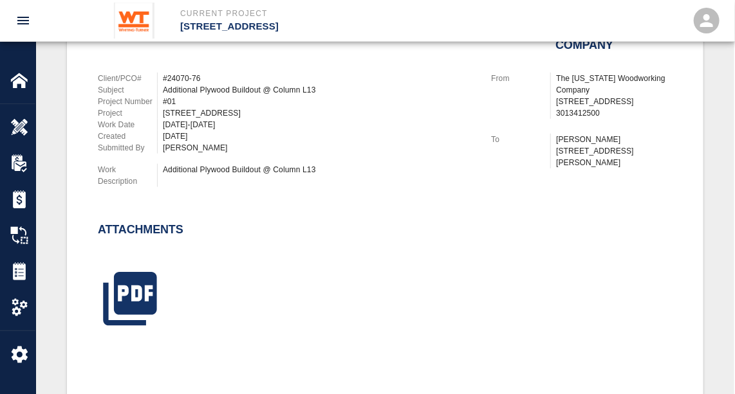
scroll to position [356, 0]
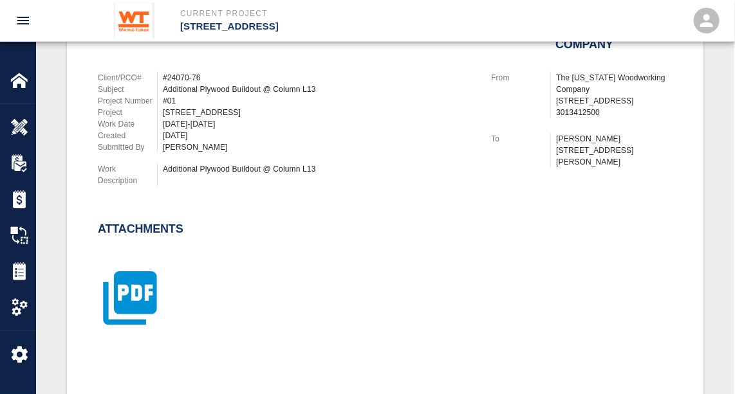
click at [127, 293] on icon "button" at bounding box center [129, 298] width 53 height 53
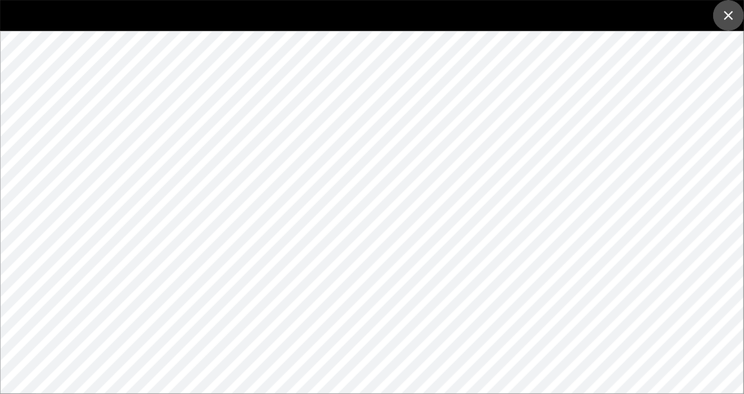
click at [728, 10] on icon "close" at bounding box center [728, 15] width 15 height 15
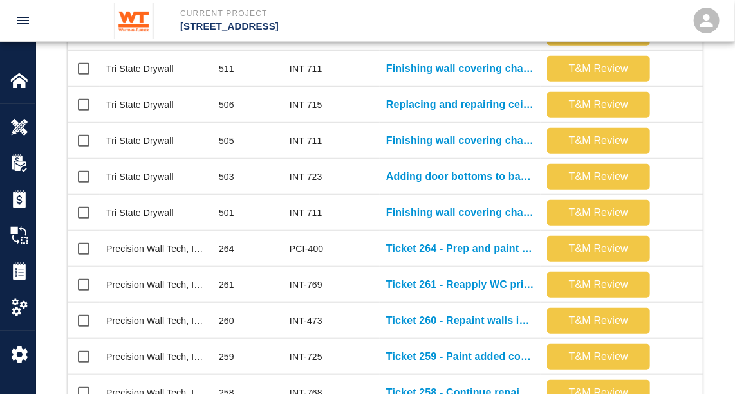
scroll to position [751, 0]
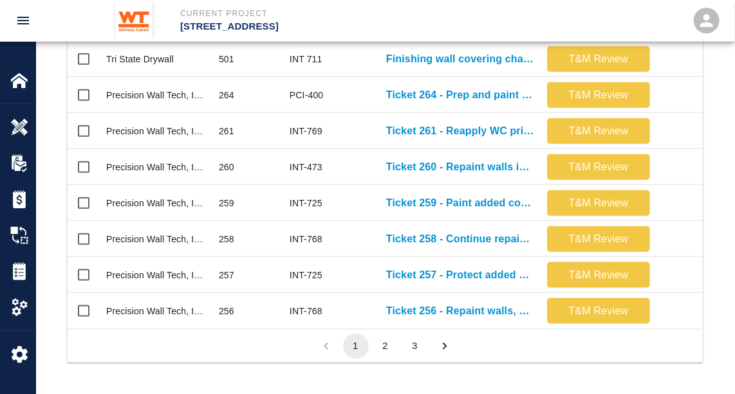
click at [388, 342] on button "2" at bounding box center [386, 347] width 26 height 26
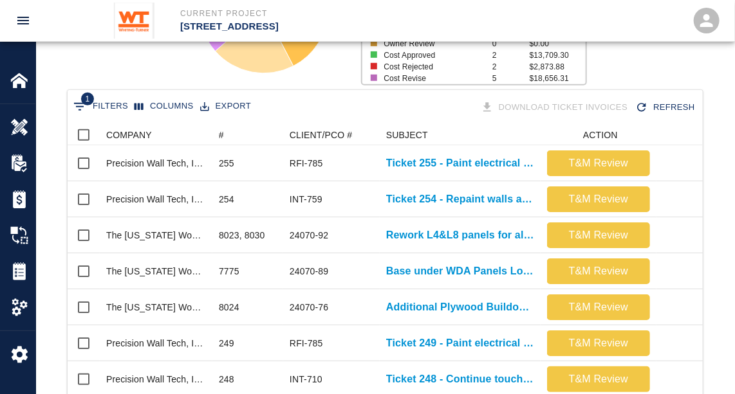
scroll to position [207, 0]
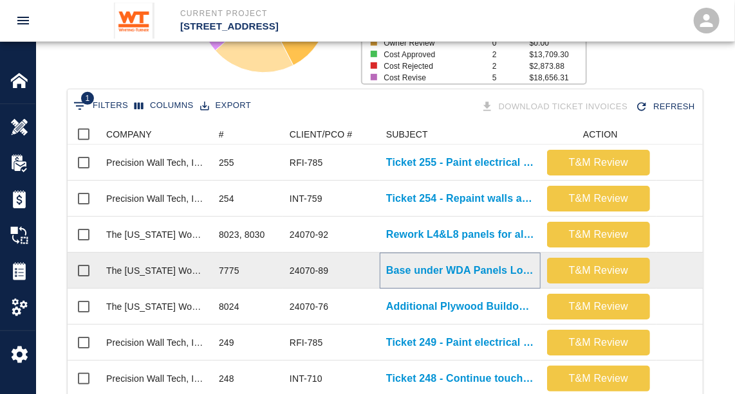
click at [436, 273] on p "Base under WDA Panels Lobby & 2nd flr" at bounding box center [460, 270] width 148 height 15
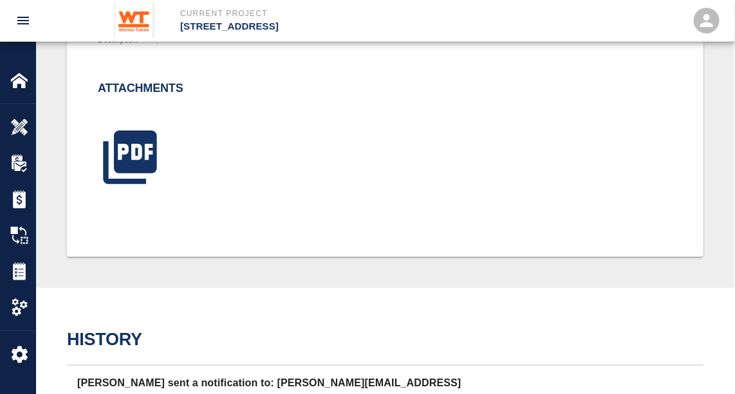
scroll to position [476, 0]
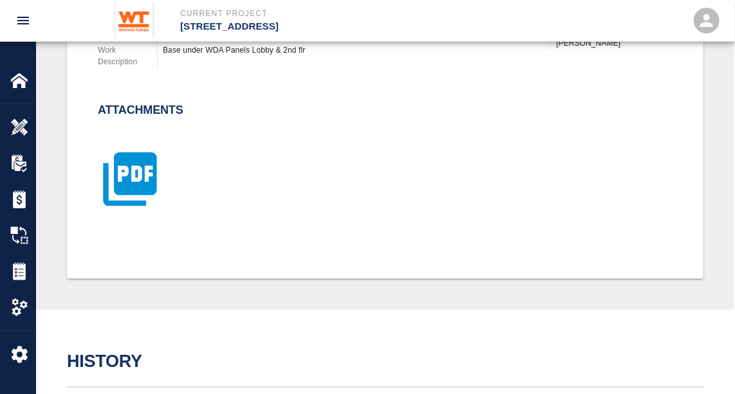
click at [143, 180] on icon "button" at bounding box center [129, 179] width 53 height 53
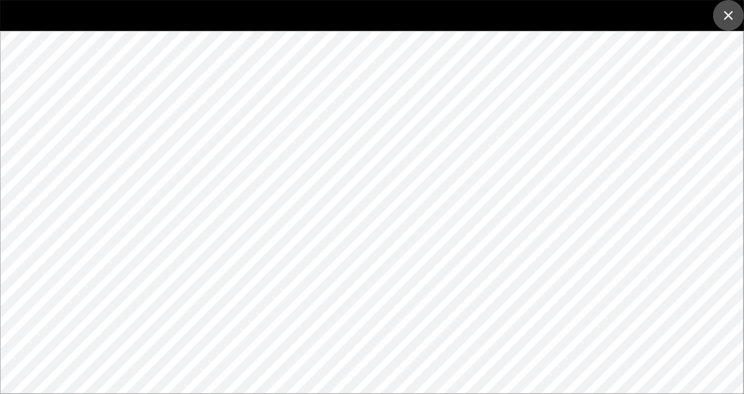
click at [734, 11] on icon "close" at bounding box center [728, 15] width 15 height 15
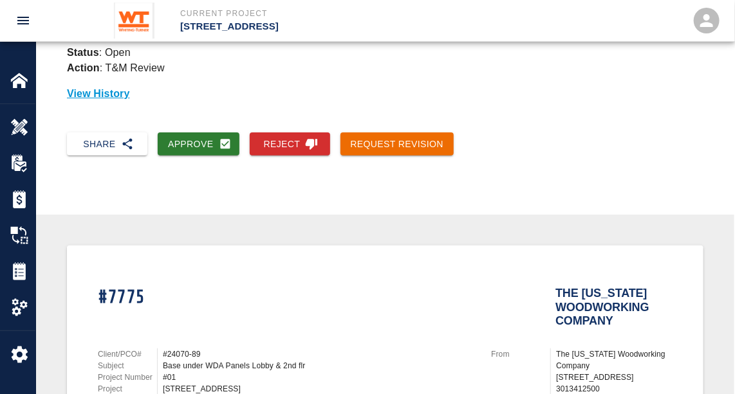
scroll to position [80, 0]
click at [193, 138] on button "Approve" at bounding box center [199, 145] width 82 height 24
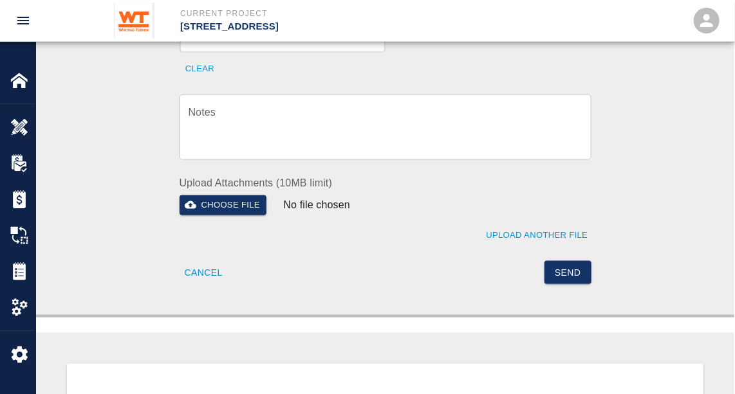
scroll to position [595, 0]
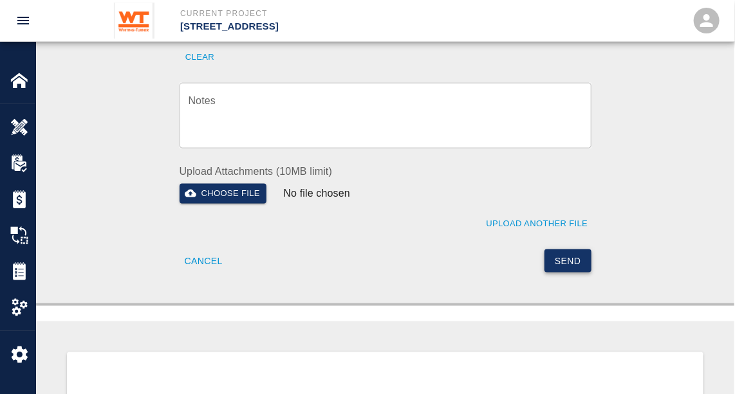
click at [579, 250] on button "Send" at bounding box center [567, 262] width 47 height 24
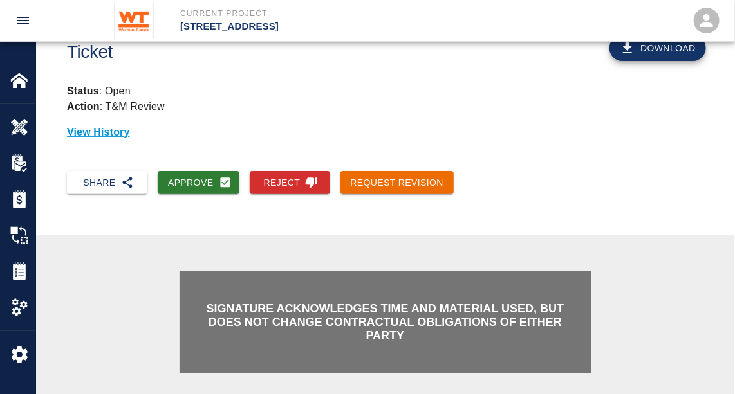
scroll to position [0, 0]
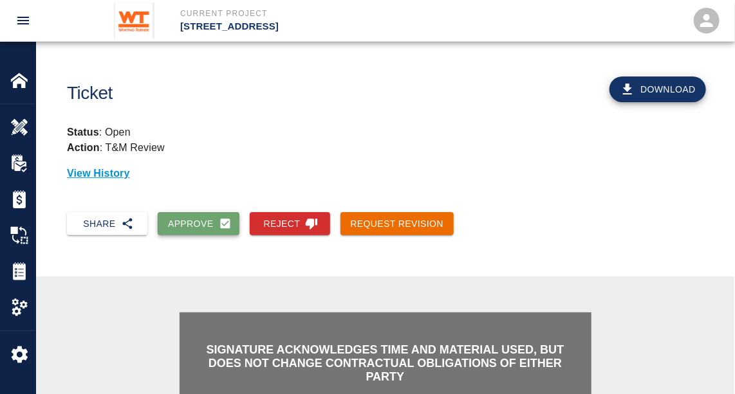
click at [203, 225] on button "Approve" at bounding box center [199, 224] width 82 height 24
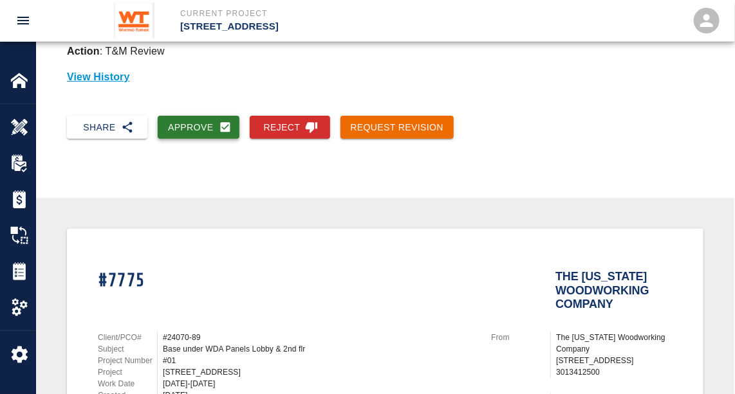
scroll to position [97, 0]
click at [187, 122] on button "Approve" at bounding box center [199, 128] width 82 height 24
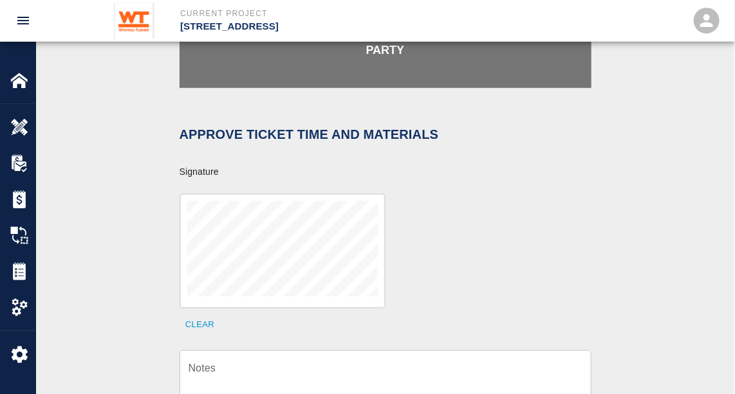
scroll to position [504, 0]
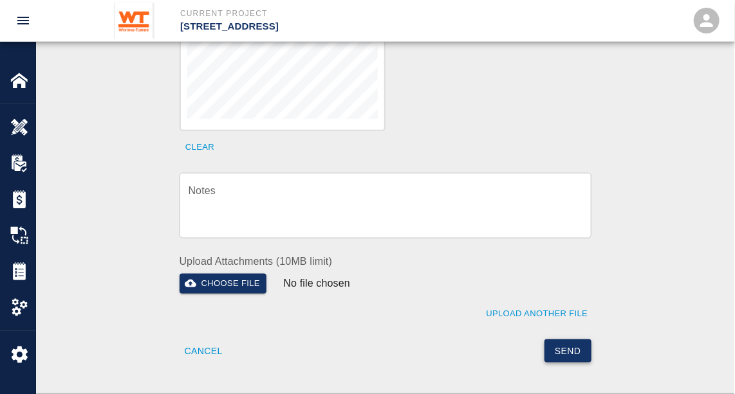
click at [577, 340] on button "Send" at bounding box center [567, 352] width 47 height 24
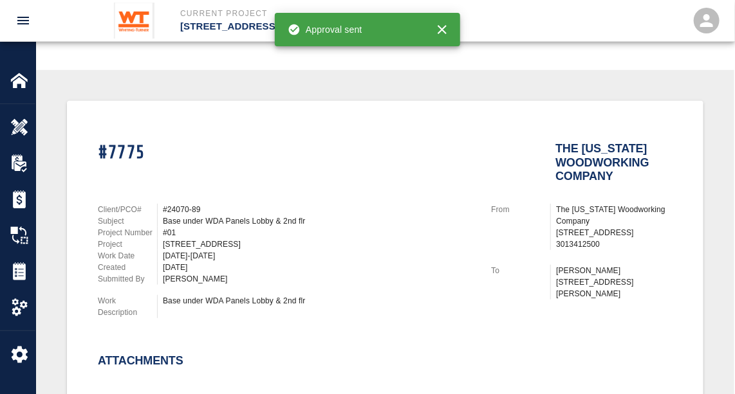
scroll to position [0, 0]
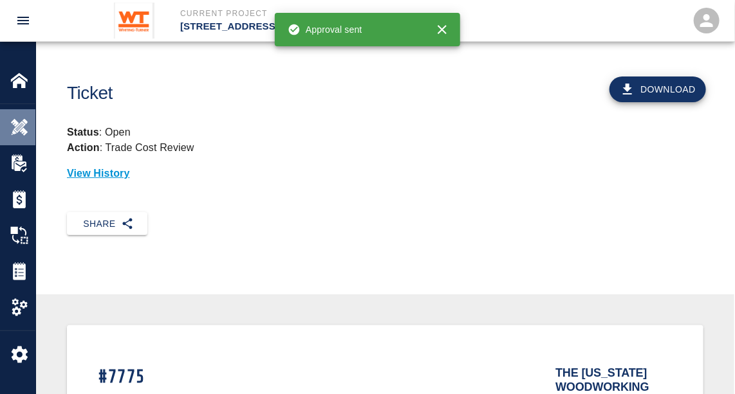
click at [24, 118] on img at bounding box center [19, 127] width 18 height 18
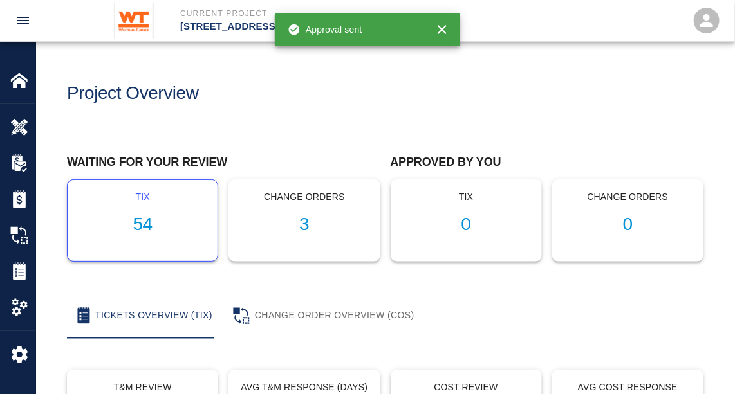
click at [136, 219] on h1 "54" at bounding box center [142, 224] width 129 height 21
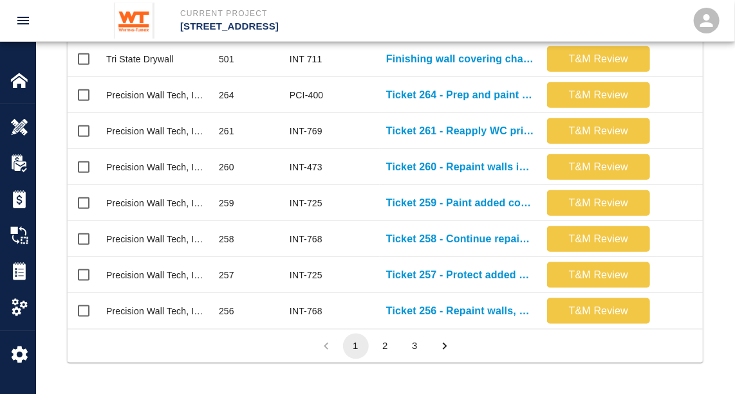
scroll to position [751, 0]
click at [385, 345] on button "2" at bounding box center [386, 347] width 26 height 26
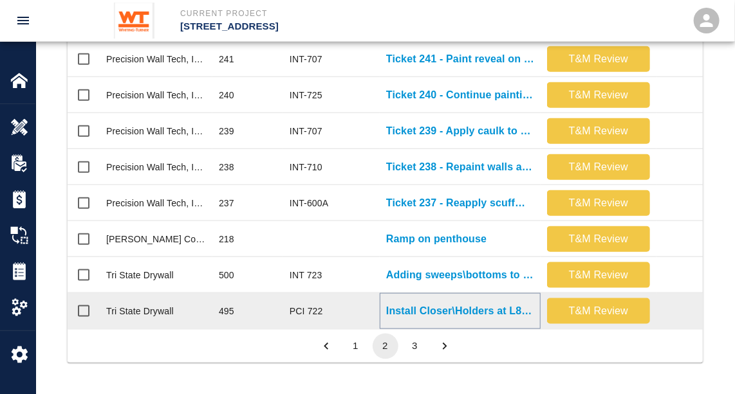
click at [456, 304] on p "Install Closer\Holders at L8 and B1001-A/B. Install 2 mullions at..." at bounding box center [460, 311] width 148 height 15
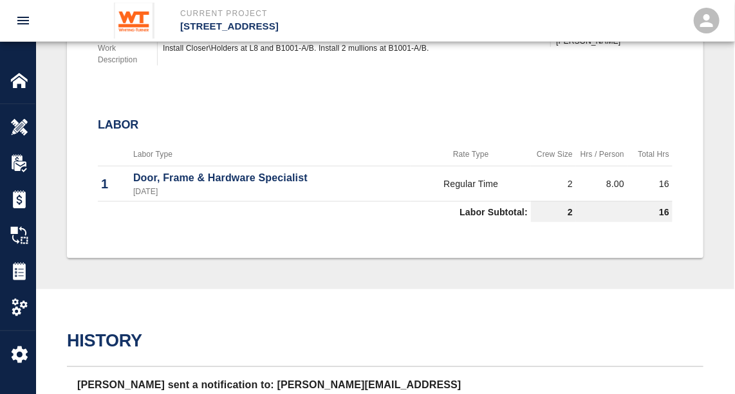
scroll to position [463, 0]
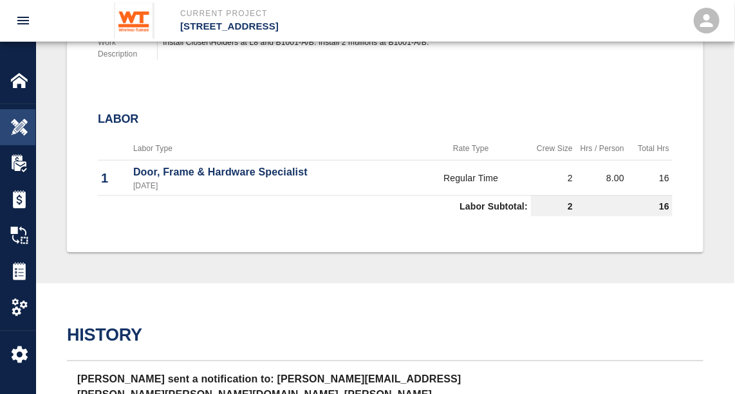
click at [21, 127] on img at bounding box center [19, 127] width 18 height 18
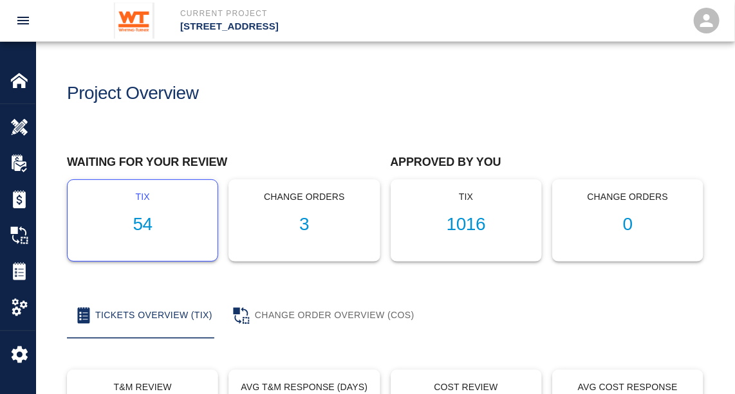
click at [134, 219] on h1 "54" at bounding box center [142, 224] width 129 height 21
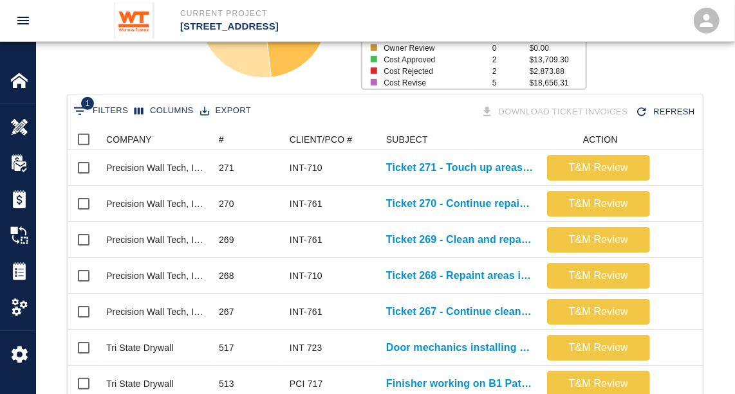
scroll to position [199, 0]
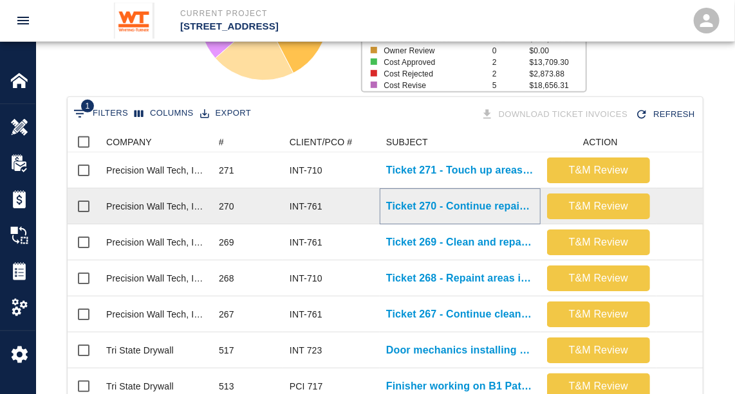
click at [488, 203] on p "Ticket 270 - Continue repainting floor in stair 1" at bounding box center [460, 206] width 148 height 15
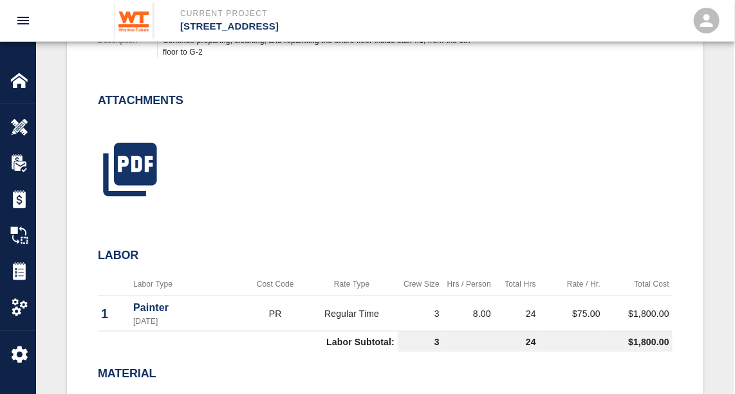
scroll to position [523, 0]
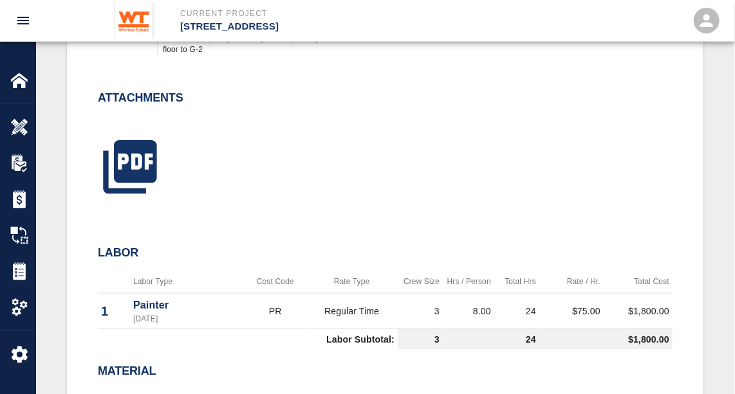
click at [420, 190] on div at bounding box center [377, 152] width 590 height 104
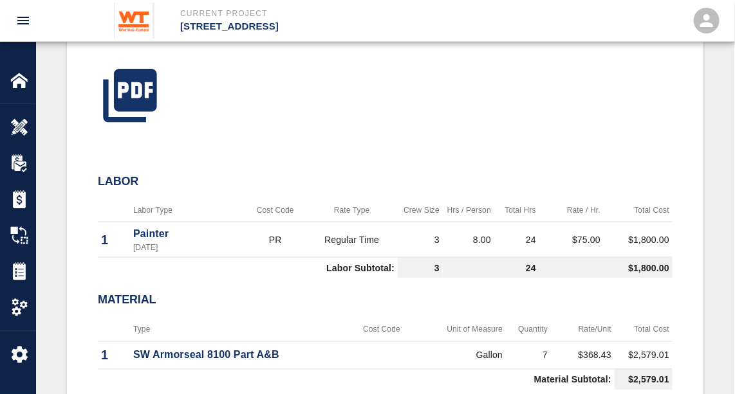
scroll to position [593, 0]
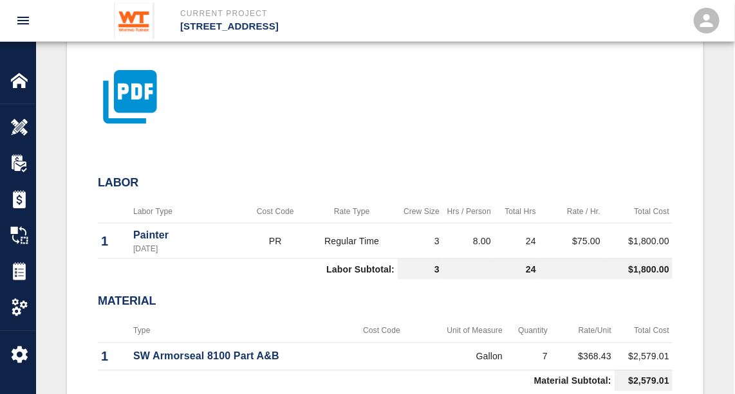
click at [129, 107] on icon "button" at bounding box center [129, 96] width 53 height 53
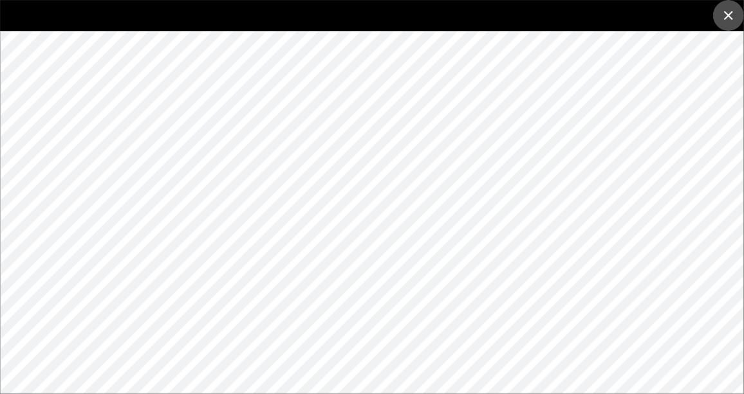
click at [727, 15] on icon "close" at bounding box center [728, 15] width 9 height 9
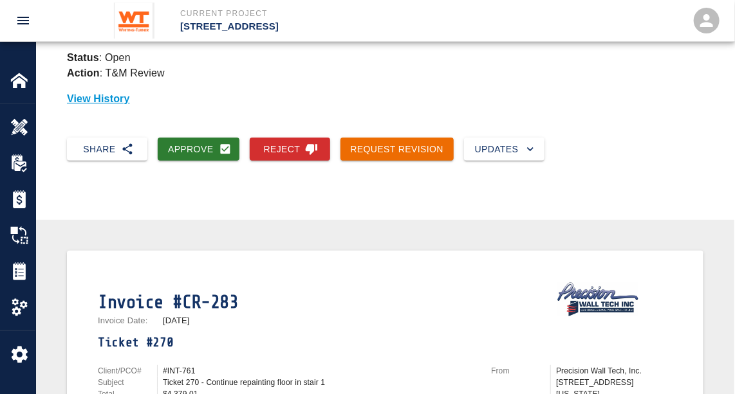
scroll to position [19, 0]
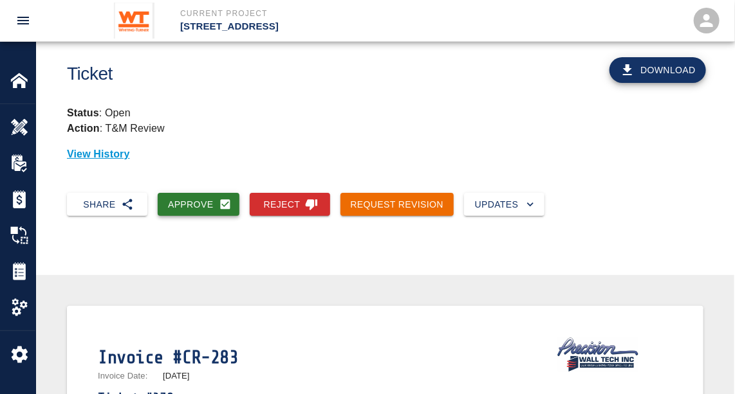
click at [194, 198] on button "Approve" at bounding box center [199, 205] width 82 height 24
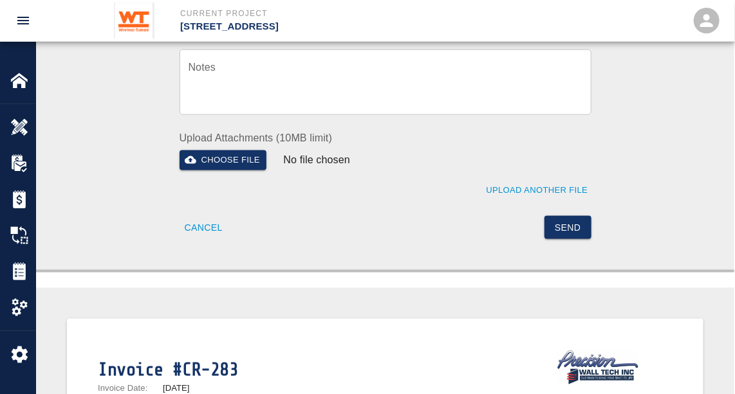
scroll to position [637, 0]
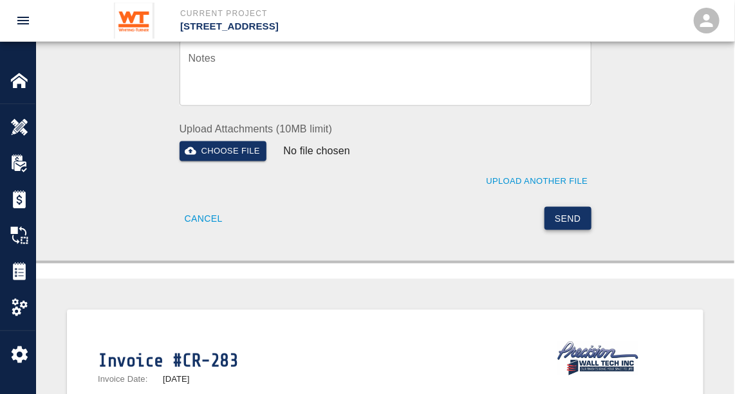
click at [569, 207] on button "Send" at bounding box center [567, 219] width 47 height 24
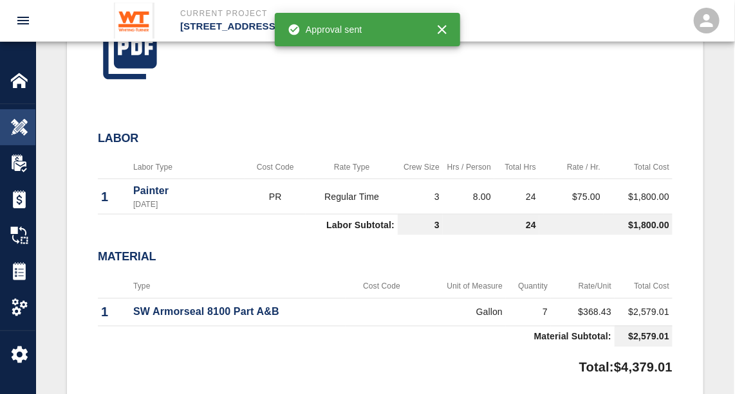
click at [15, 126] on img at bounding box center [19, 127] width 18 height 18
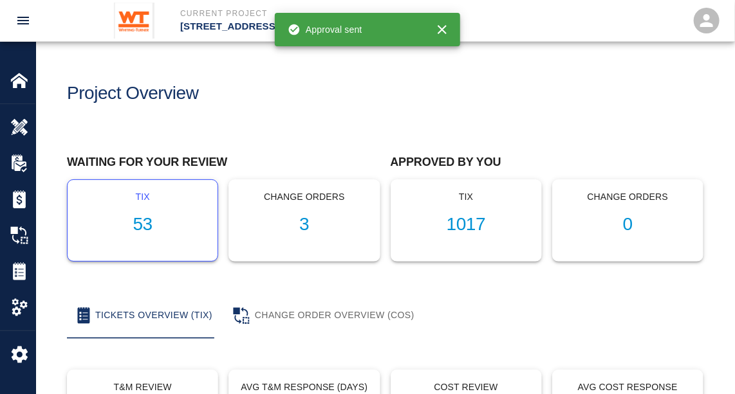
click at [140, 231] on h1 "53" at bounding box center [142, 224] width 129 height 21
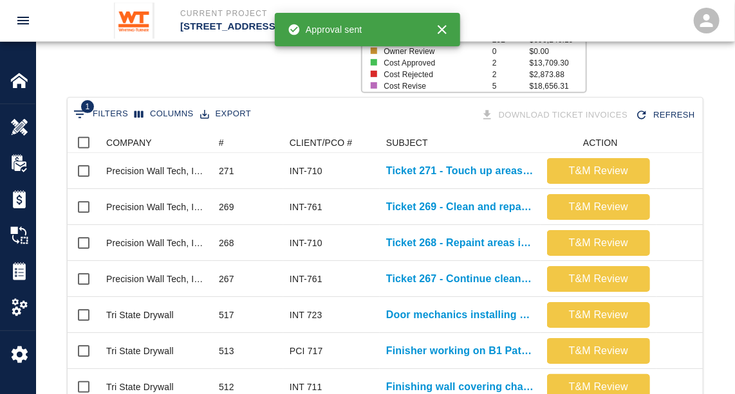
scroll to position [212, 0]
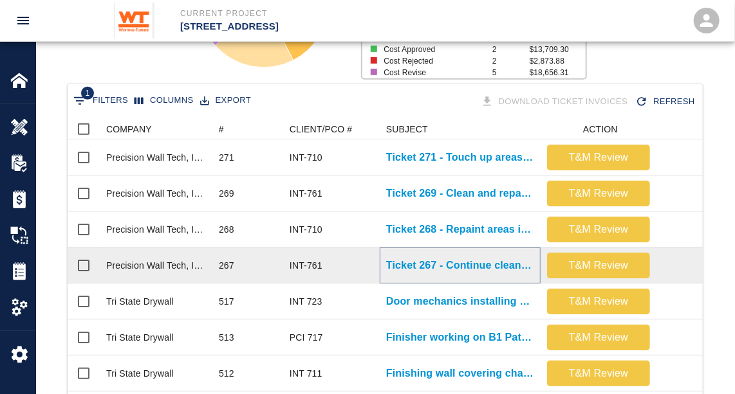
click at [471, 263] on p "Ticket 267 - Continue cleaning and repainting floor in stair 2" at bounding box center [460, 265] width 148 height 15
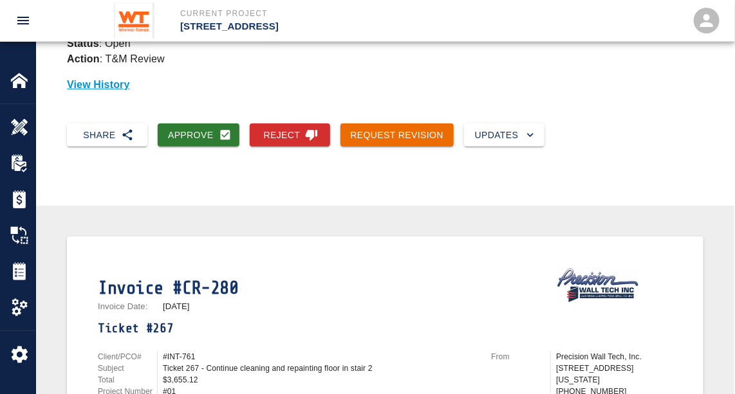
scroll to position [88, 0]
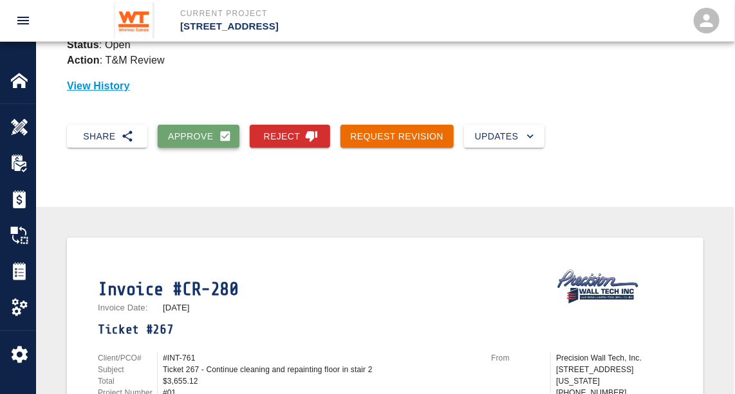
click at [181, 133] on button "Approve" at bounding box center [199, 137] width 82 height 24
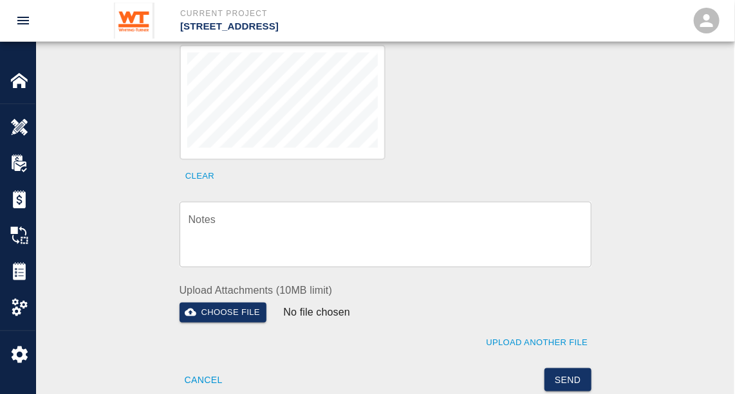
scroll to position [476, 0]
click at [577, 369] on button "Send" at bounding box center [567, 381] width 47 height 24
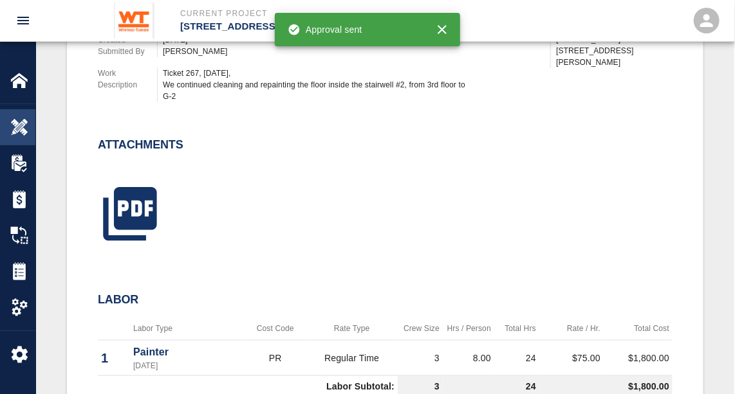
click at [14, 119] on img at bounding box center [19, 127] width 18 height 18
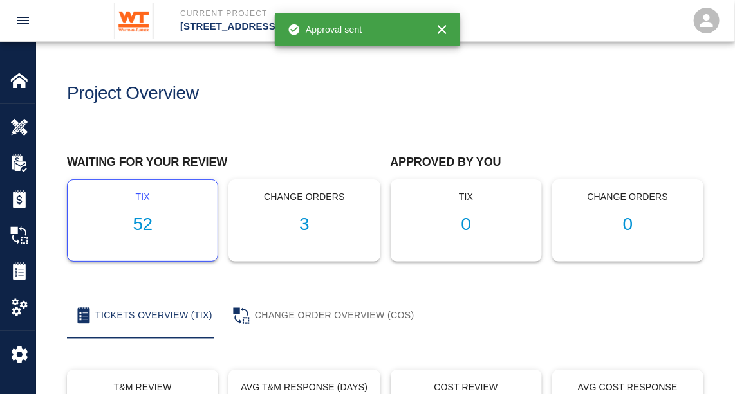
click at [143, 225] on h1 "52" at bounding box center [142, 224] width 129 height 21
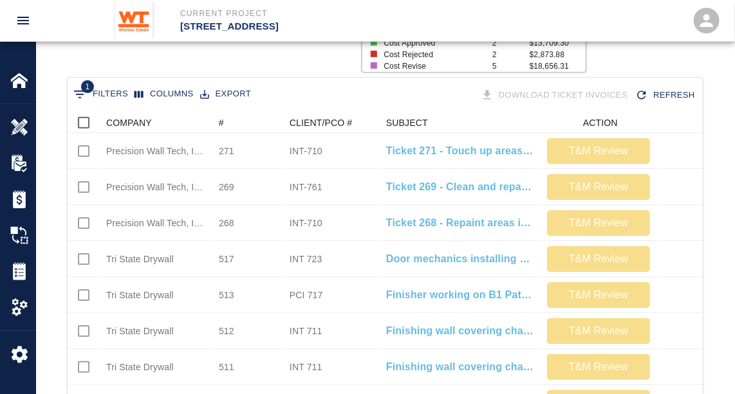
scroll to position [218, 0]
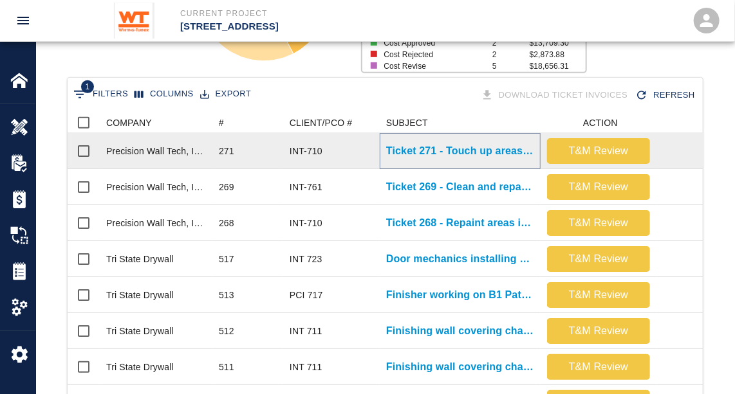
click at [488, 150] on p "Ticket 271 - Touch up areas on floors 8, 7, 6, 4" at bounding box center [460, 150] width 148 height 15
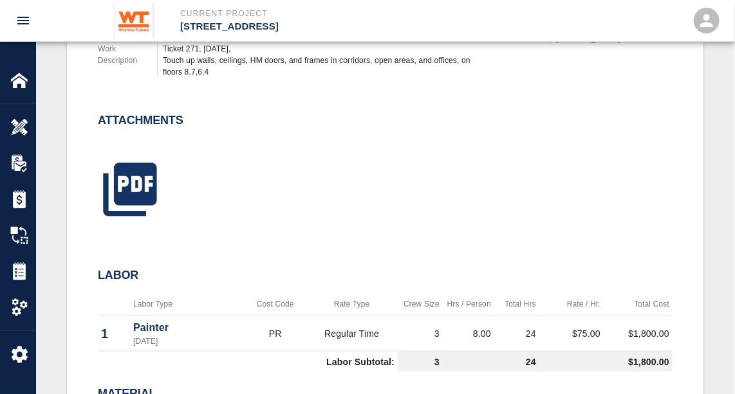
scroll to position [501, 0]
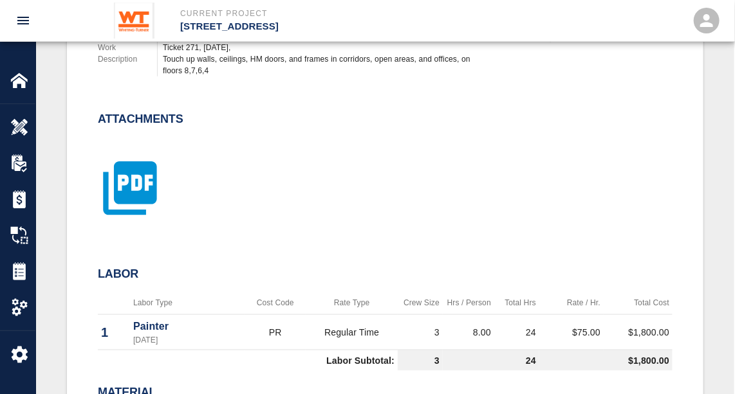
click at [116, 197] on icon "button" at bounding box center [129, 188] width 53 height 53
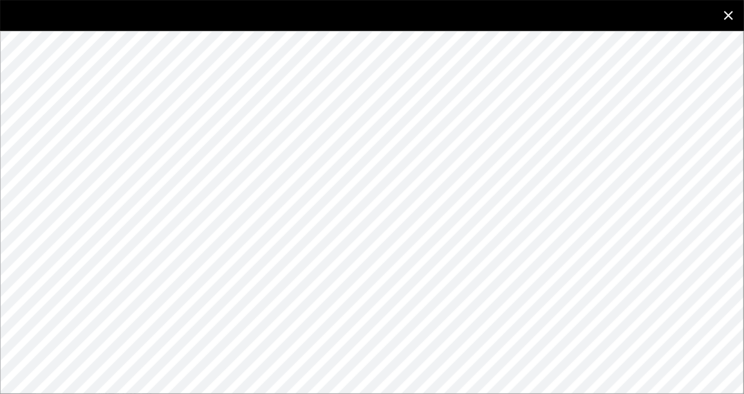
click at [729, 13] on icon "close" at bounding box center [728, 15] width 15 height 15
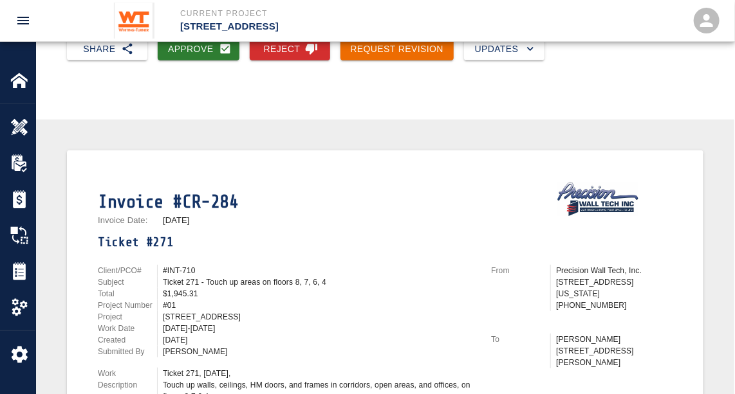
scroll to position [0, 0]
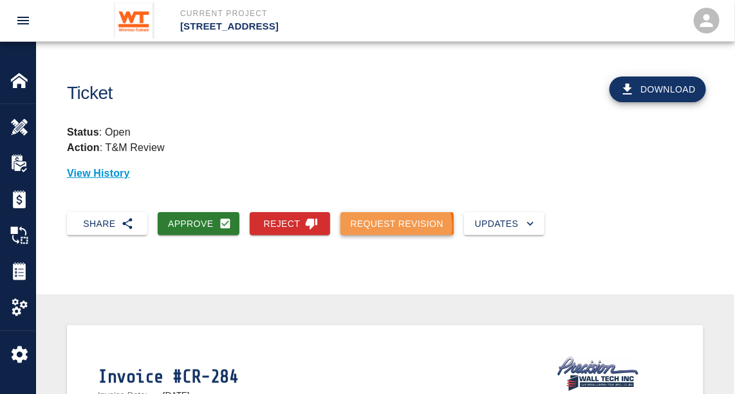
click at [394, 227] on button "Request Revision" at bounding box center [397, 224] width 114 height 24
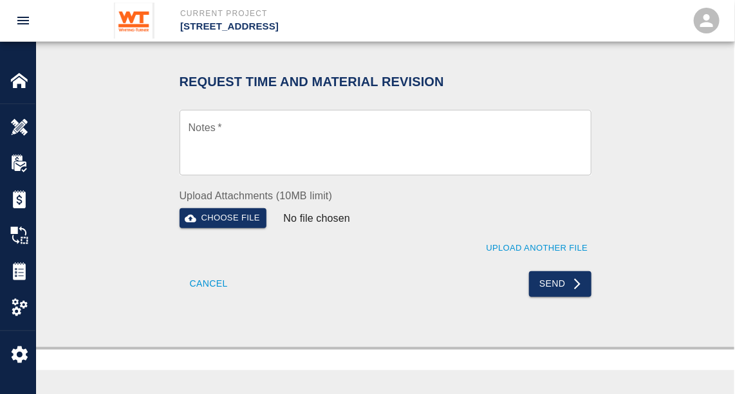
scroll to position [259, 0]
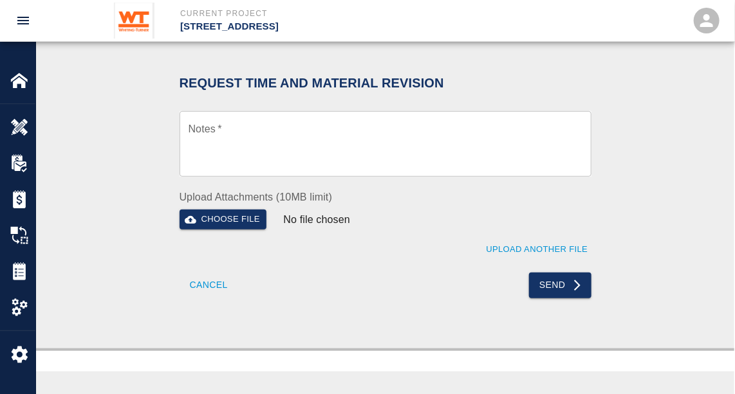
click at [267, 126] on textarea "Notes   *" at bounding box center [386, 144] width 394 height 44
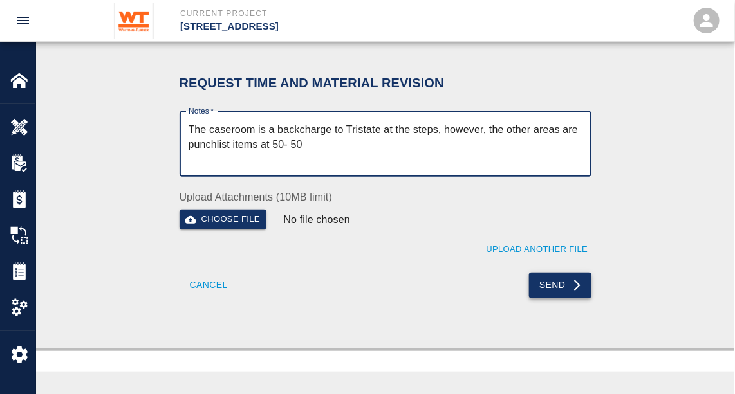
type textarea "The caseroom is a backcharge to Tristate at the steps, however, the other areas…"
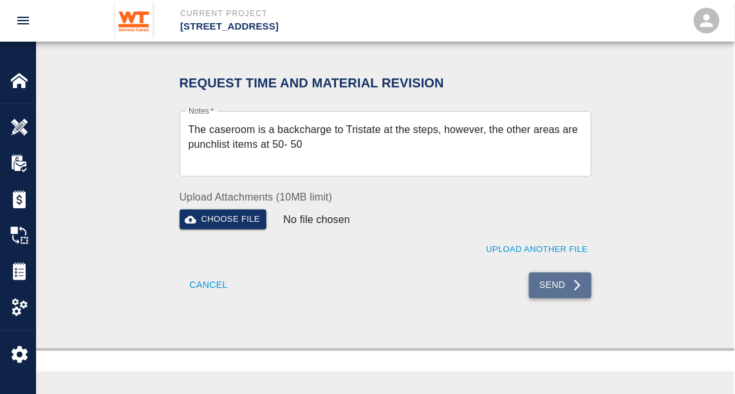
click at [564, 283] on button "Send" at bounding box center [560, 286] width 62 height 26
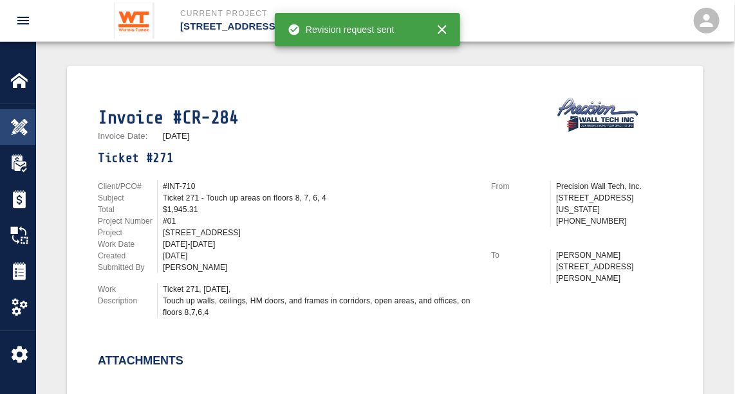
click at [16, 118] on img at bounding box center [19, 127] width 18 height 18
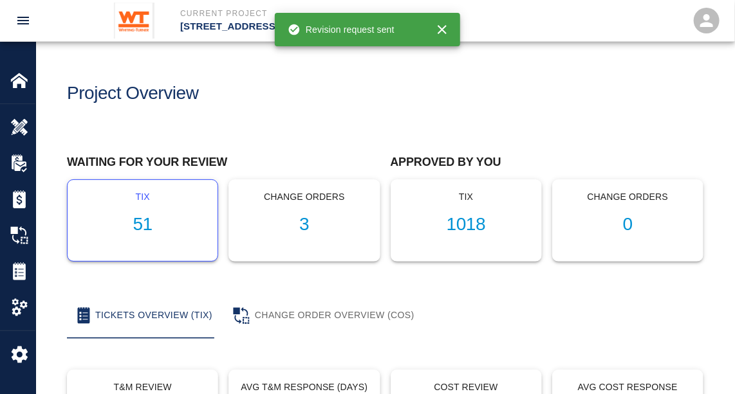
click at [140, 214] on h1 "51" at bounding box center [142, 224] width 129 height 21
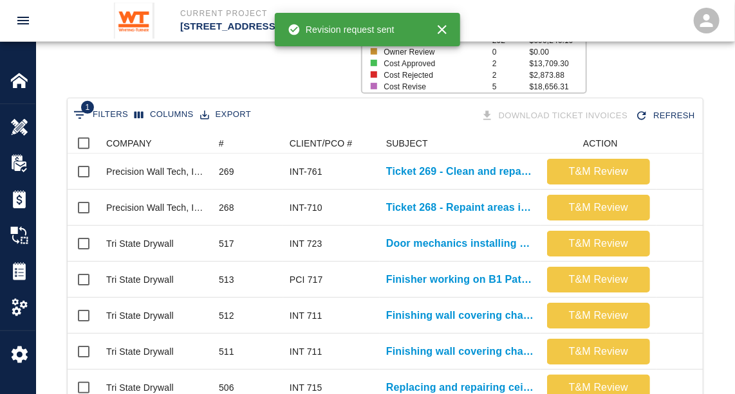
scroll to position [230, 0]
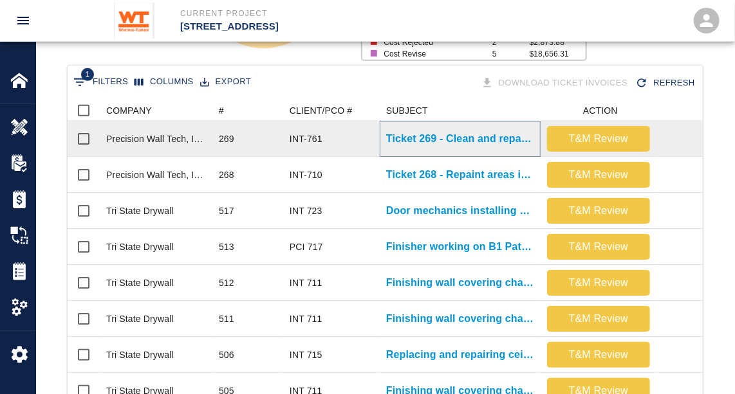
click at [458, 136] on p "Ticket 269 - Clean and repaint floor in stair 1" at bounding box center [460, 138] width 148 height 15
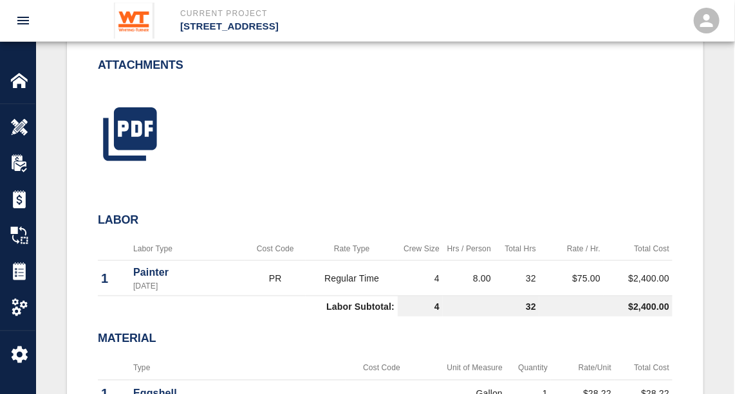
scroll to position [555, 0]
click at [143, 138] on icon "button" at bounding box center [129, 133] width 53 height 53
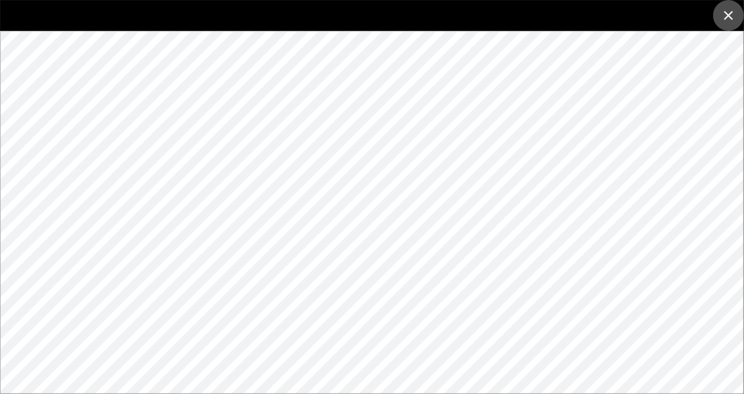
click at [727, 15] on icon "close" at bounding box center [728, 15] width 15 height 15
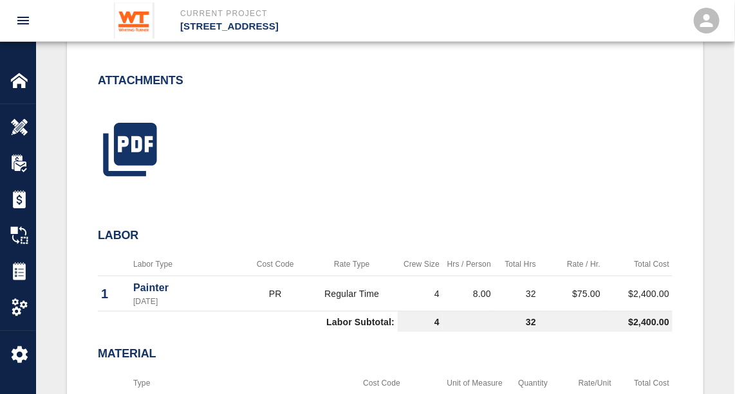
scroll to position [515, 0]
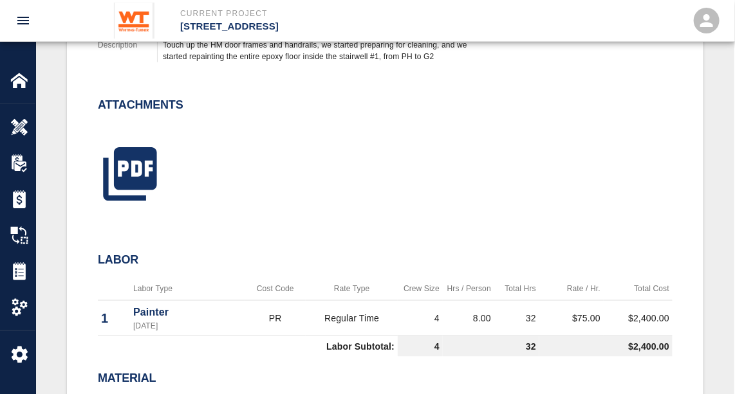
click at [385, 174] on div at bounding box center [377, 159] width 590 height 104
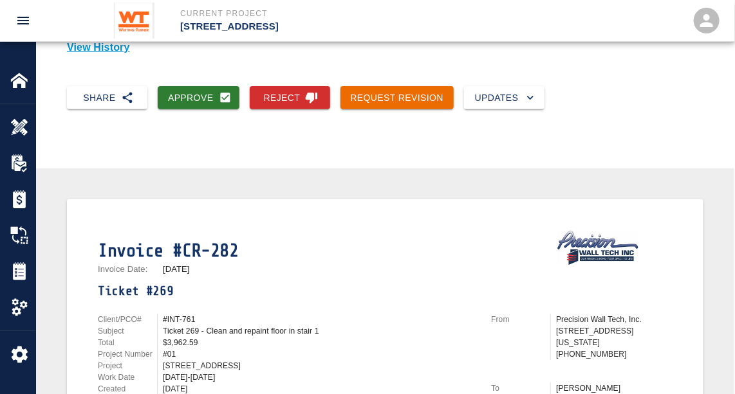
scroll to position [0, 0]
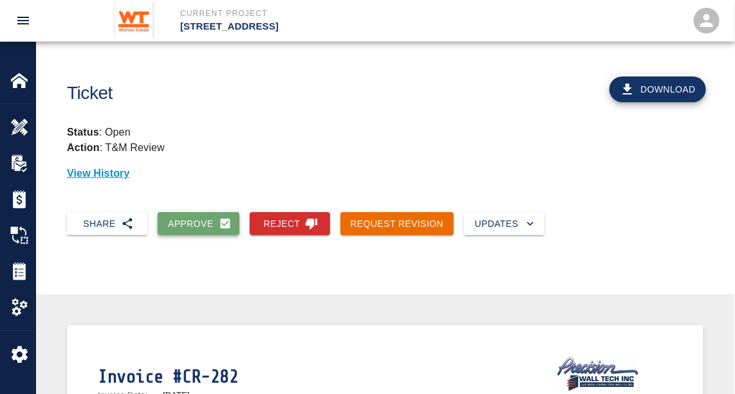
click at [198, 227] on button "Approve" at bounding box center [199, 224] width 82 height 24
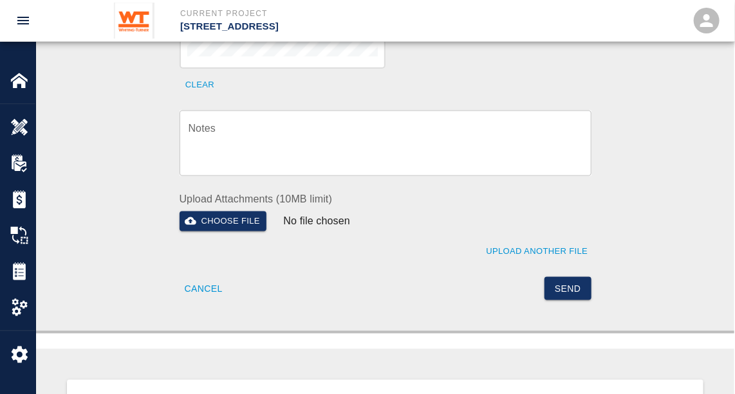
scroll to position [567, 0]
click at [575, 277] on button "Send" at bounding box center [567, 289] width 47 height 24
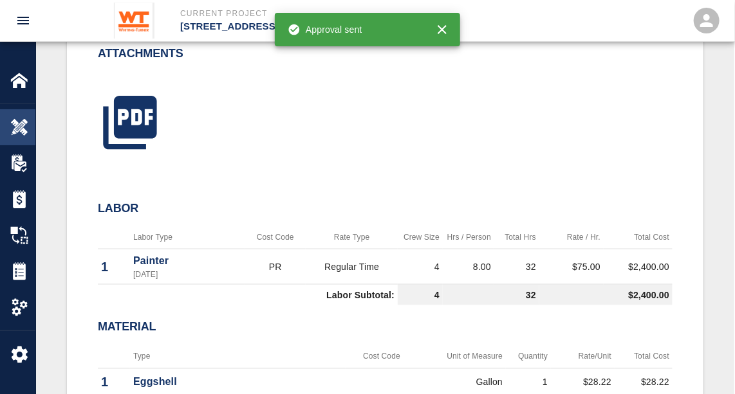
click at [21, 120] on img at bounding box center [19, 127] width 18 height 18
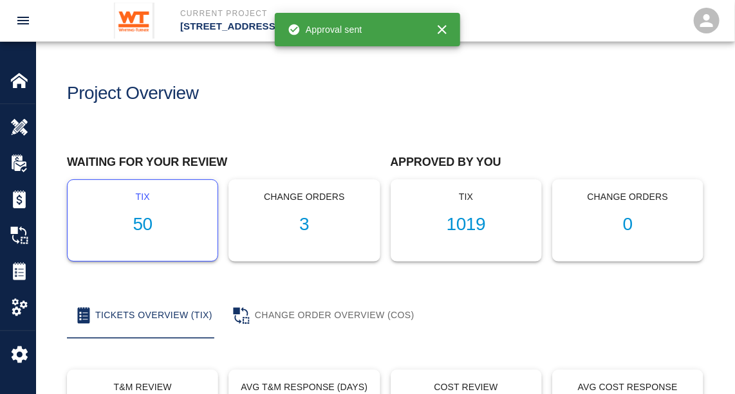
click at [146, 218] on h1 "50" at bounding box center [142, 224] width 129 height 21
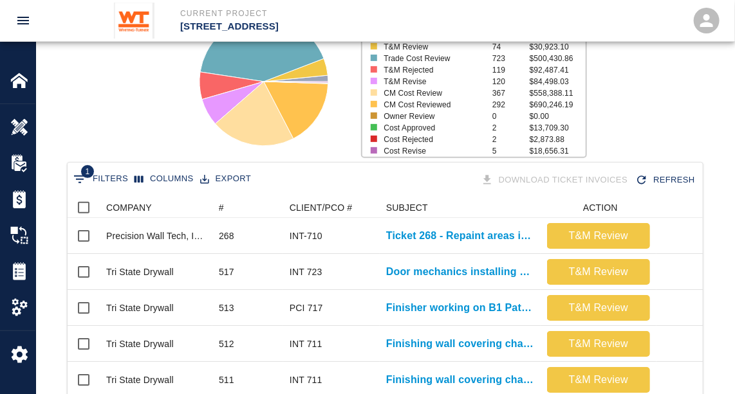
scroll to position [135, 0]
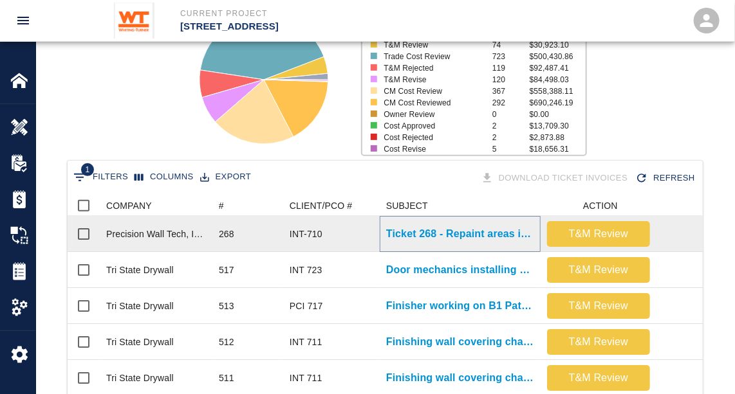
click at [422, 237] on p "Ticket 268 - Repaint areas in reception on 7th and 8th floor" at bounding box center [460, 234] width 148 height 15
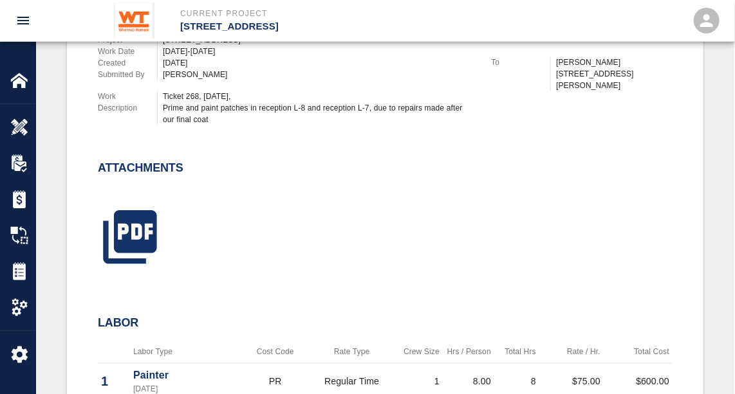
scroll to position [452, 0]
click at [140, 223] on icon "button" at bounding box center [130, 237] width 64 height 64
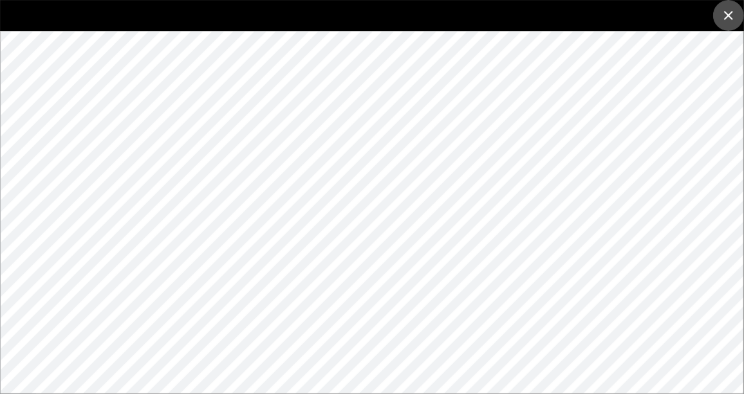
click at [734, 15] on icon "close" at bounding box center [728, 15] width 15 height 15
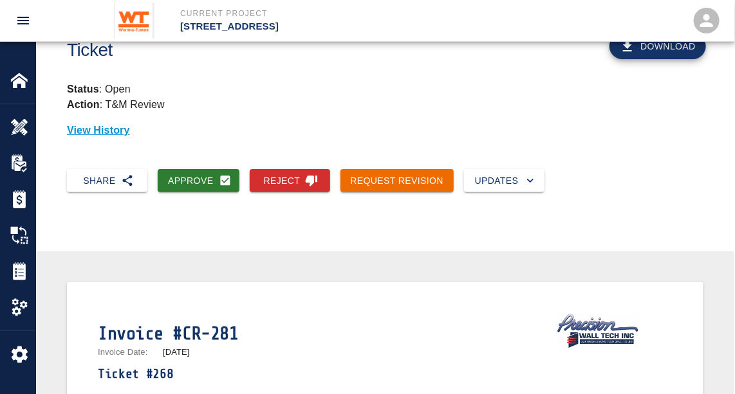
scroll to position [34, 0]
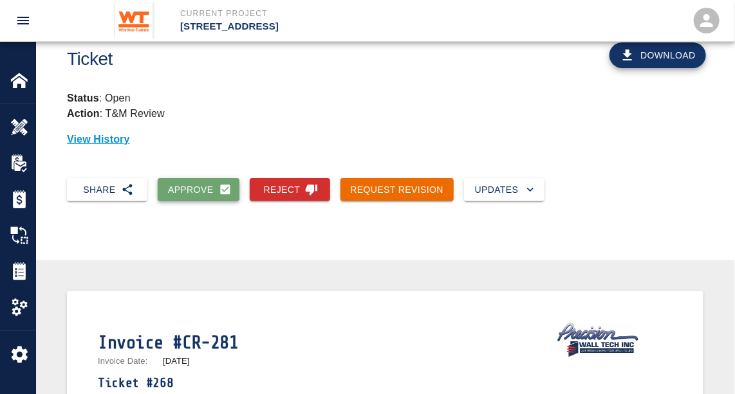
click at [196, 190] on button "Approve" at bounding box center [199, 190] width 82 height 24
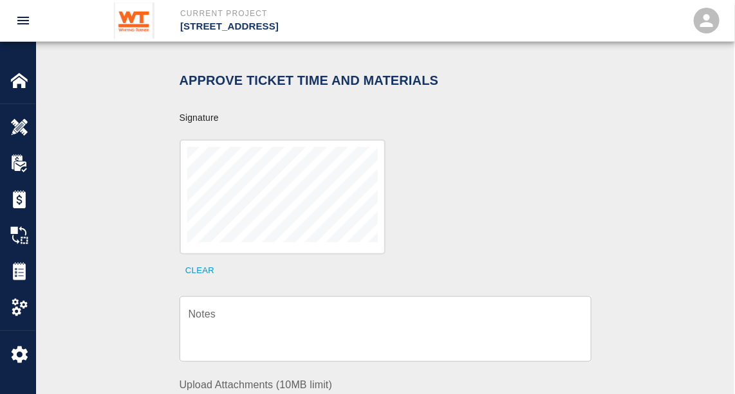
scroll to position [381, 0]
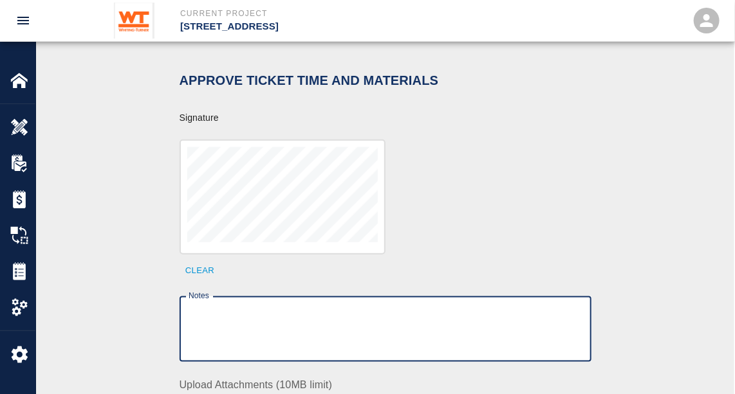
click at [203, 324] on textarea "Notes" at bounding box center [386, 330] width 394 height 44
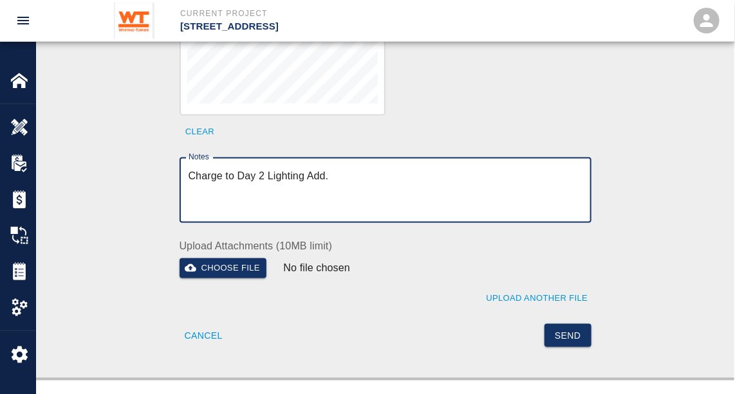
scroll to position [521, 0]
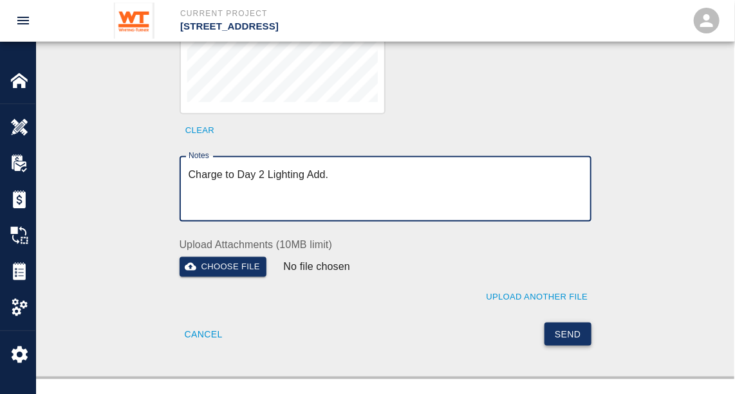
type textarea "Charge to Day 2 Lighting Add."
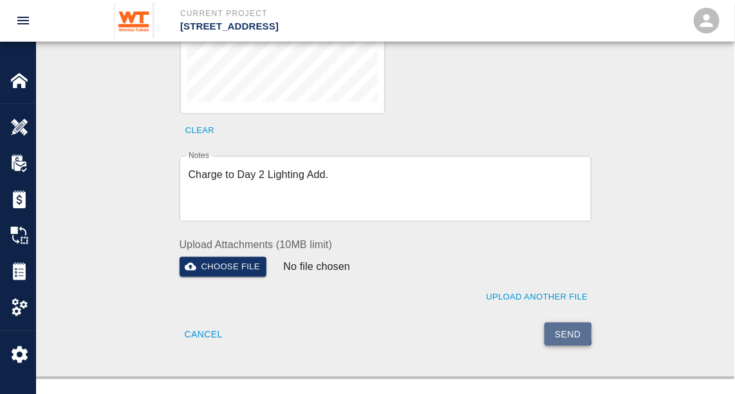
click at [566, 323] on button "Send" at bounding box center [567, 335] width 47 height 24
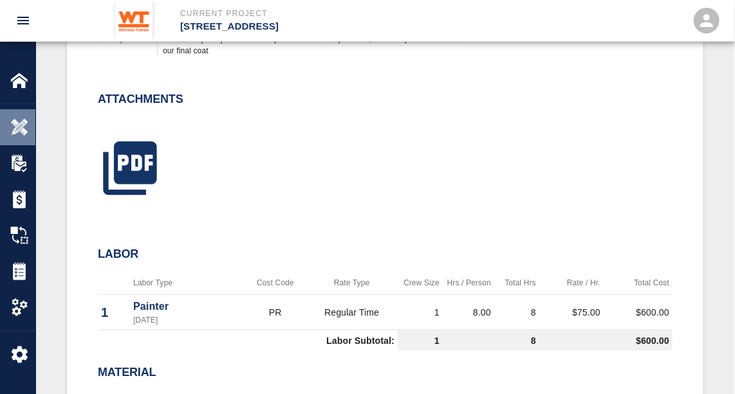
click at [23, 124] on img at bounding box center [19, 127] width 18 height 18
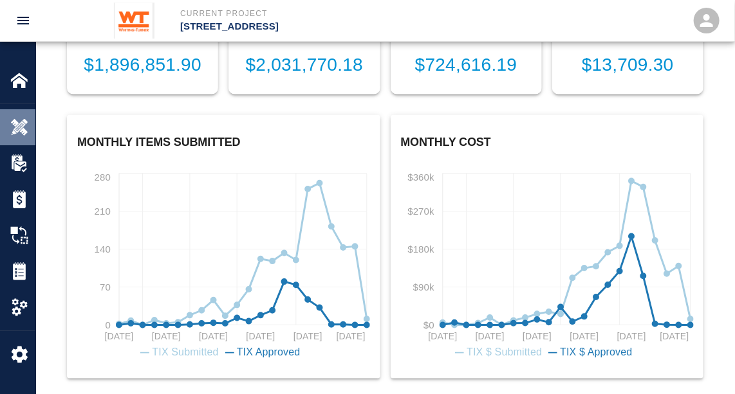
click at [18, 129] on img at bounding box center [19, 127] width 18 height 18
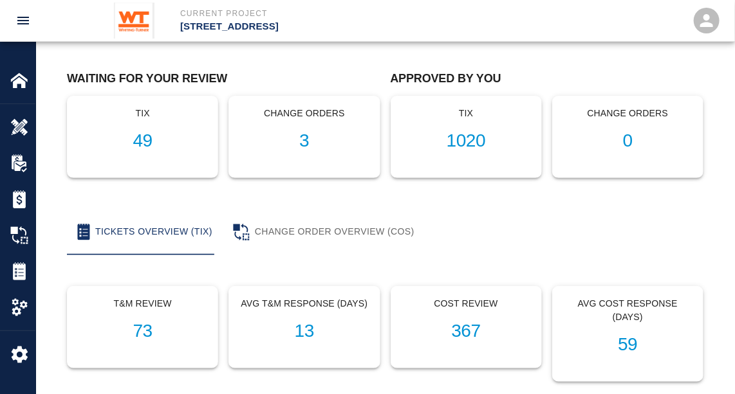
scroll to position [0, 0]
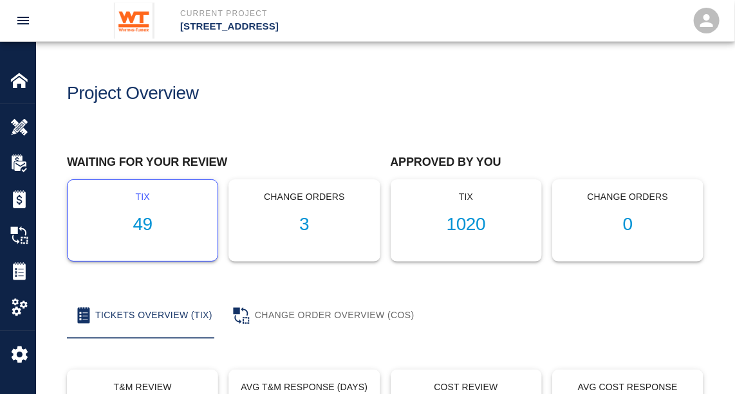
click at [131, 227] on h1 "49" at bounding box center [142, 224] width 129 height 21
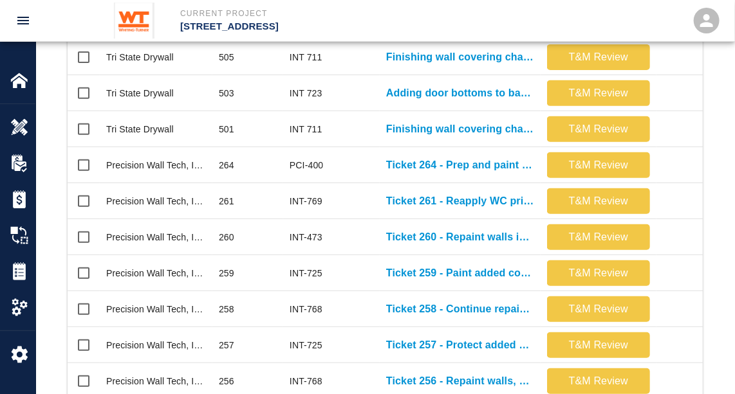
scroll to position [493, 0]
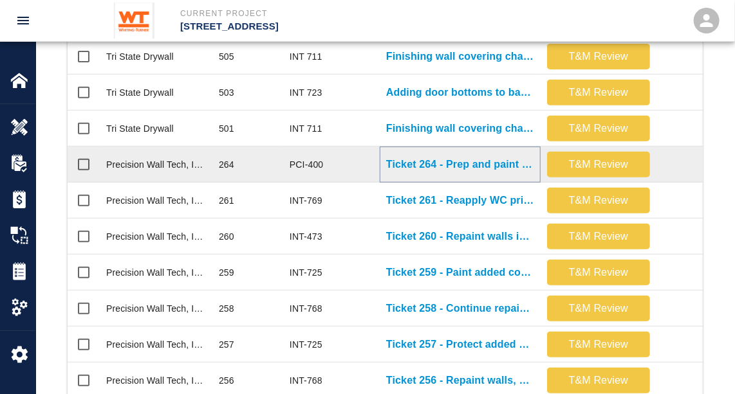
click at [472, 167] on p "Ticket 264 - Prep and paint elevator returns on G1 level" at bounding box center [460, 164] width 148 height 15
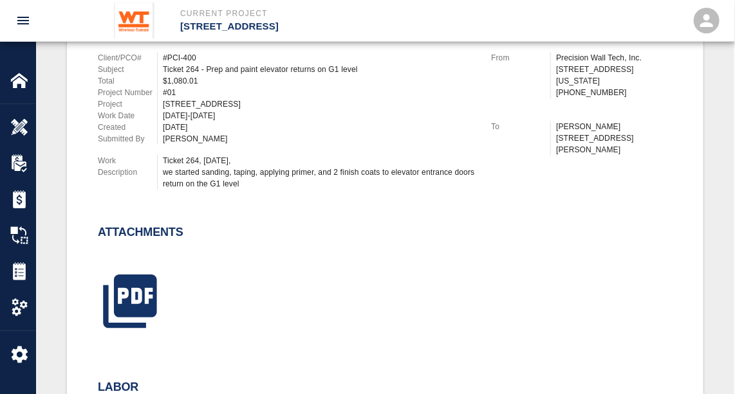
scroll to position [388, 0]
click at [380, 212] on div "Attachments" at bounding box center [377, 269] width 590 height 138
click at [125, 290] on icon "button" at bounding box center [130, 302] width 64 height 64
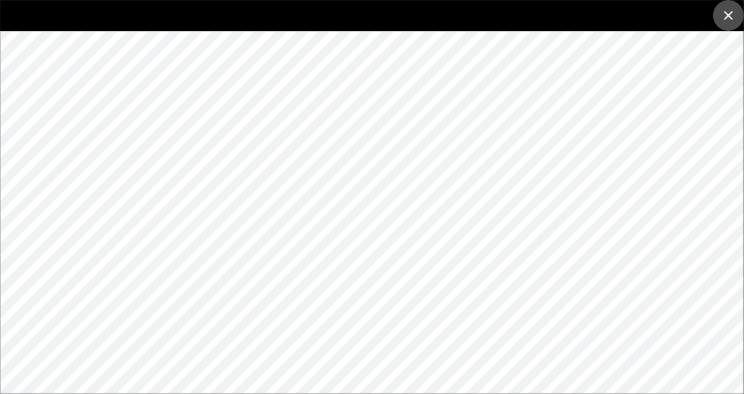
click at [730, 11] on icon "close" at bounding box center [728, 15] width 15 height 15
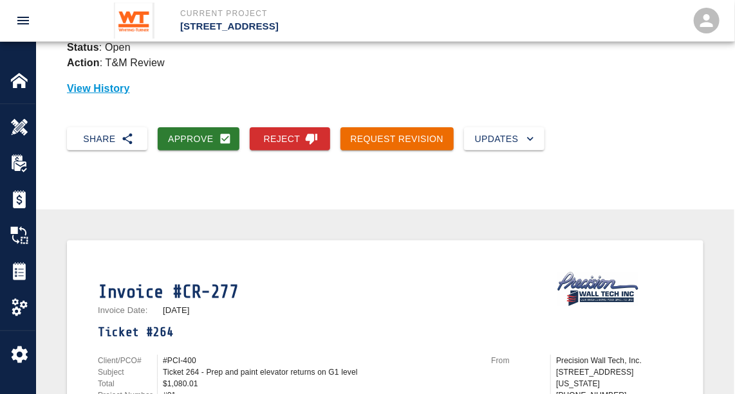
scroll to position [0, 0]
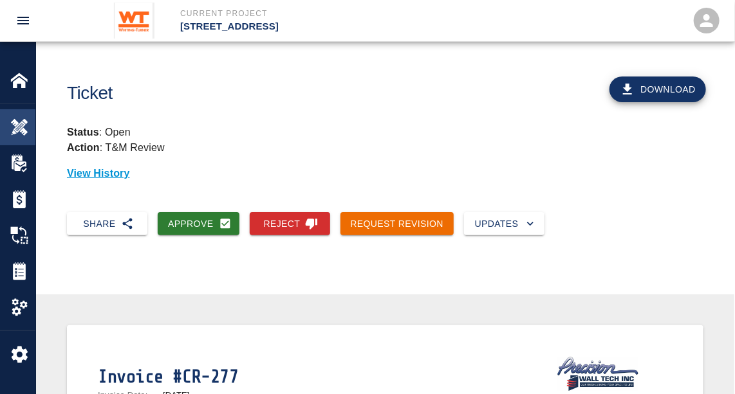
click at [19, 127] on img at bounding box center [19, 127] width 18 height 18
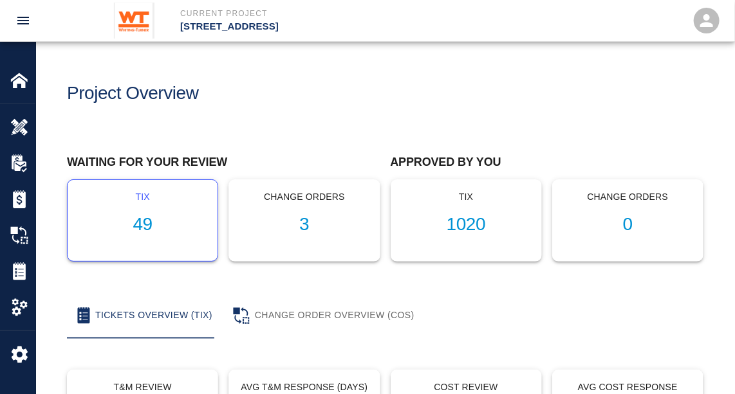
click at [152, 221] on h1 "49" at bounding box center [142, 224] width 129 height 21
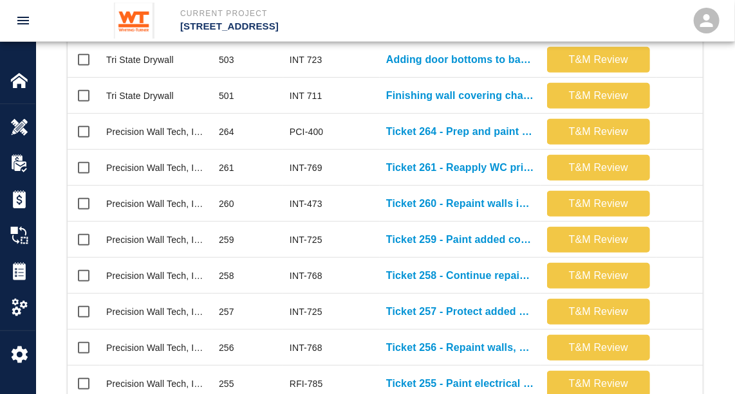
scroll to position [520, 0]
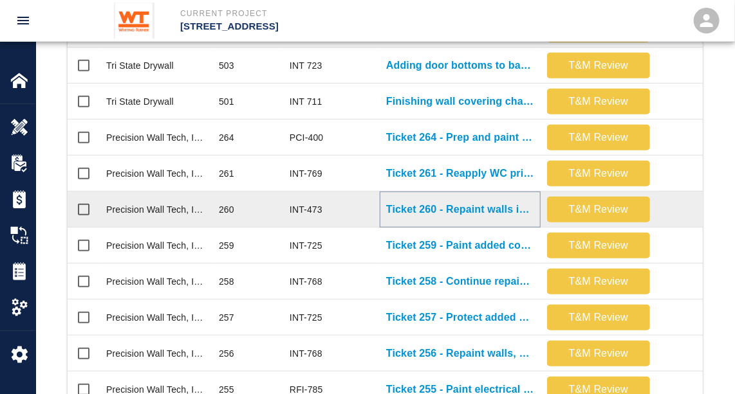
click at [481, 212] on p "Ticket 260 - Repaint walls in corridor 4008 and office 4520" at bounding box center [460, 209] width 148 height 15
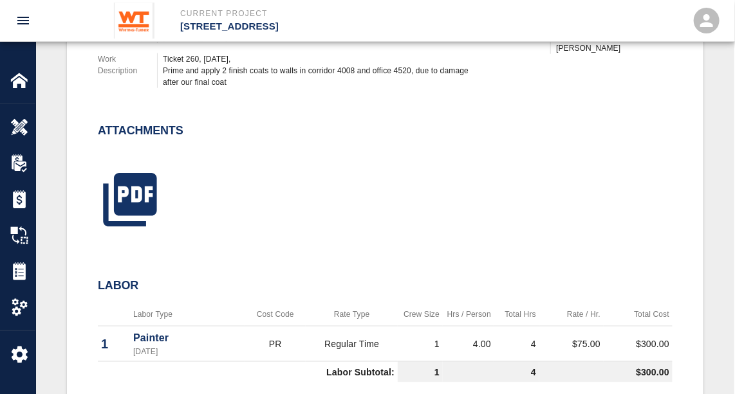
scroll to position [490, 0]
click at [133, 195] on icon "button" at bounding box center [130, 200] width 64 height 64
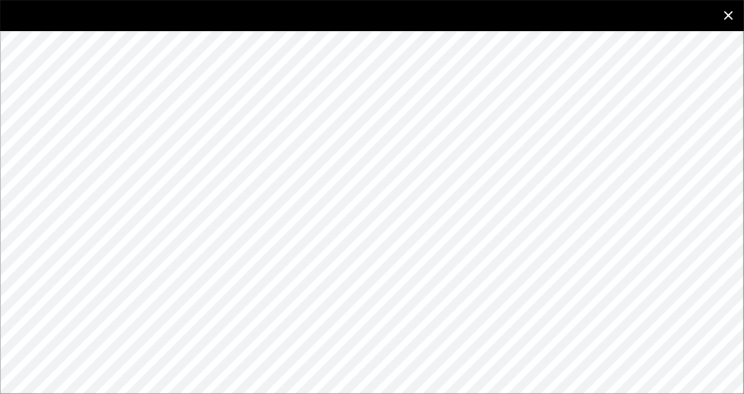
click at [730, 11] on icon "close" at bounding box center [728, 15] width 15 height 15
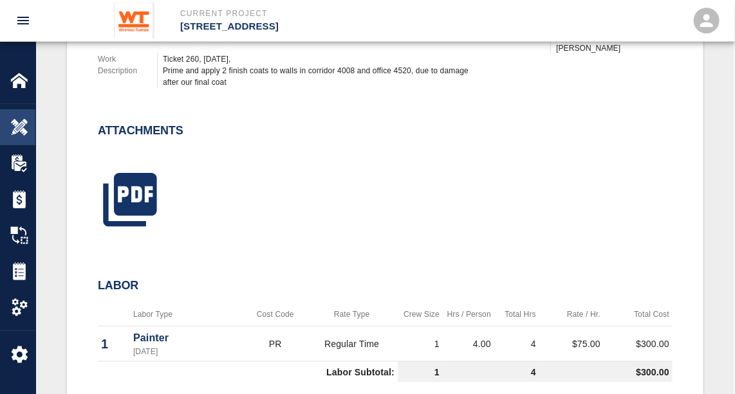
click at [14, 122] on img at bounding box center [19, 127] width 18 height 18
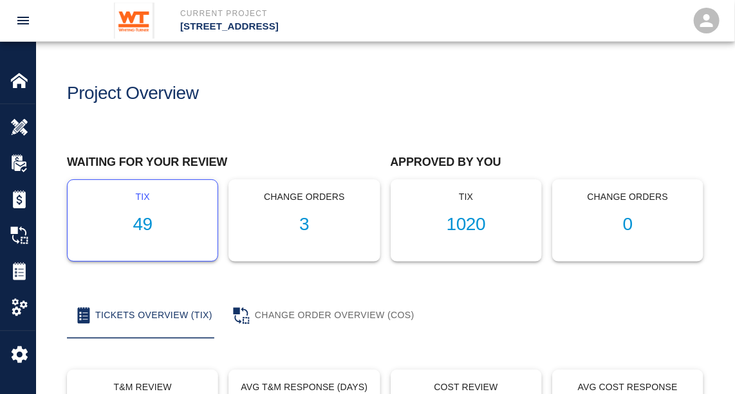
click at [143, 225] on h1 "49" at bounding box center [142, 224] width 129 height 21
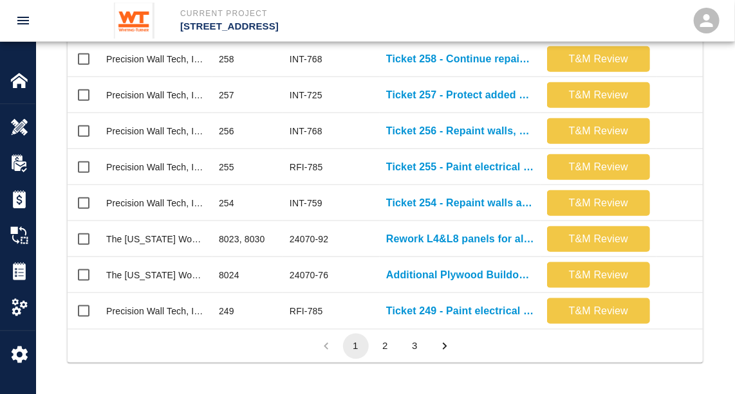
scroll to position [751, 0]
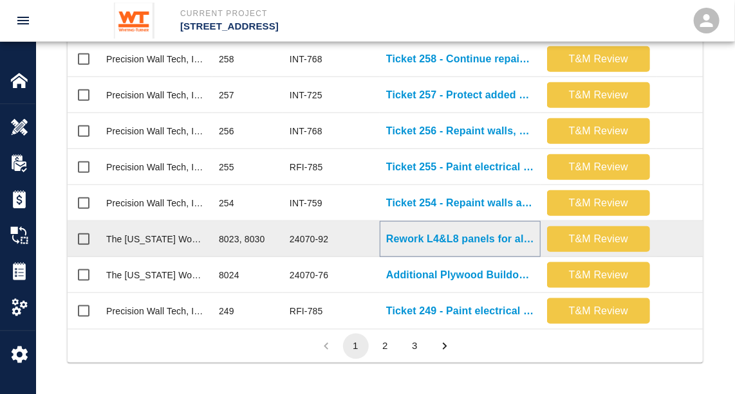
click at [468, 232] on p "Rework L4&L8 panels for alignment with rubber Base" at bounding box center [460, 239] width 148 height 15
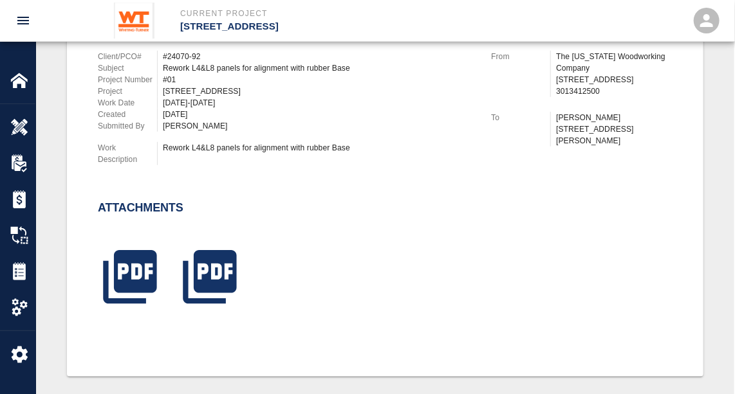
scroll to position [376, 0]
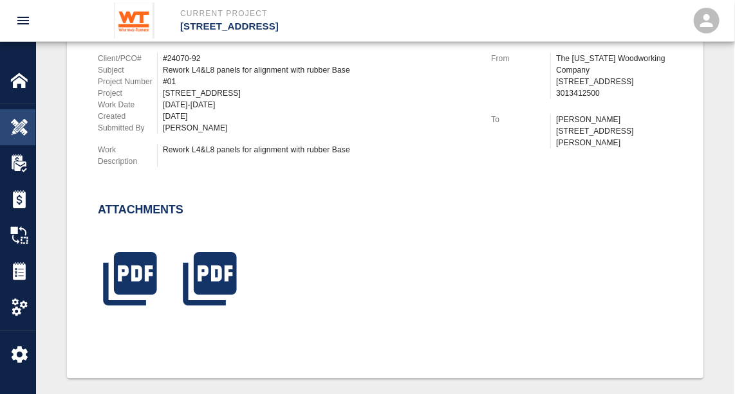
click at [24, 122] on img at bounding box center [19, 127] width 18 height 18
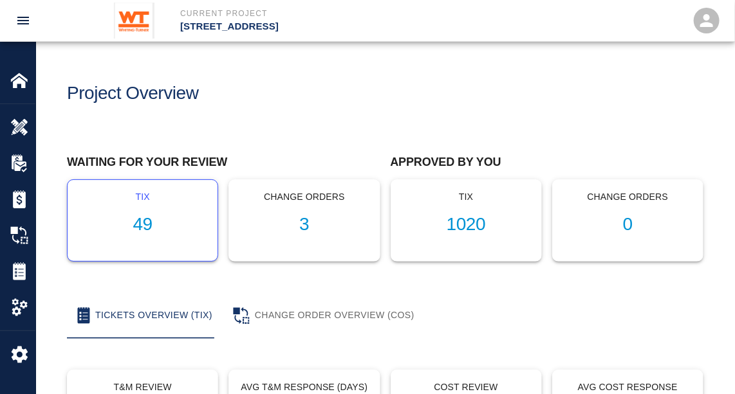
click at [140, 218] on h1 "49" at bounding box center [142, 224] width 129 height 21
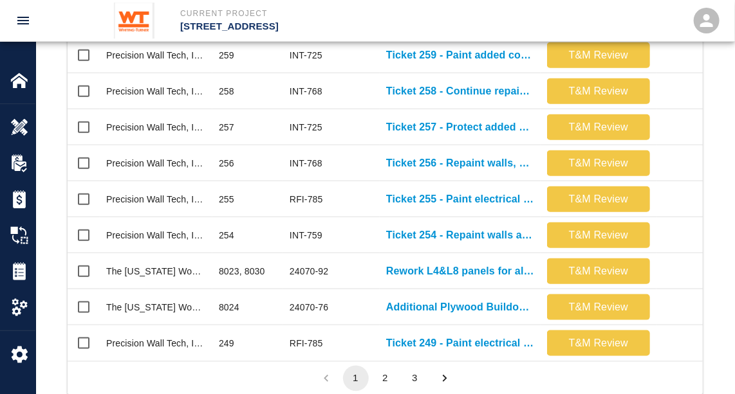
scroll to position [651, 0]
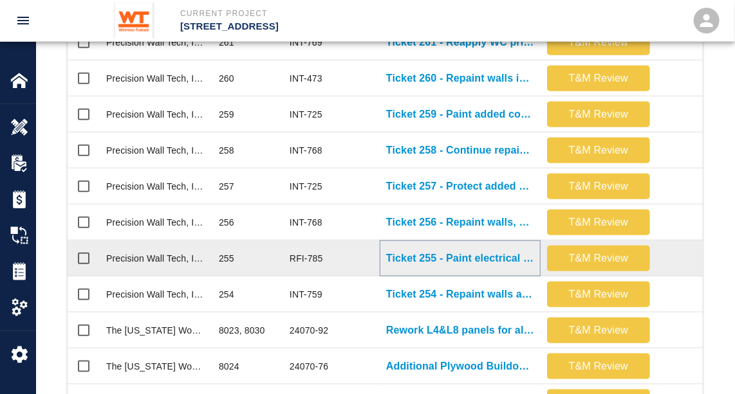
click at [438, 257] on p "Ticket 255 - Paint electrical cables in case room 7022" at bounding box center [460, 258] width 148 height 15
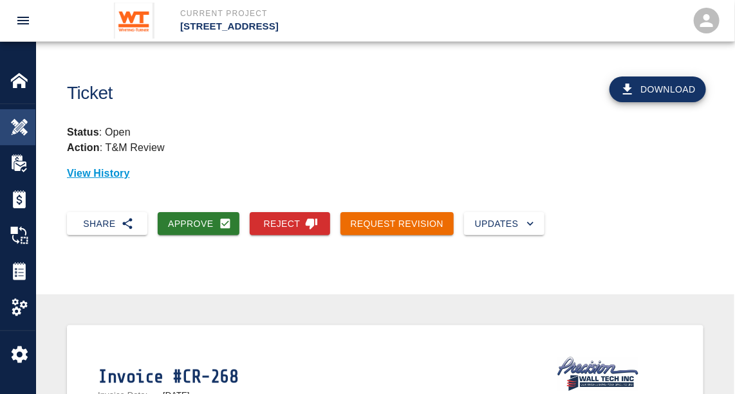
click at [12, 126] on img at bounding box center [19, 127] width 18 height 18
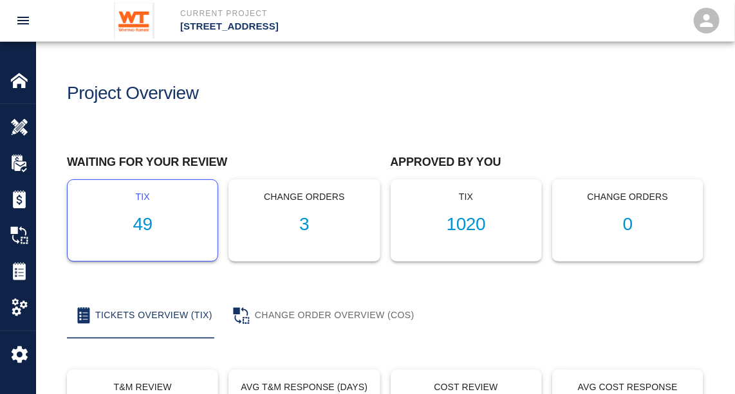
click at [133, 227] on h1 "49" at bounding box center [142, 224] width 129 height 21
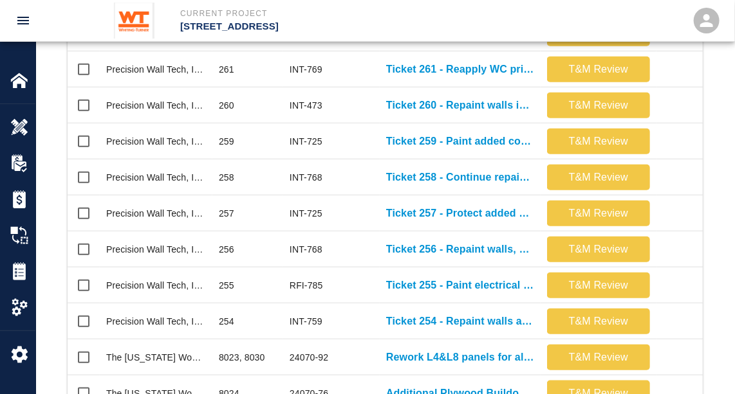
scroll to position [624, 0]
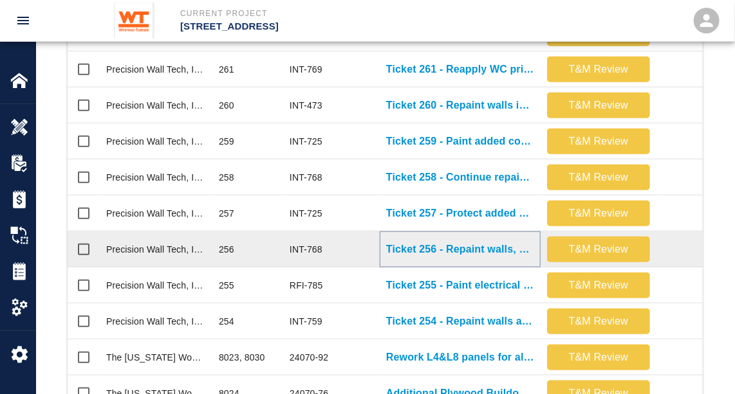
click at [483, 248] on p "Ticket 256 - Repaint walls, doors, and frames on G1 level" at bounding box center [460, 249] width 148 height 15
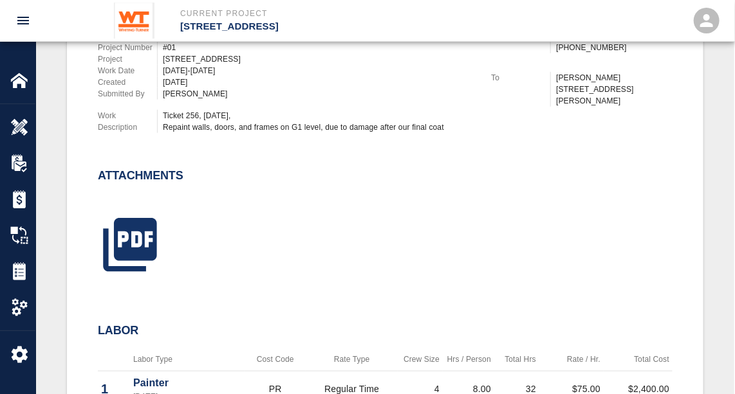
scroll to position [434, 0]
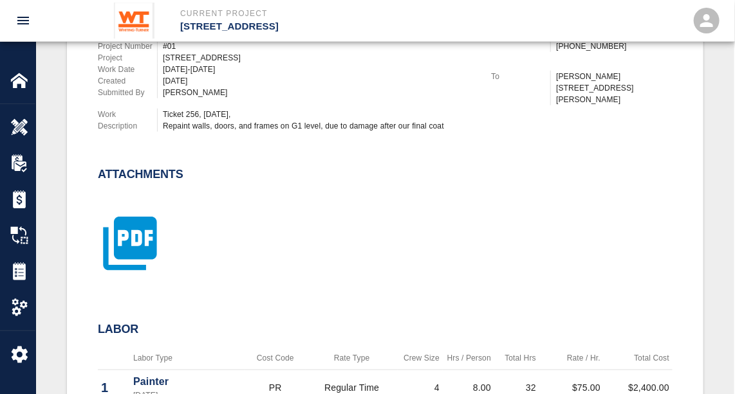
click at [137, 250] on icon "button" at bounding box center [129, 243] width 53 height 53
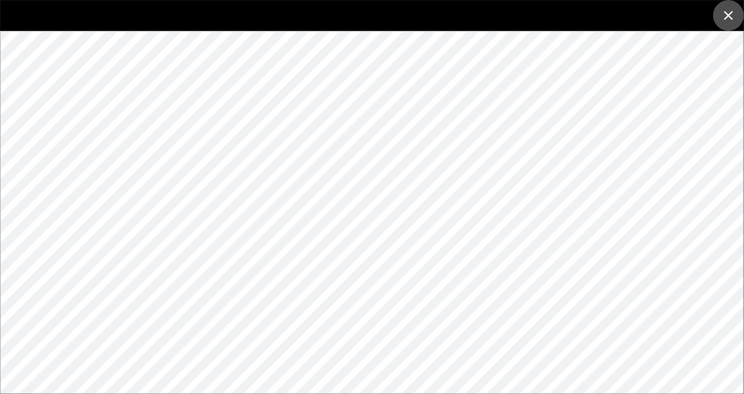
click at [724, 17] on icon "close" at bounding box center [728, 15] width 15 height 15
